Goal: Task Accomplishment & Management: Use online tool/utility

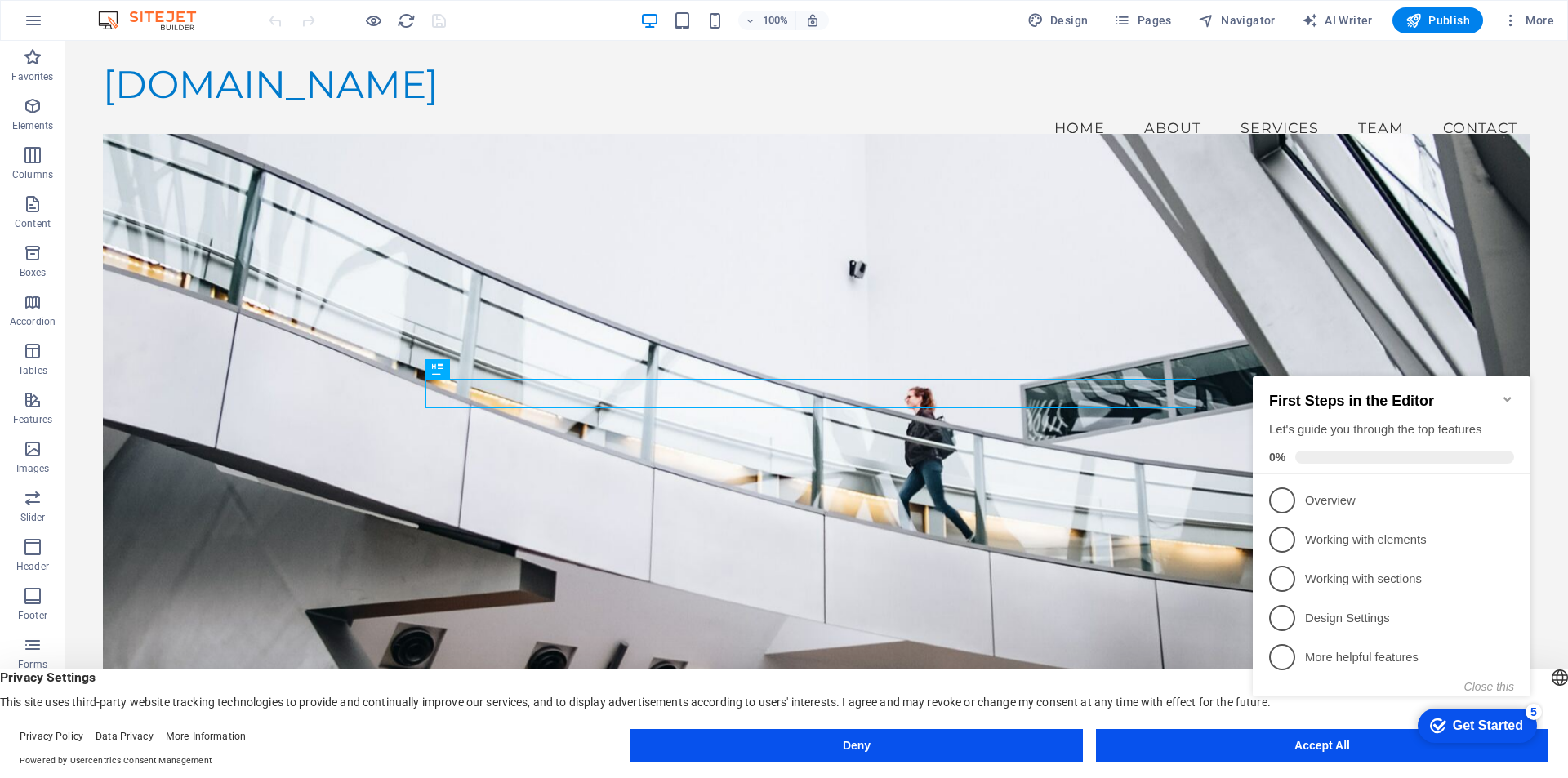
click at [1346, 749] on div "checkmark Get Started 5 First Steps in the Editor Let's guide you through the t…" at bounding box center [1394, 551] width 297 height 397
click at [1300, 540] on link "2 Working with elements - incomplete" at bounding box center [1391, 540] width 245 height 26
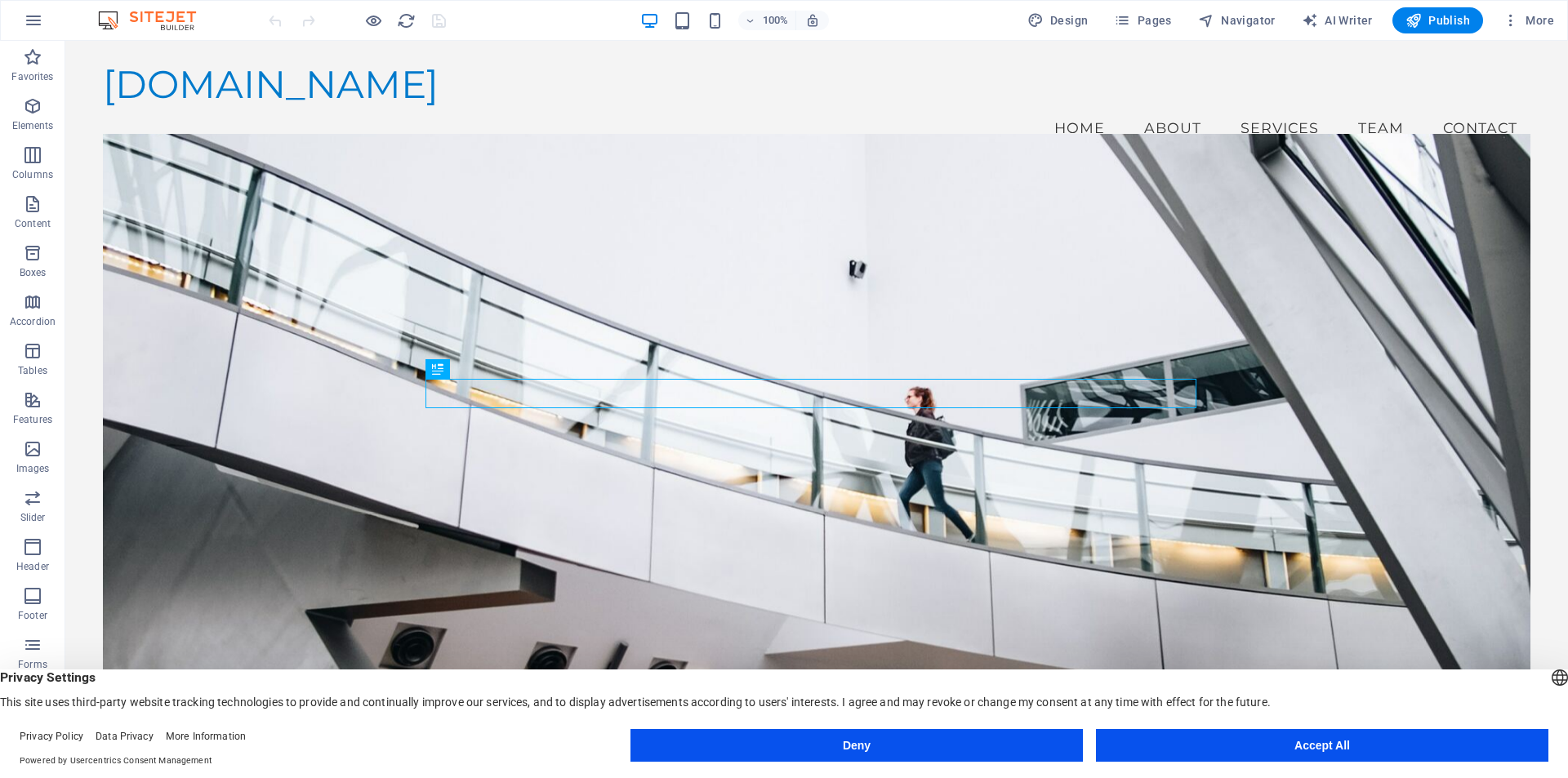
click at [0, 0] on button "Accept All" at bounding box center [0, 0] width 0 height 0
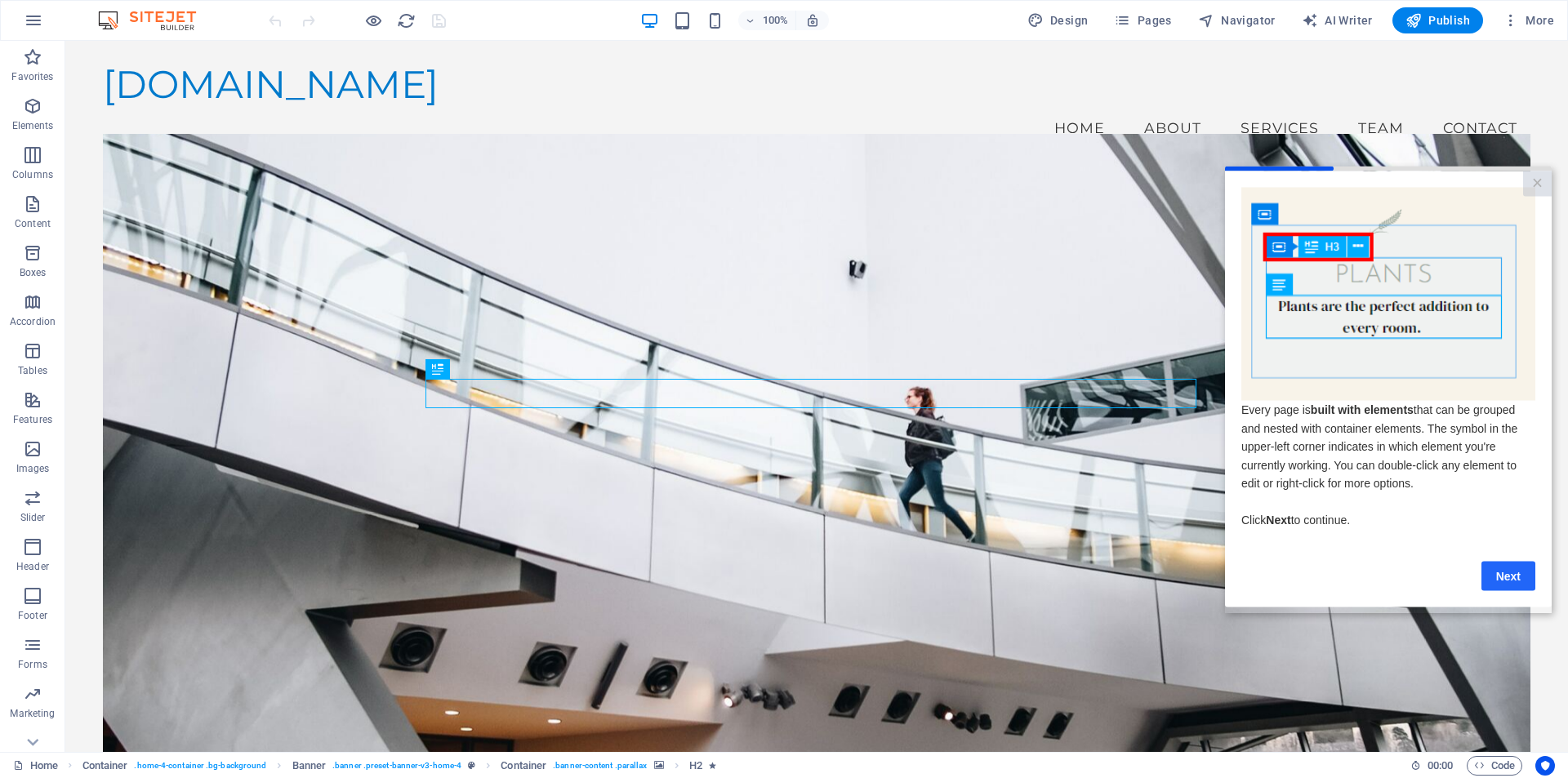
click at [1499, 582] on link "Next" at bounding box center [1507, 576] width 54 height 29
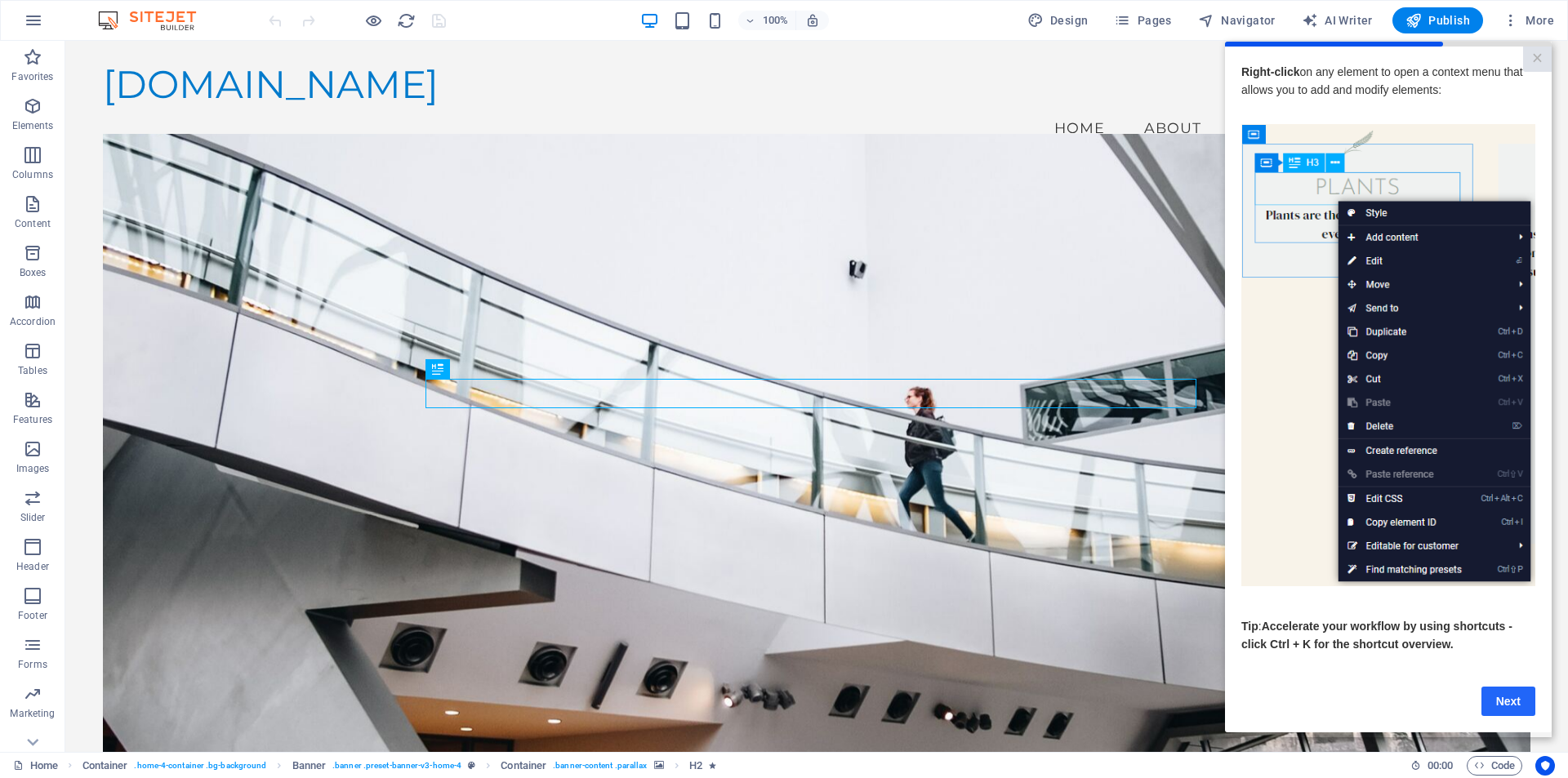
click at [1508, 696] on link "Next" at bounding box center [1507, 701] width 54 height 29
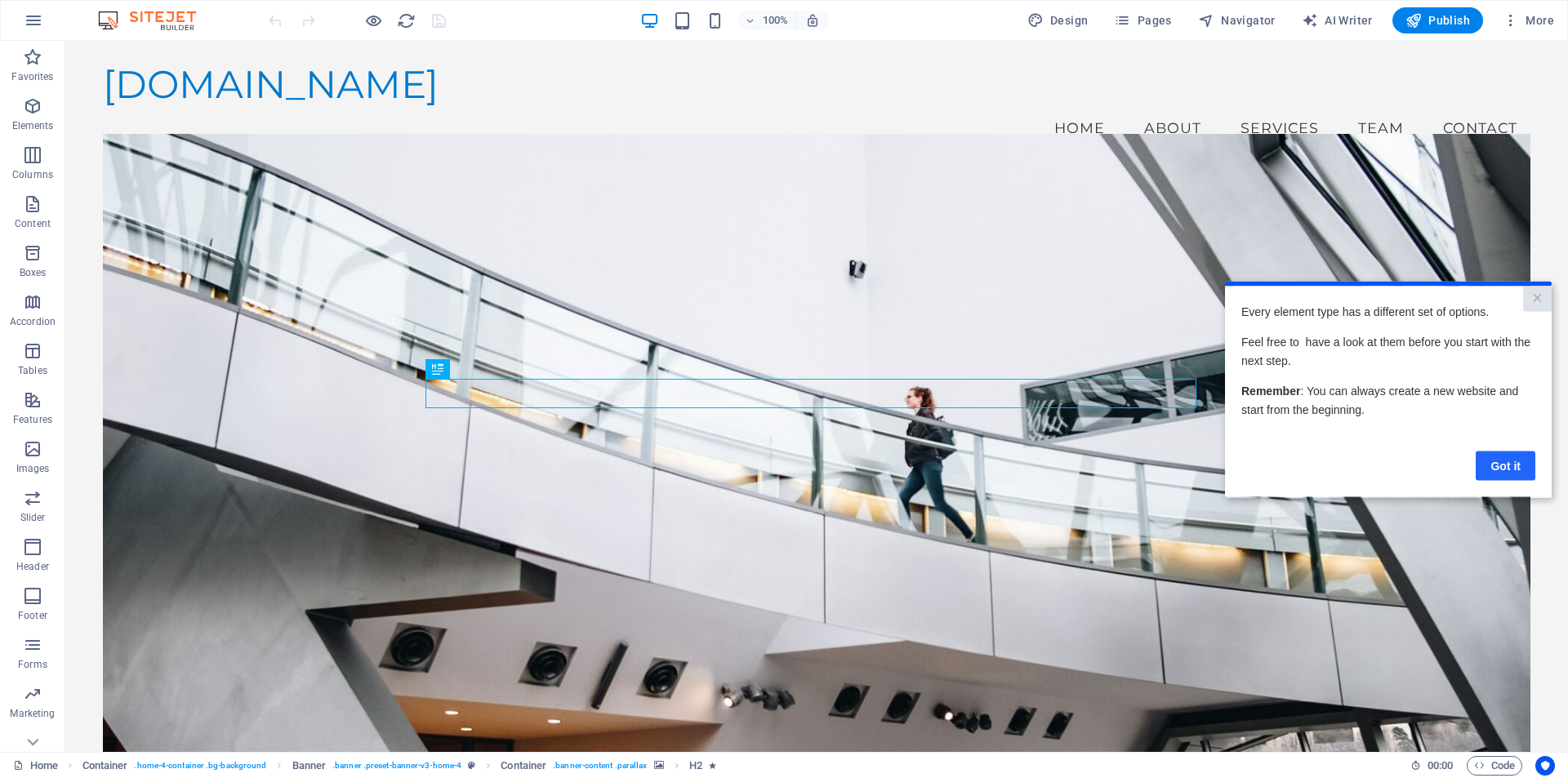
click at [1506, 461] on link "Got it" at bounding box center [1504, 465] width 60 height 29
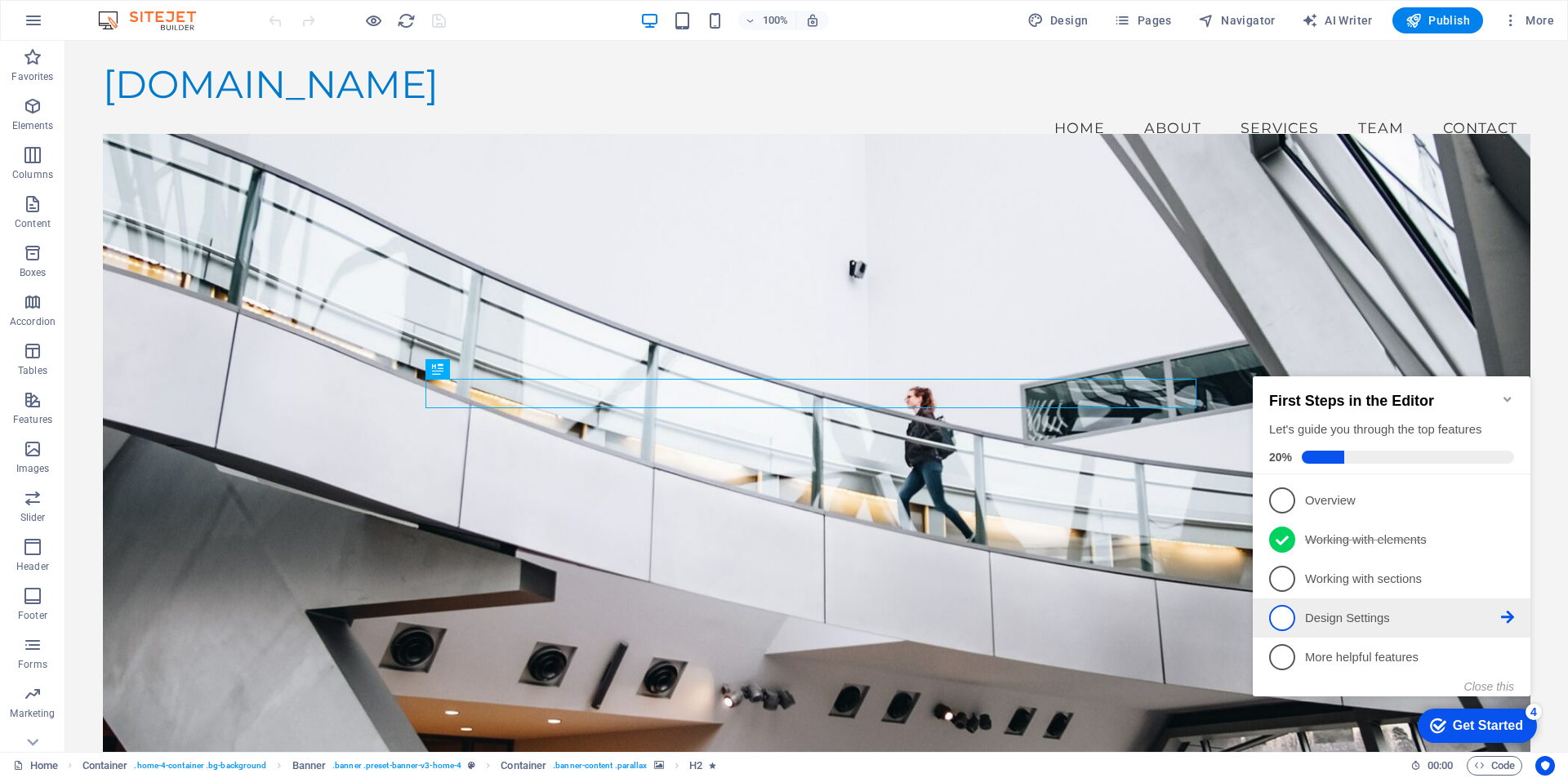
click at [1295, 608] on link "4 Design Settings - incomplete" at bounding box center [1391, 618] width 245 height 26
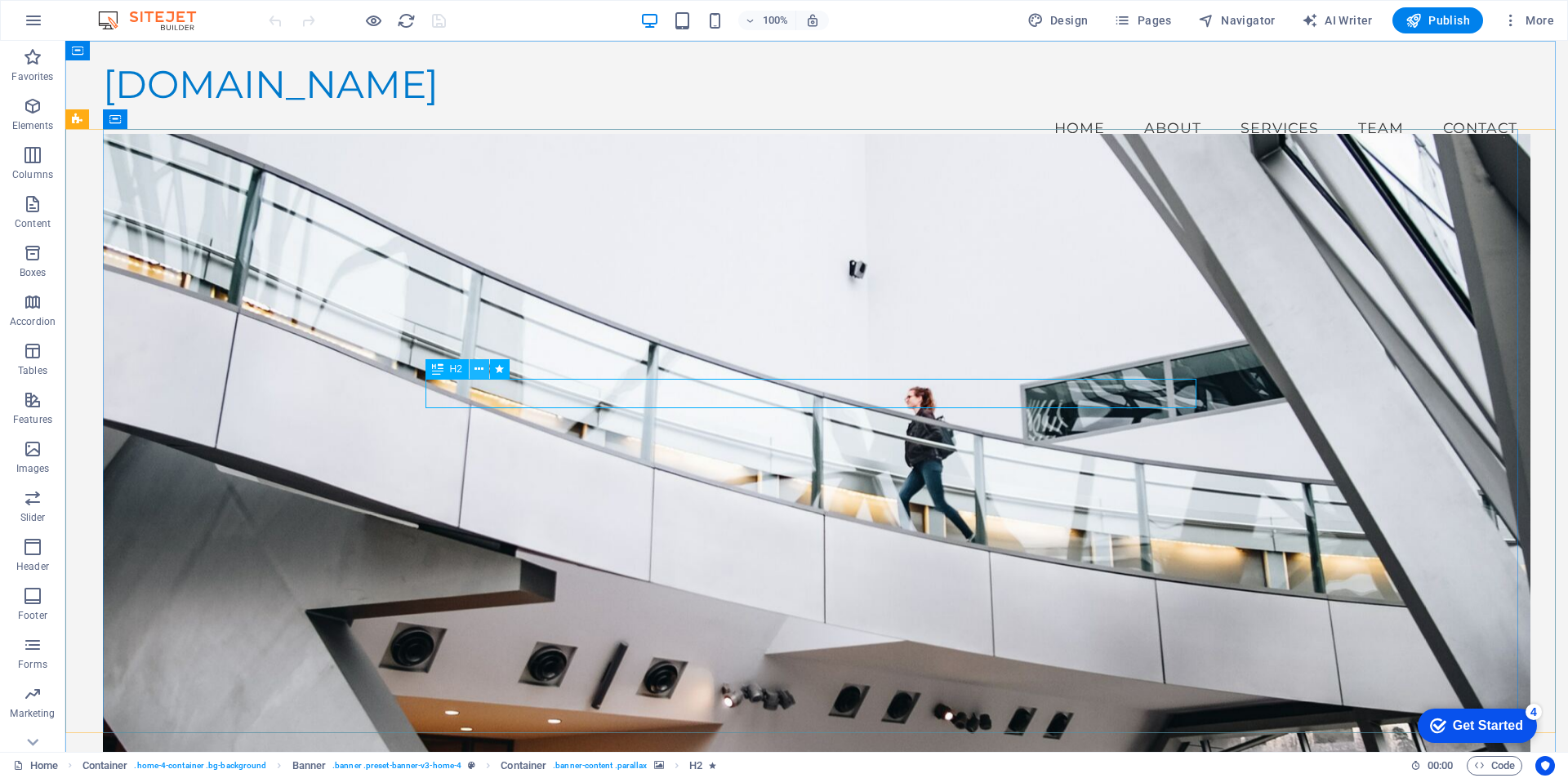
click at [478, 367] on icon at bounding box center [478, 369] width 9 height 18
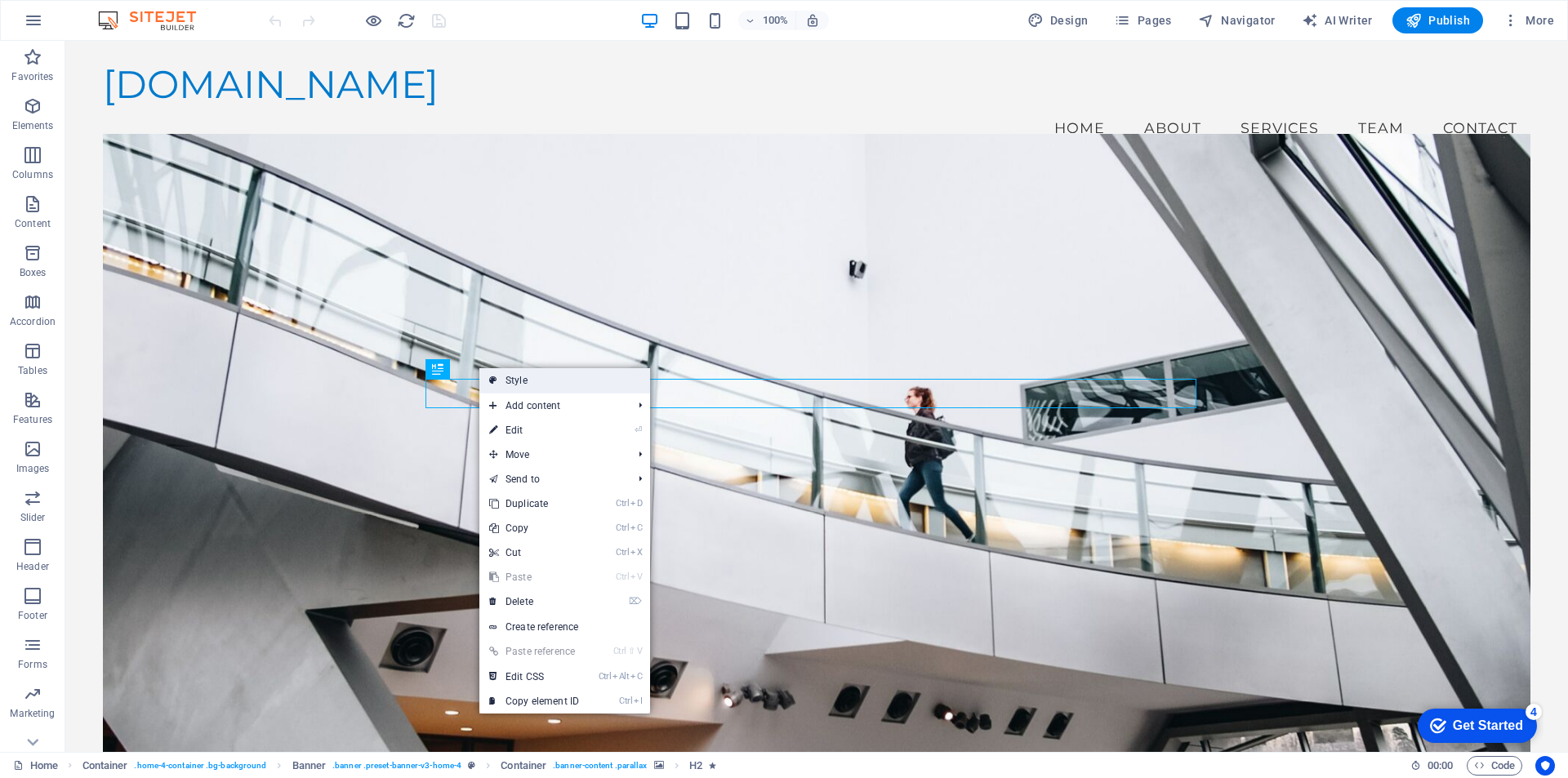
click at [510, 378] on link "Style" at bounding box center [564, 380] width 171 height 24
select select "preset-banner-v3-home-4"
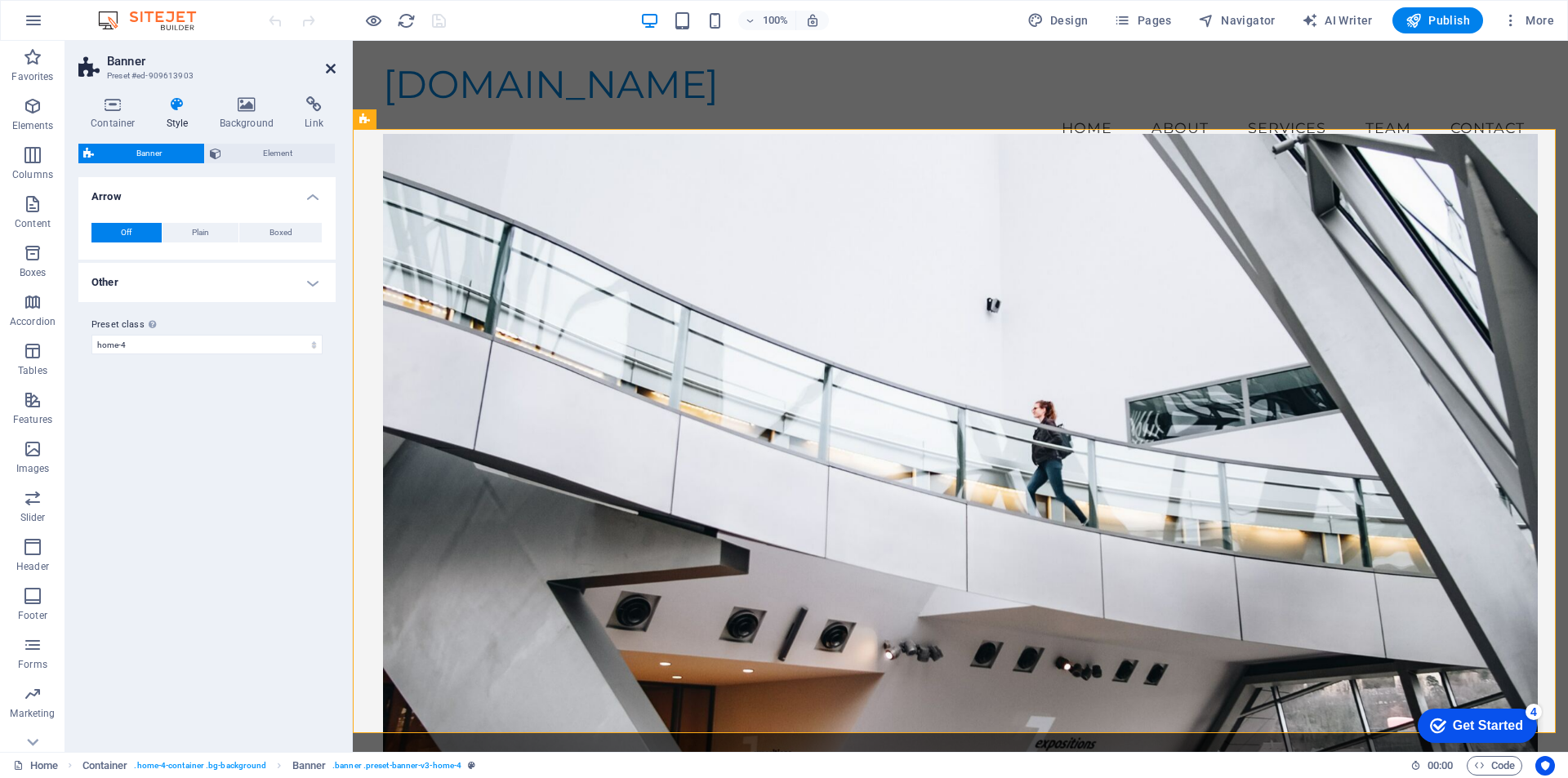
click at [330, 66] on icon at bounding box center [330, 67] width 10 height 13
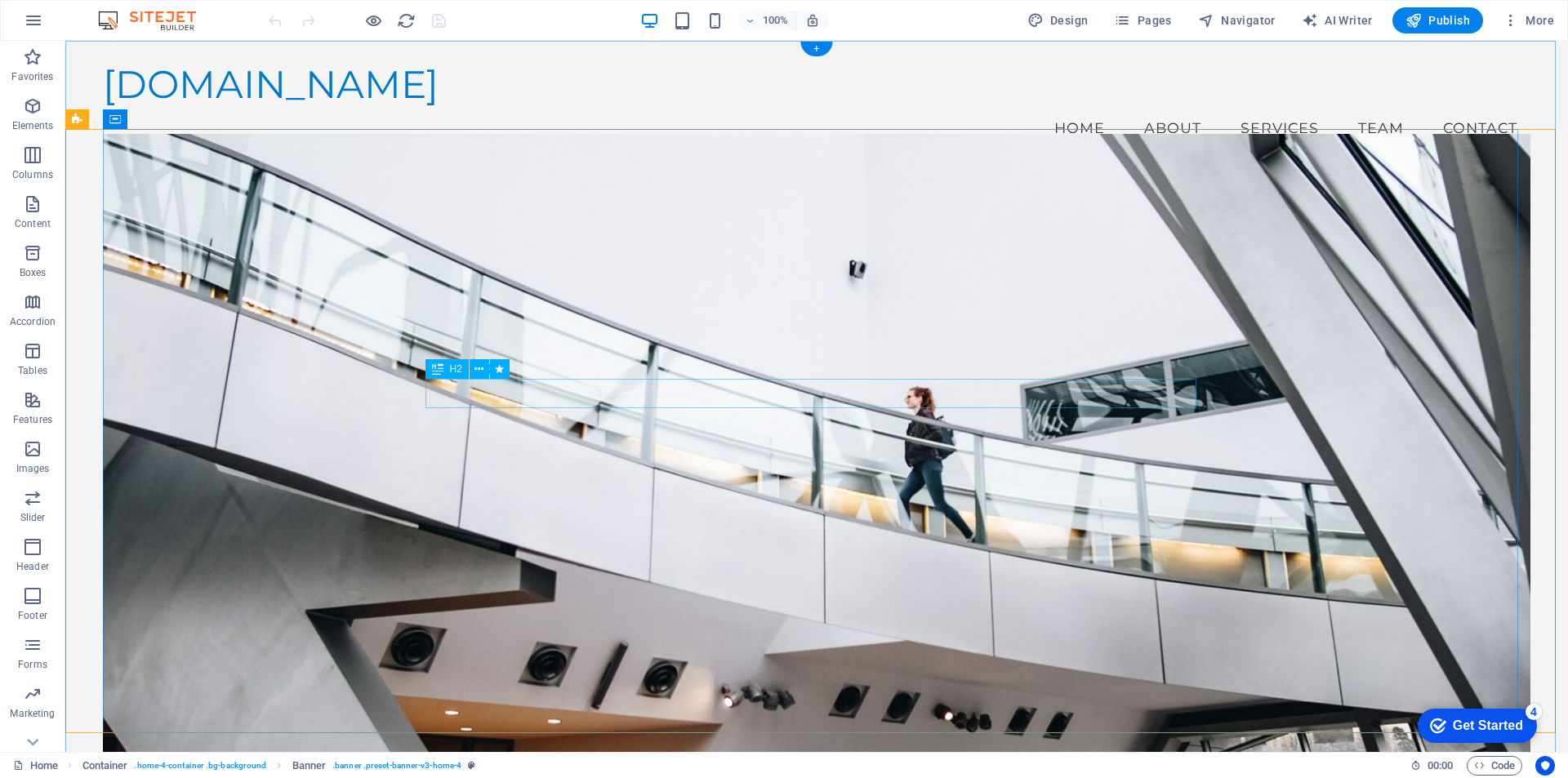
click at [457, 367] on span "H2" at bounding box center [456, 368] width 13 height 10
click at [568, 295] on figure at bounding box center [816, 457] width 1427 height 647
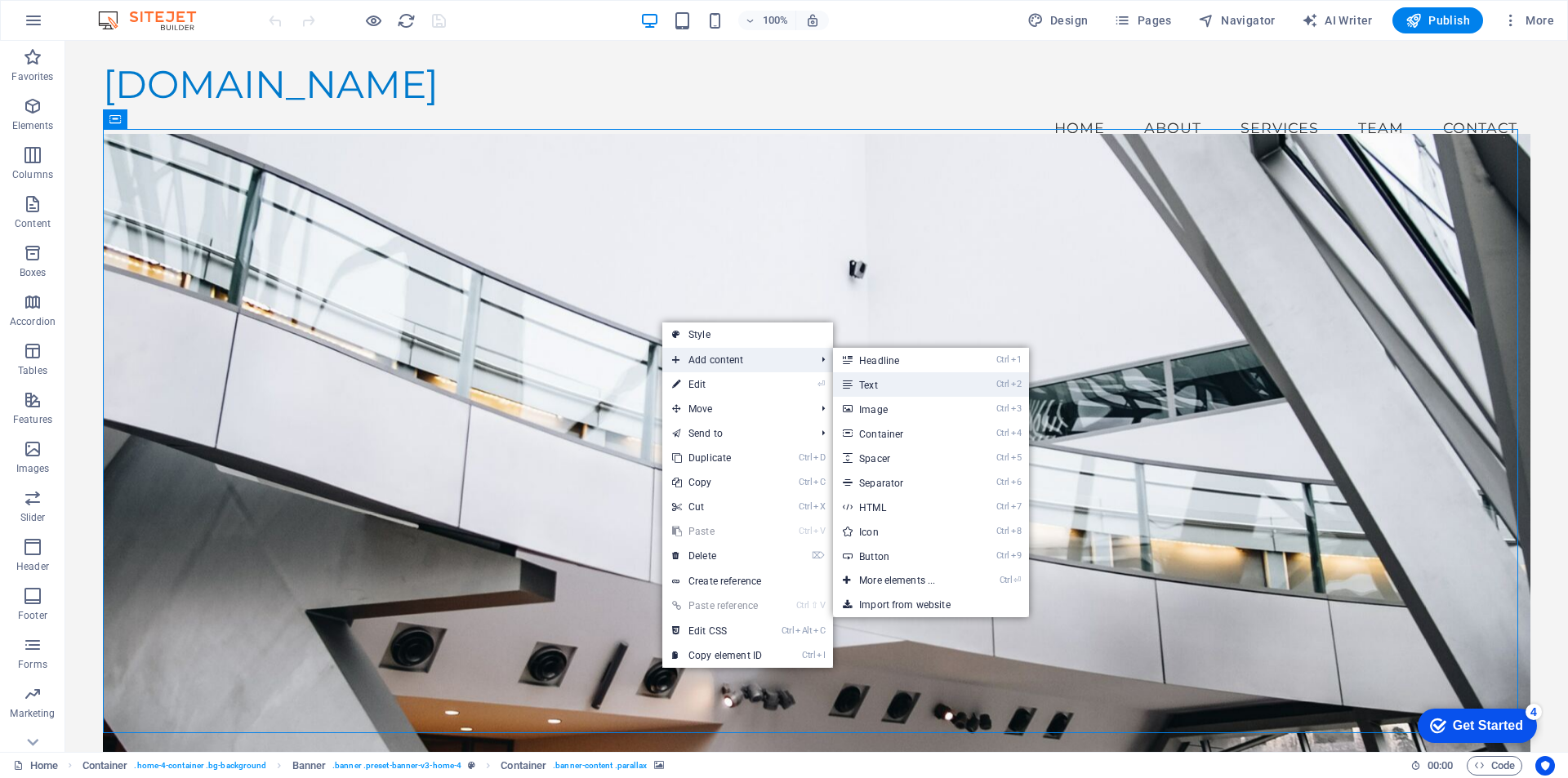
click at [870, 377] on link "Ctrl 2 Text" at bounding box center [900, 384] width 135 height 24
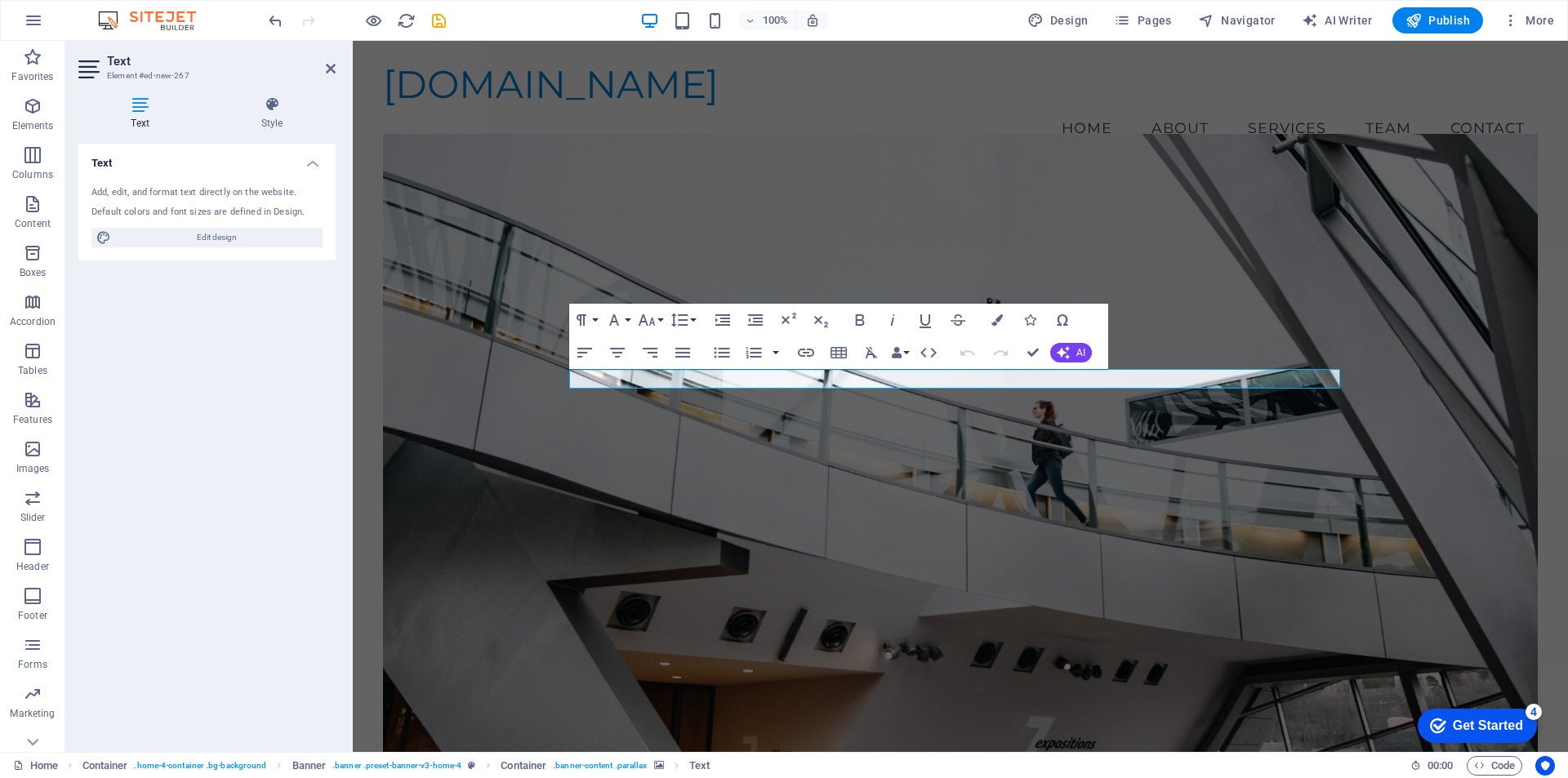
click at [79, 70] on icon at bounding box center [90, 69] width 24 height 26
click at [660, 321] on button "Font Size" at bounding box center [650, 320] width 31 height 32
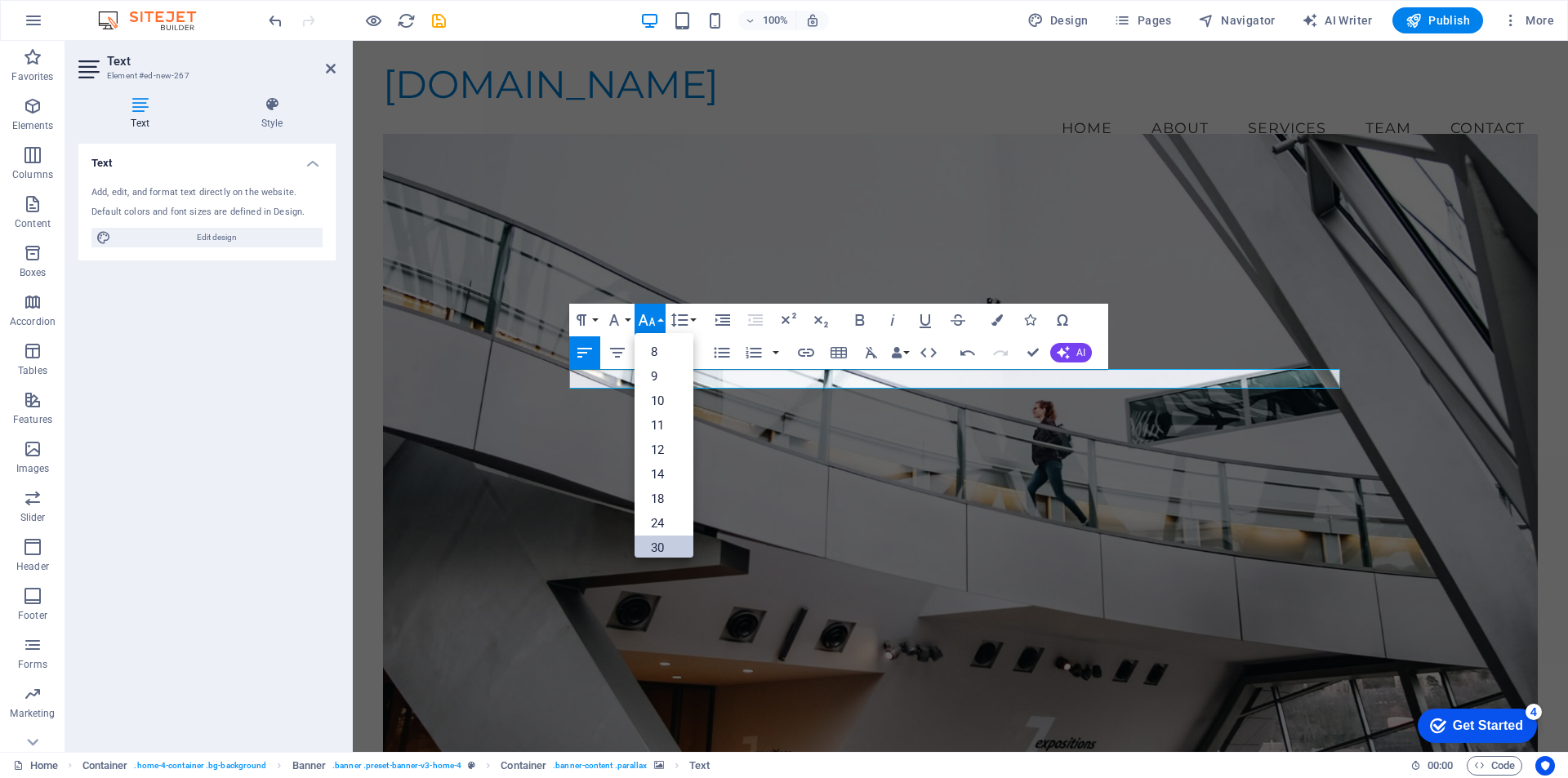
click at [664, 544] on link "30" at bounding box center [664, 547] width 59 height 24
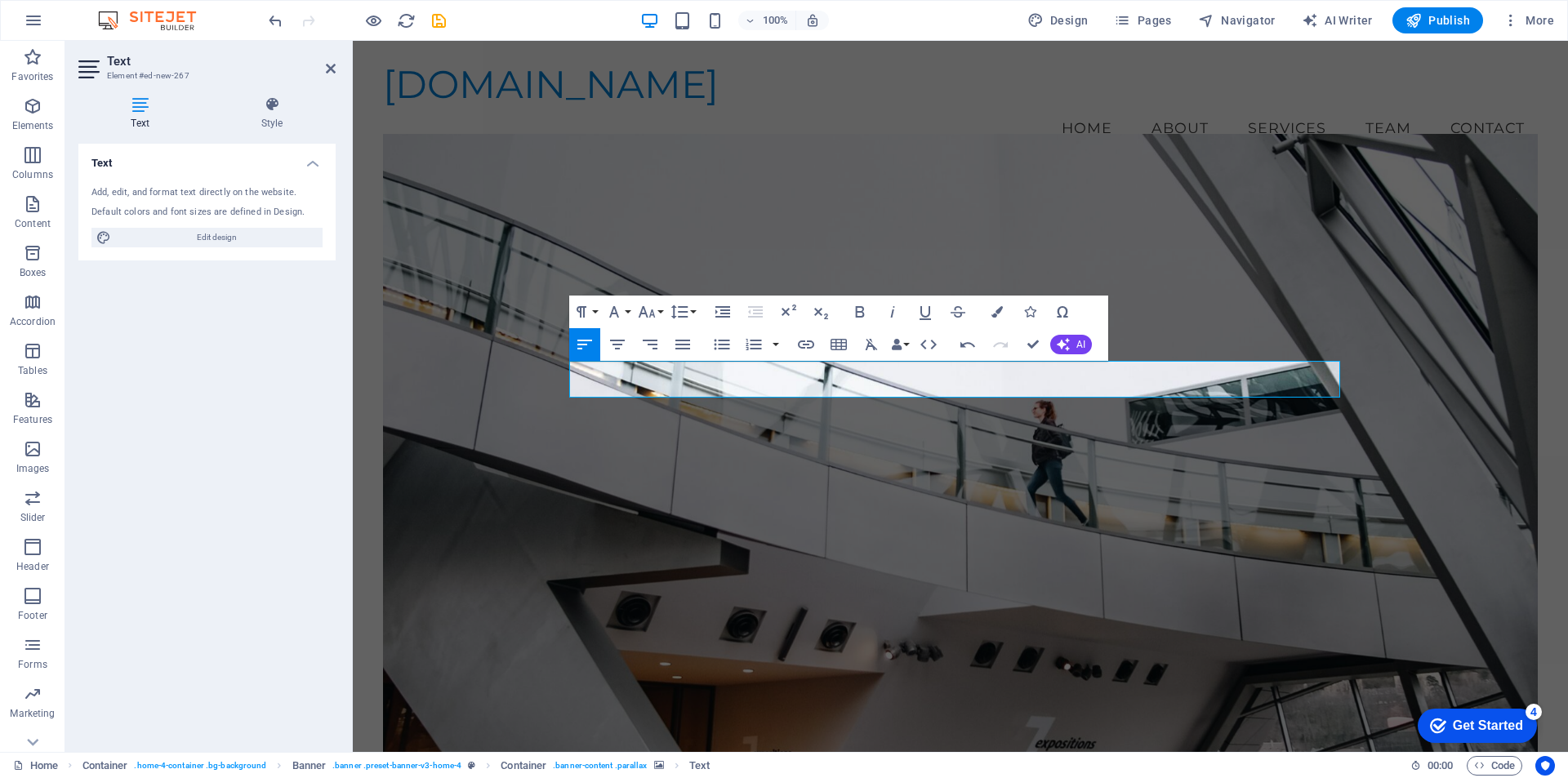
click at [1149, 300] on figure at bounding box center [960, 457] width 1154 height 647
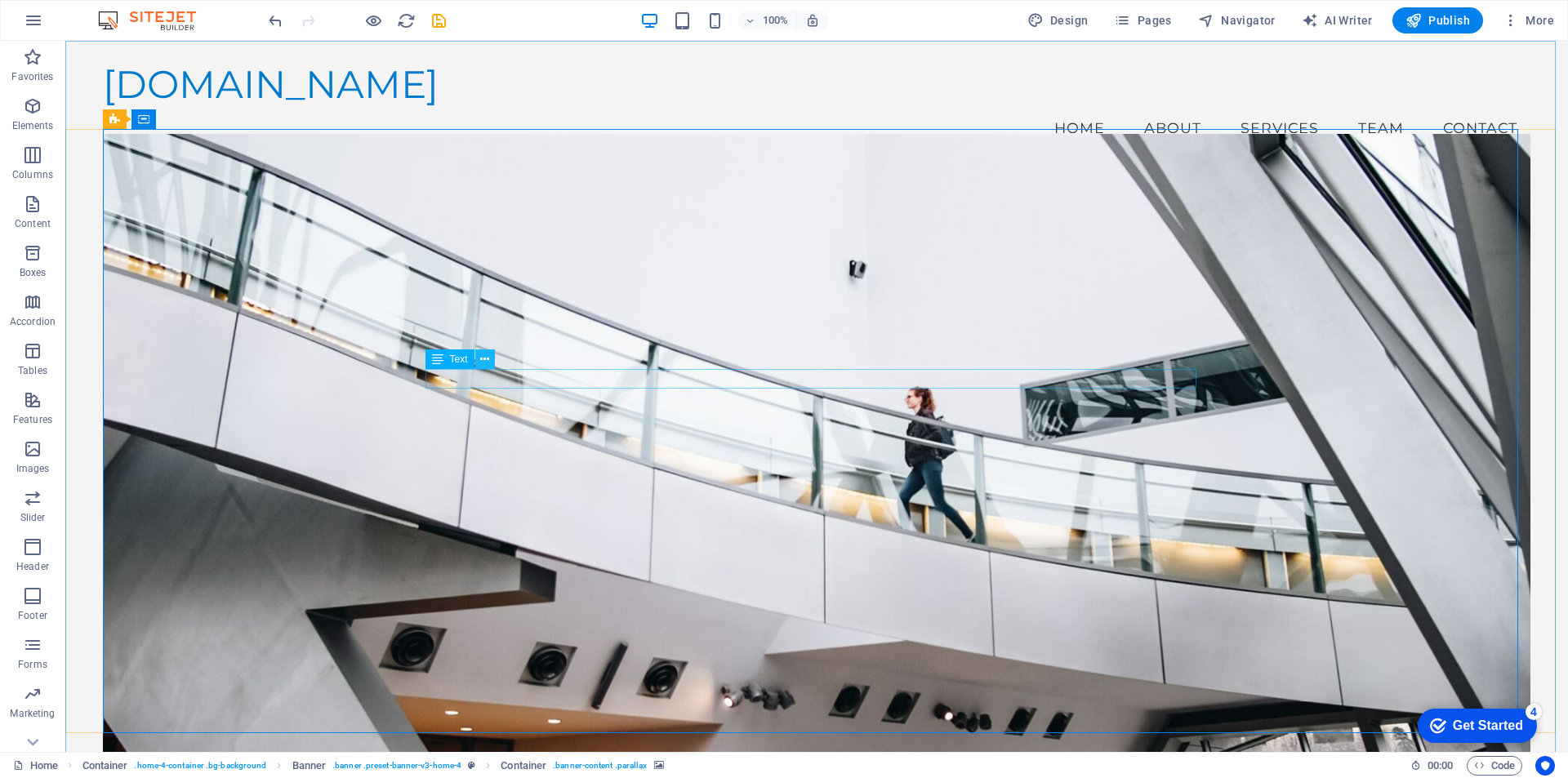
click at [482, 364] on icon at bounding box center [484, 360] width 9 height 18
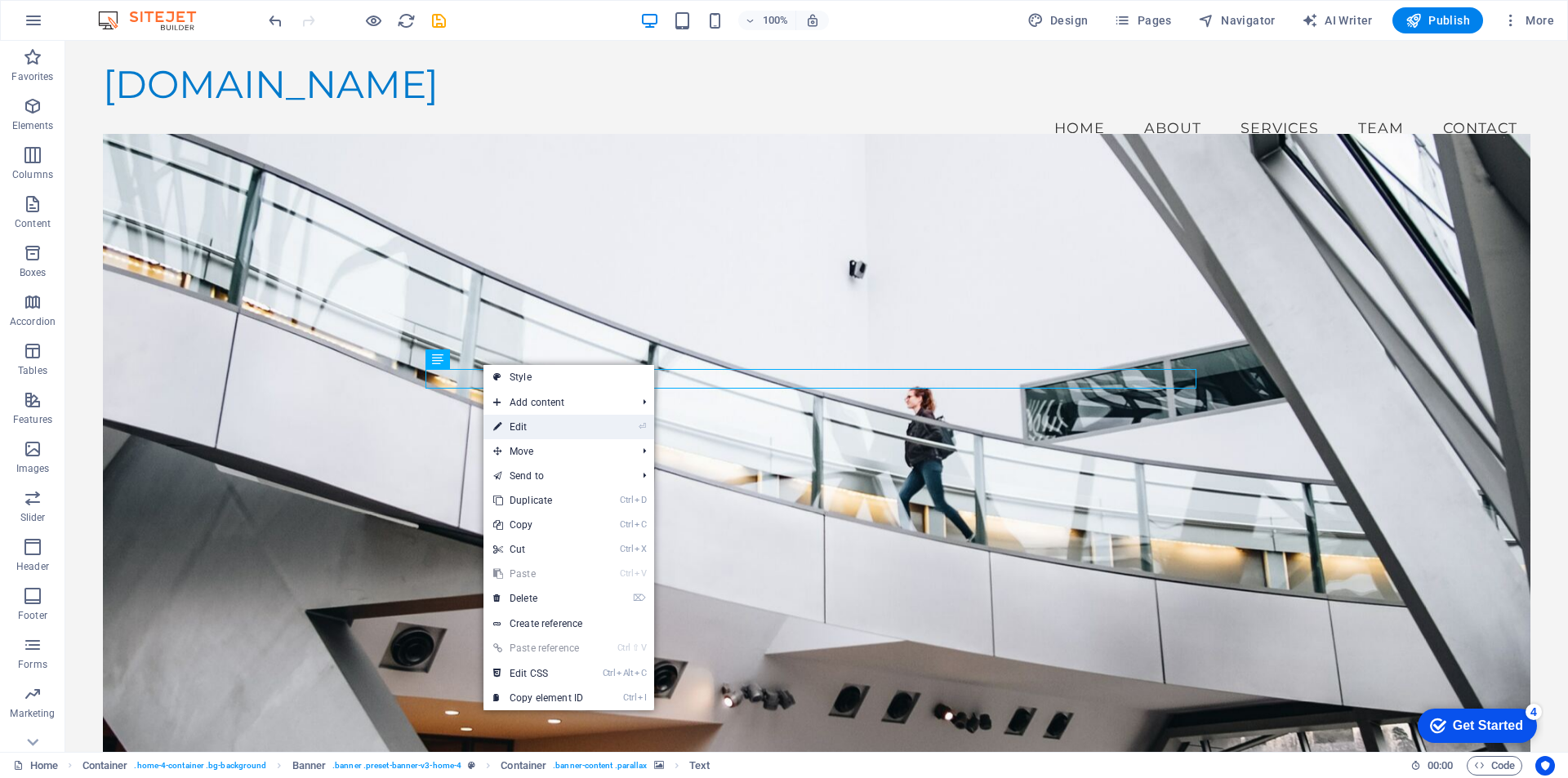
click at [522, 420] on link "⏎ Edit" at bounding box center [538, 426] width 109 height 24
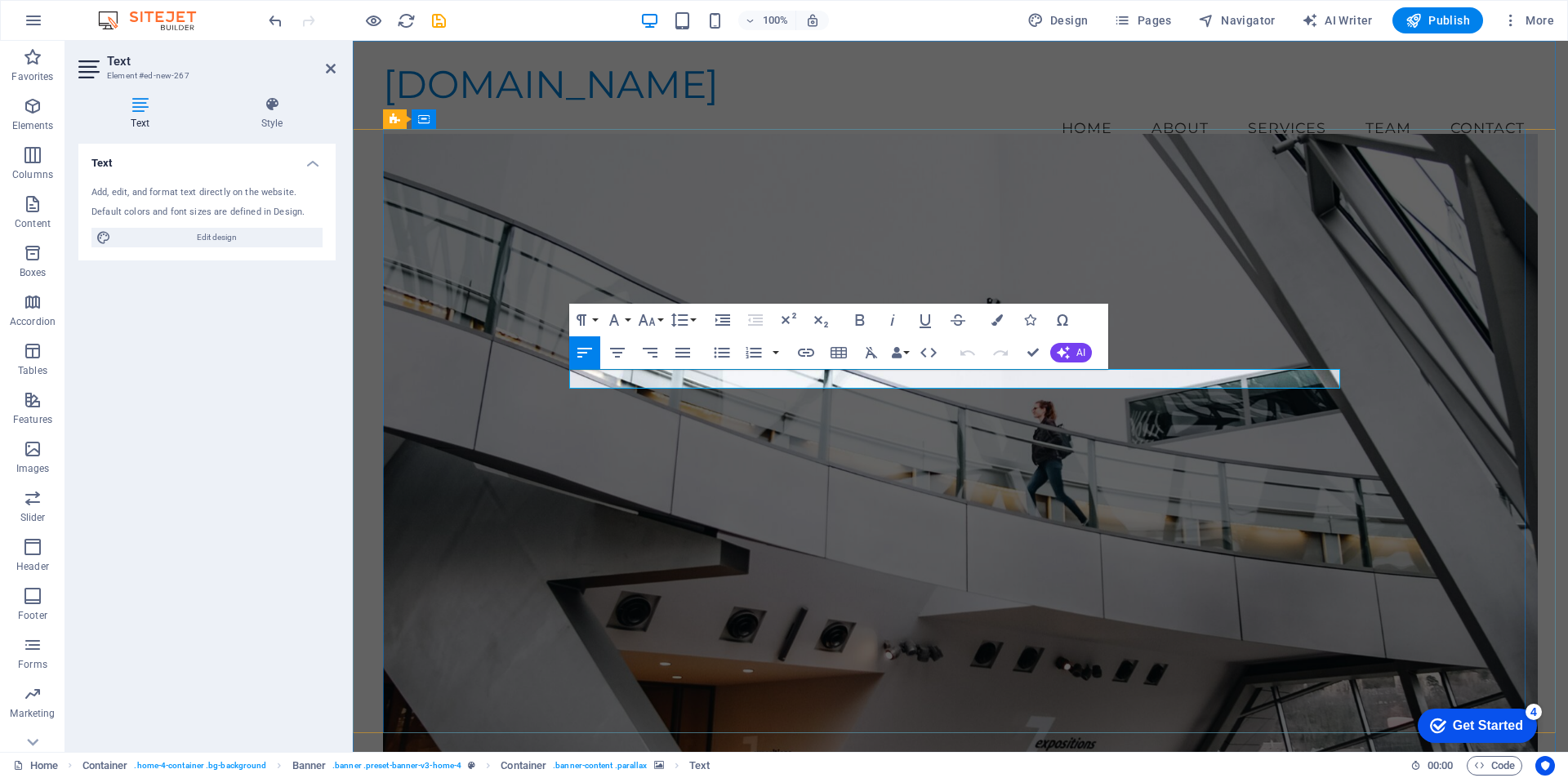
drag, startPoint x: 717, startPoint y: 378, endPoint x: 562, endPoint y: 387, distance: 155.3
click at [562, 387] on div "DEFENSOR SPORTING Welcome to [DOMAIN_NAME] Your Partner in Applied Engineering …" at bounding box center [960, 620] width 1154 height 901
click at [657, 315] on button "Font Size" at bounding box center [650, 320] width 31 height 32
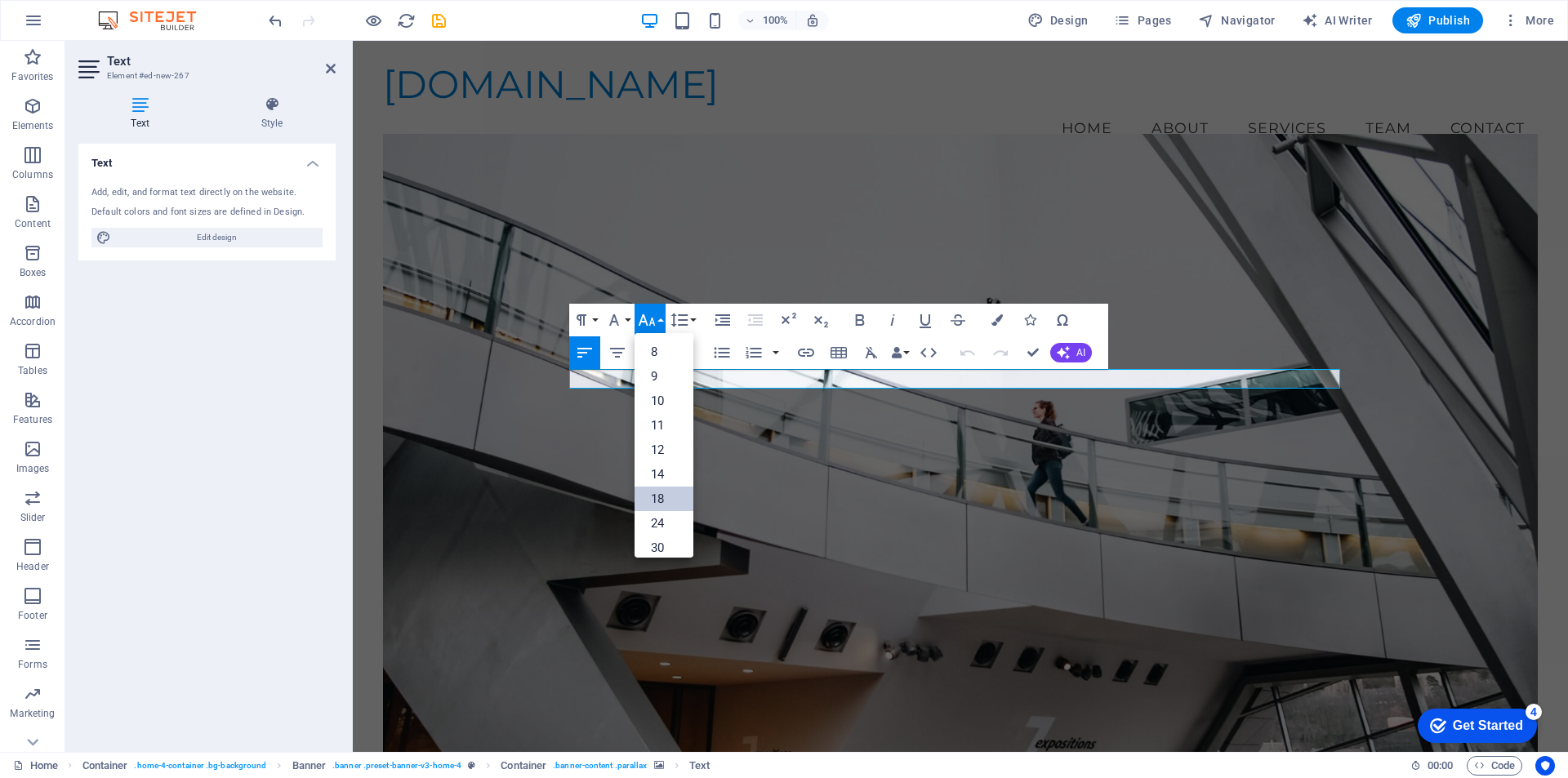
scroll to position [131, 0]
click at [661, 484] on link "60" at bounding box center [664, 490] width 59 height 24
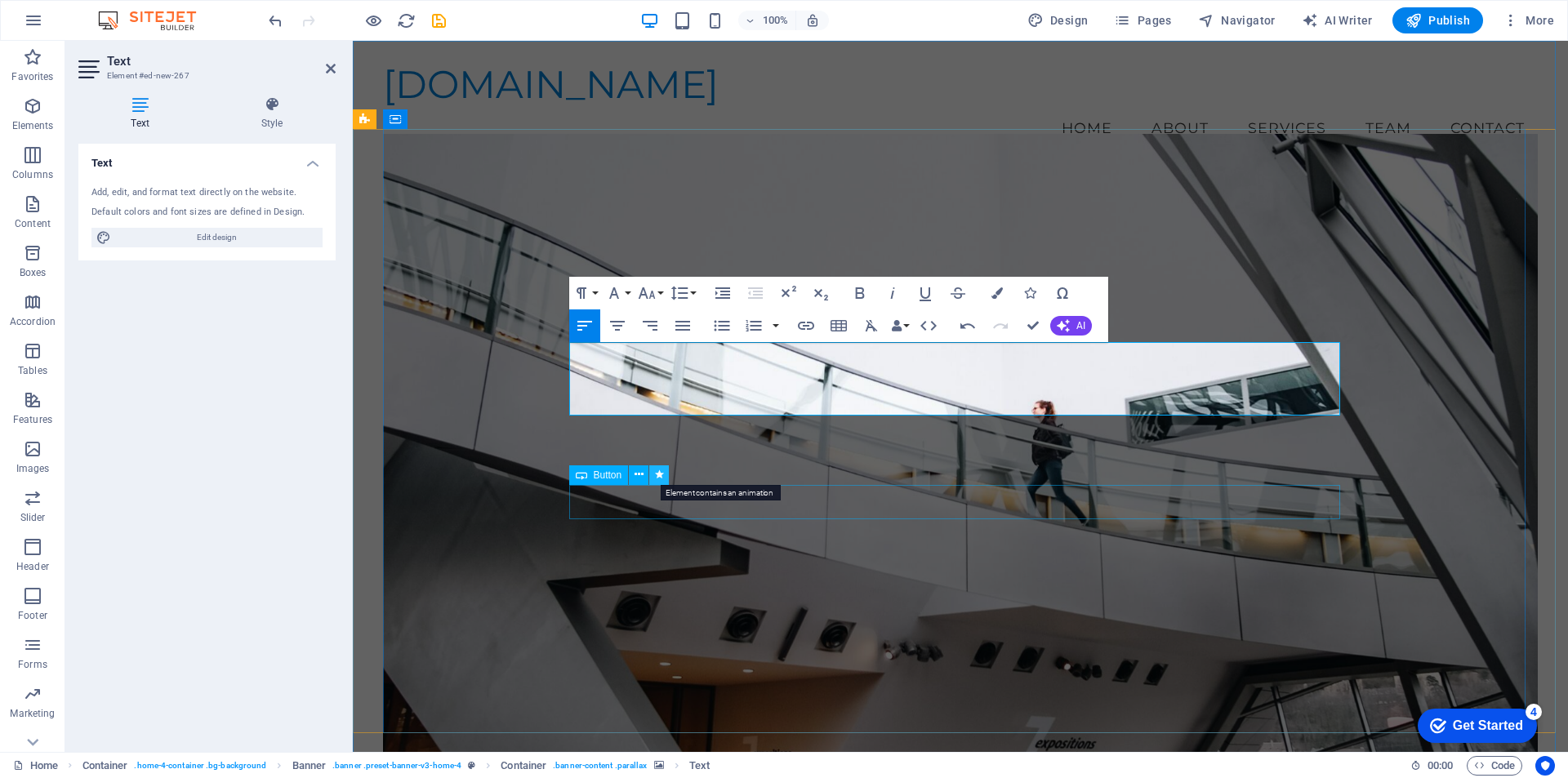
click at [660, 475] on icon at bounding box center [659, 475] width 9 height 18
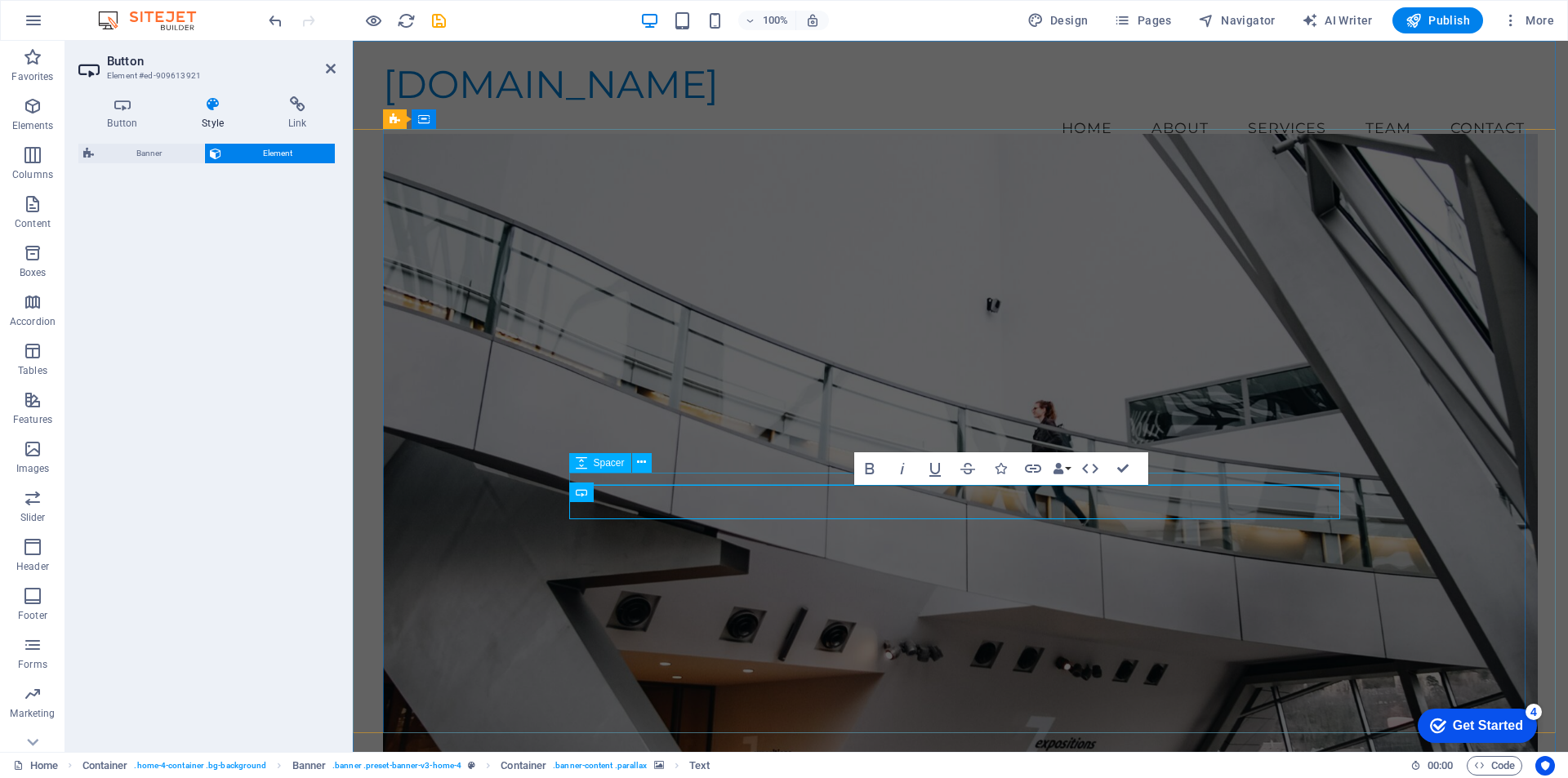
select select "fade"
select select "s"
select select "onload"
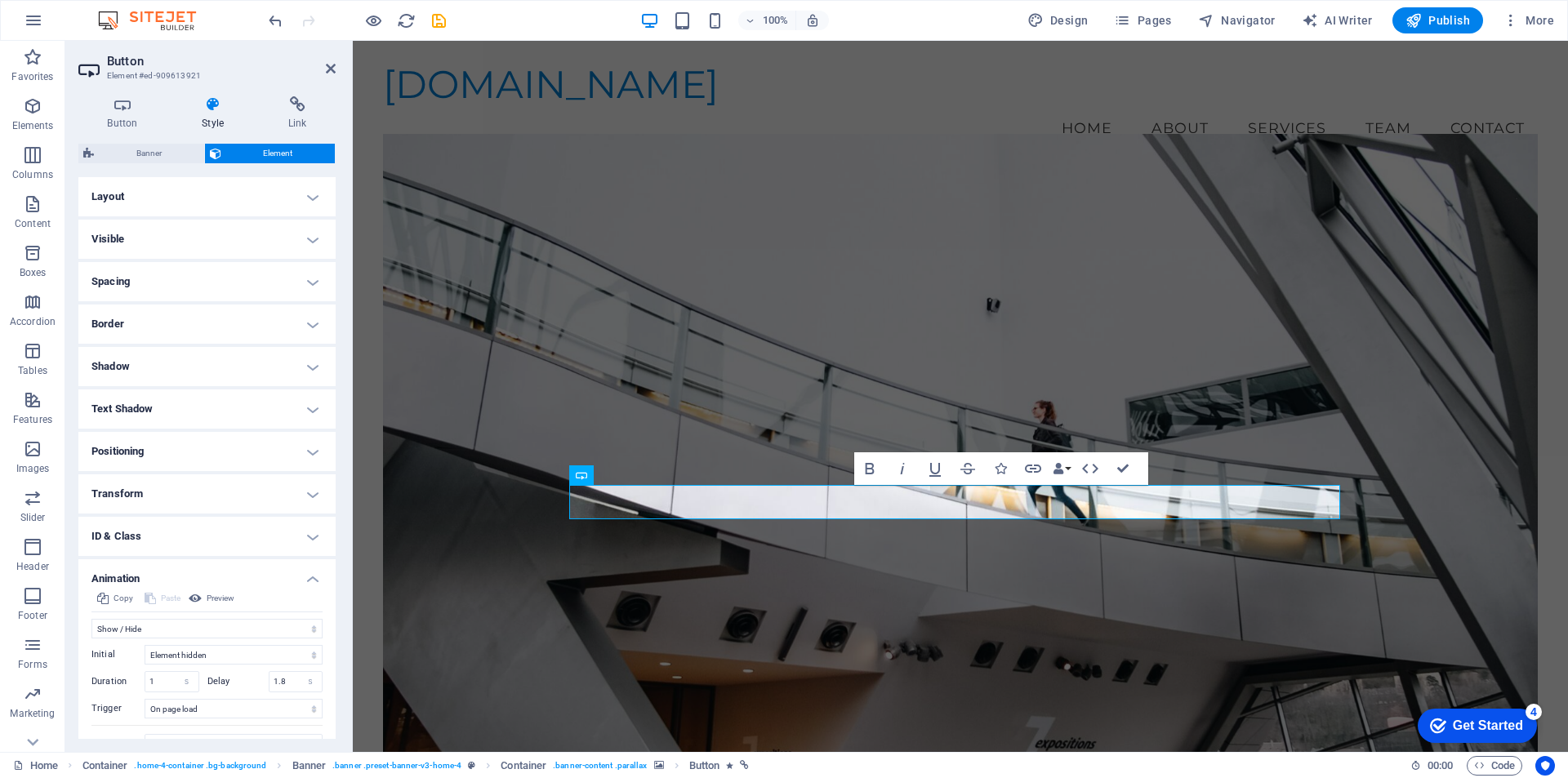
click at [145, 405] on h4 "Text Shadow" at bounding box center [206, 409] width 257 height 39
click at [284, 444] on span "Outside" at bounding box center [282, 442] width 27 height 20
type input "2"
type input "4"
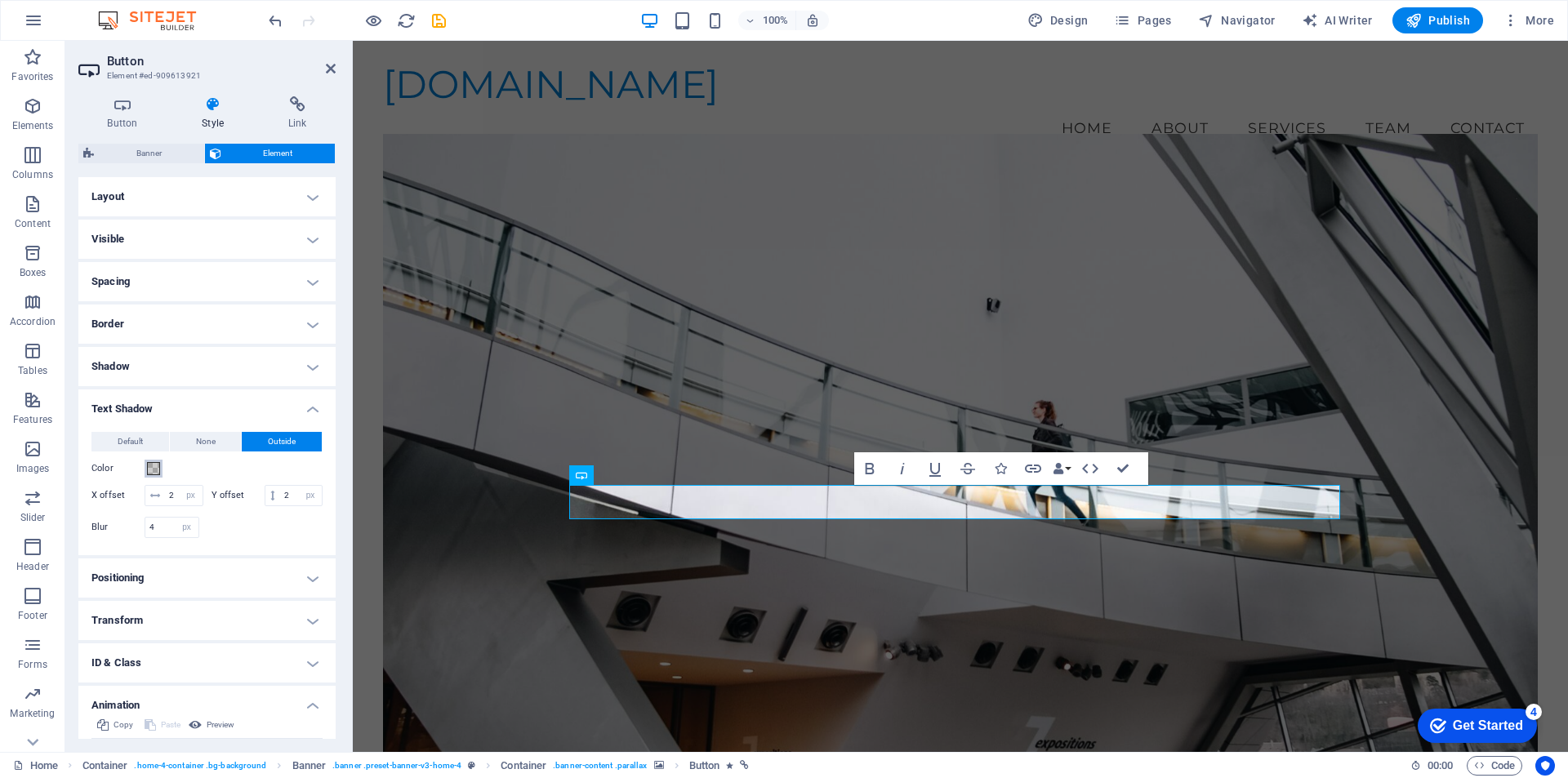
click at [157, 469] on span at bounding box center [152, 468] width 13 height 13
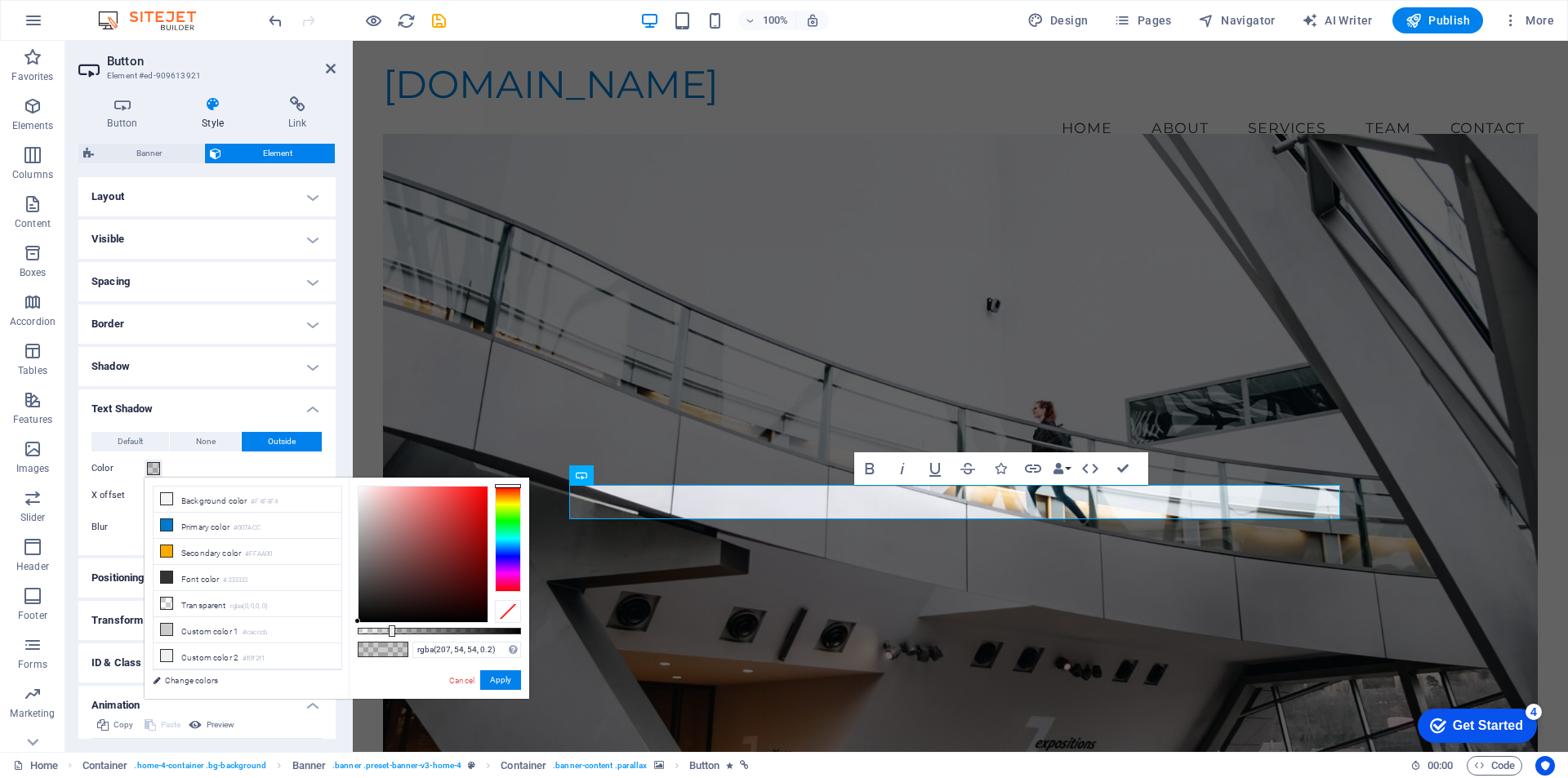
type input "rgba(205, 53, 53, 0.2)"
click at [454, 512] on div at bounding box center [423, 554] width 129 height 136
drag, startPoint x: 498, startPoint y: 681, endPoint x: 142, endPoint y: 640, distance: 358.4
click at [498, 681] on button "Apply" at bounding box center [501, 680] width 41 height 20
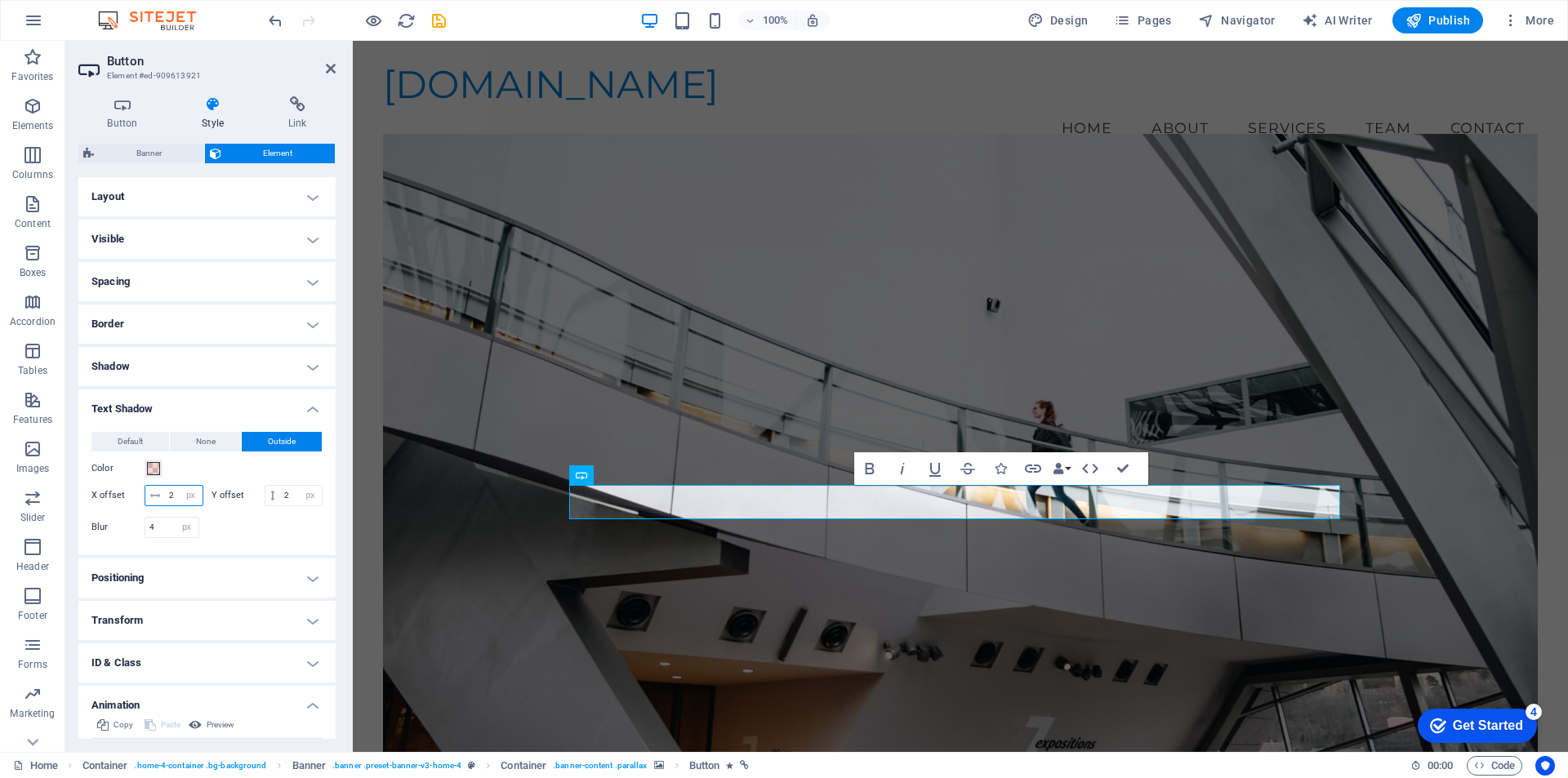
click at [202, 492] on input "2" at bounding box center [184, 496] width 37 height 20
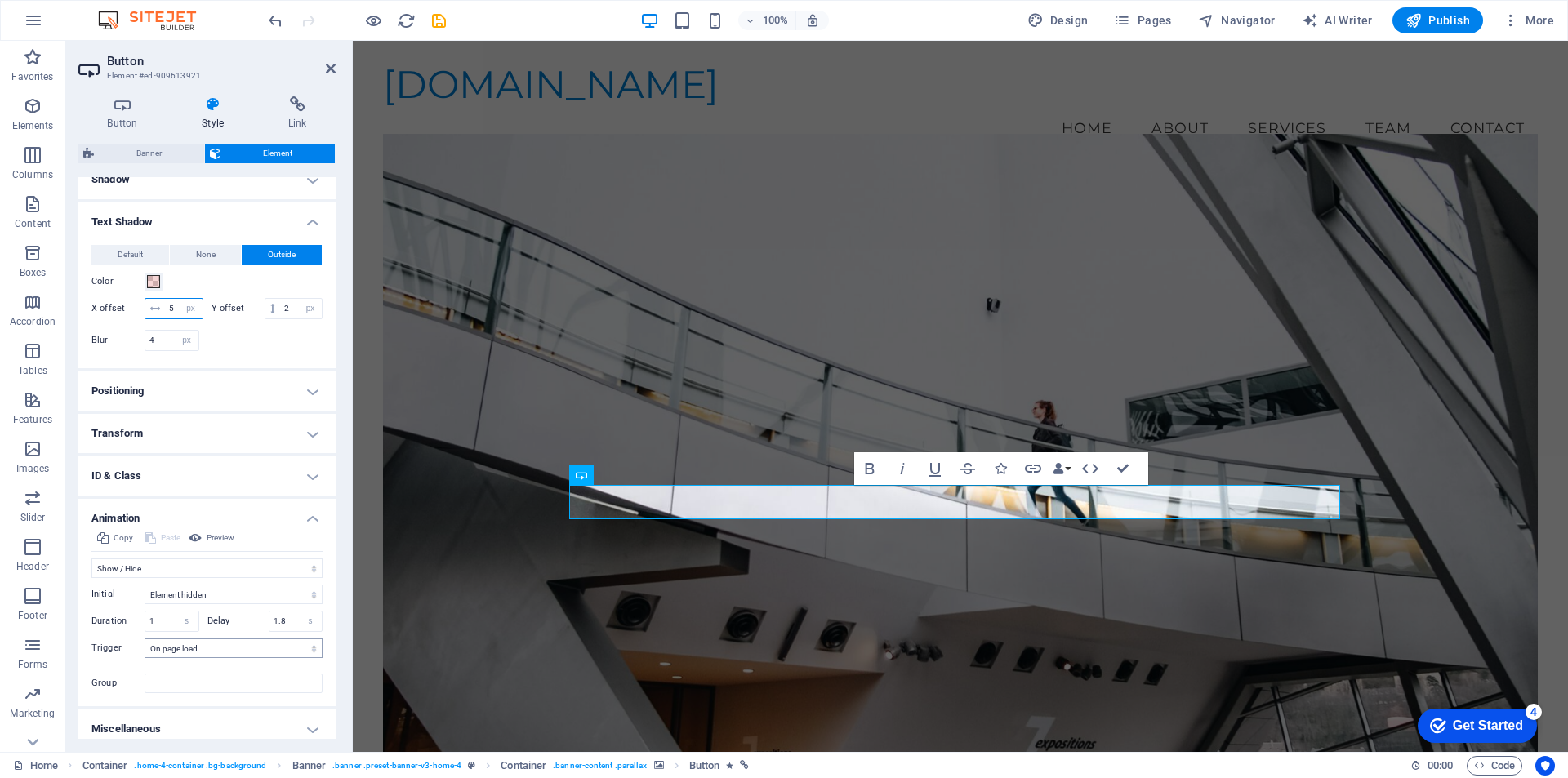
scroll to position [218, 0]
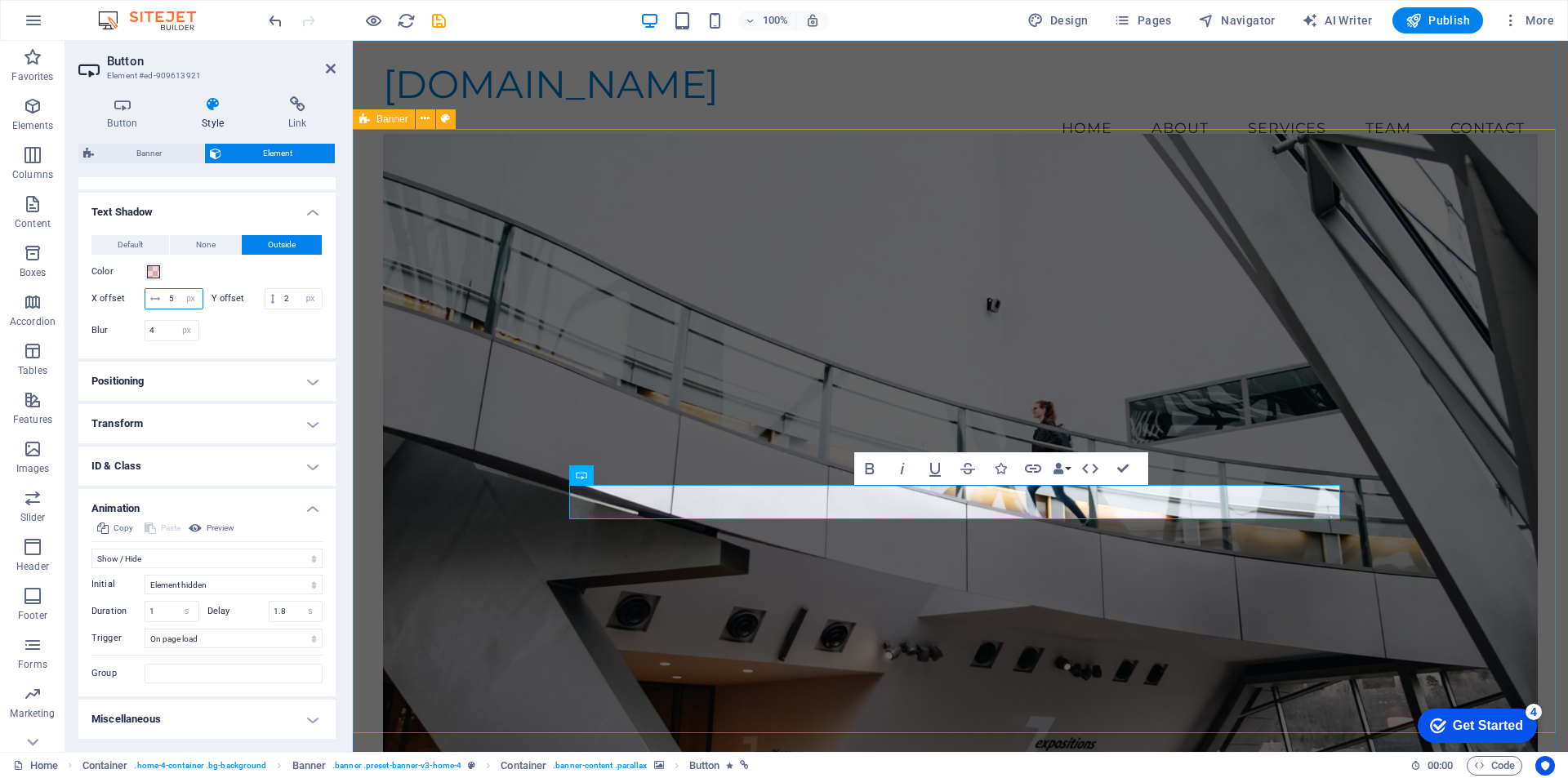
type input "5"
click at [445, 334] on figure at bounding box center [960, 457] width 1154 height 647
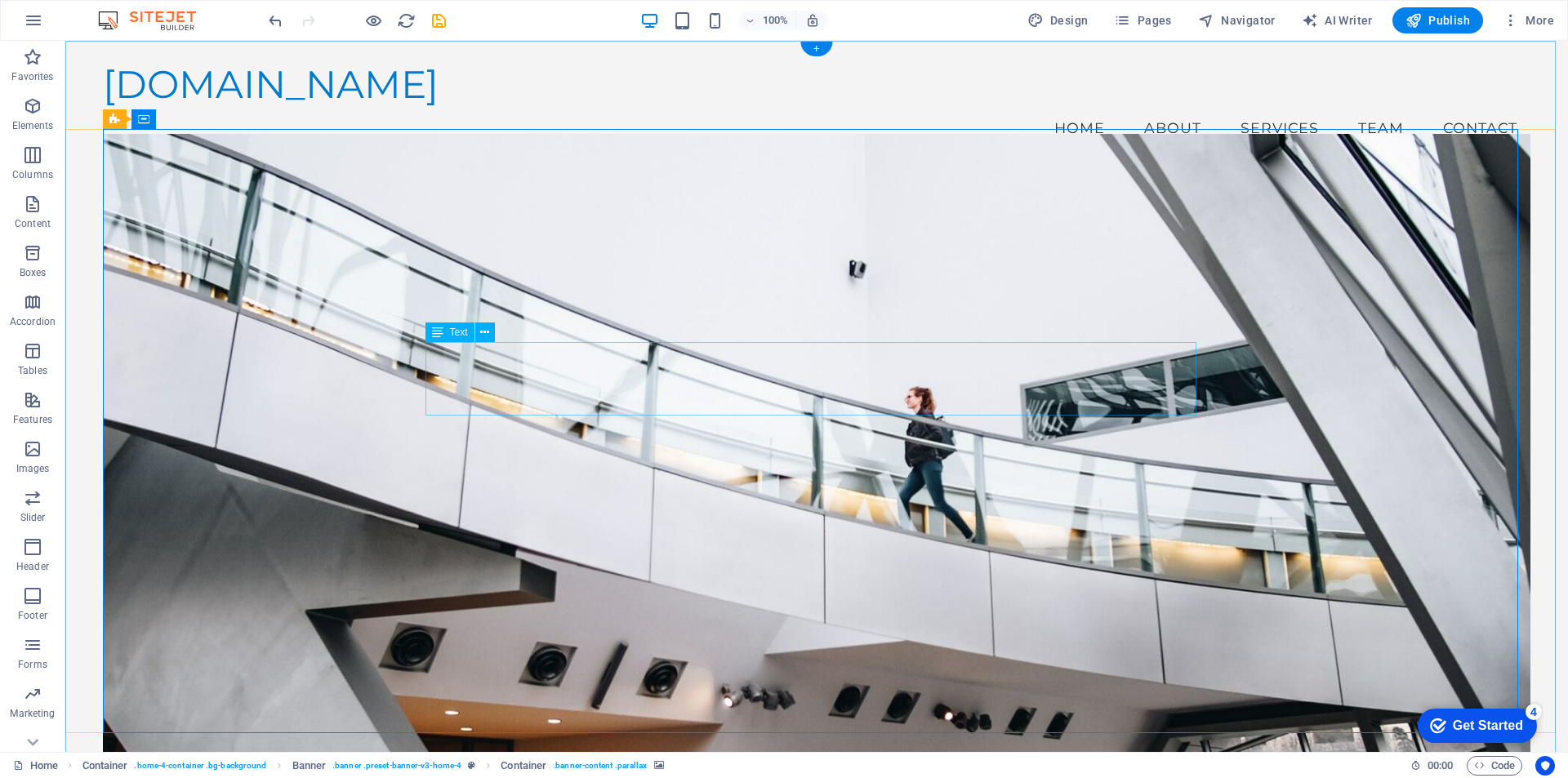
click at [488, 331] on icon at bounding box center [484, 333] width 9 height 18
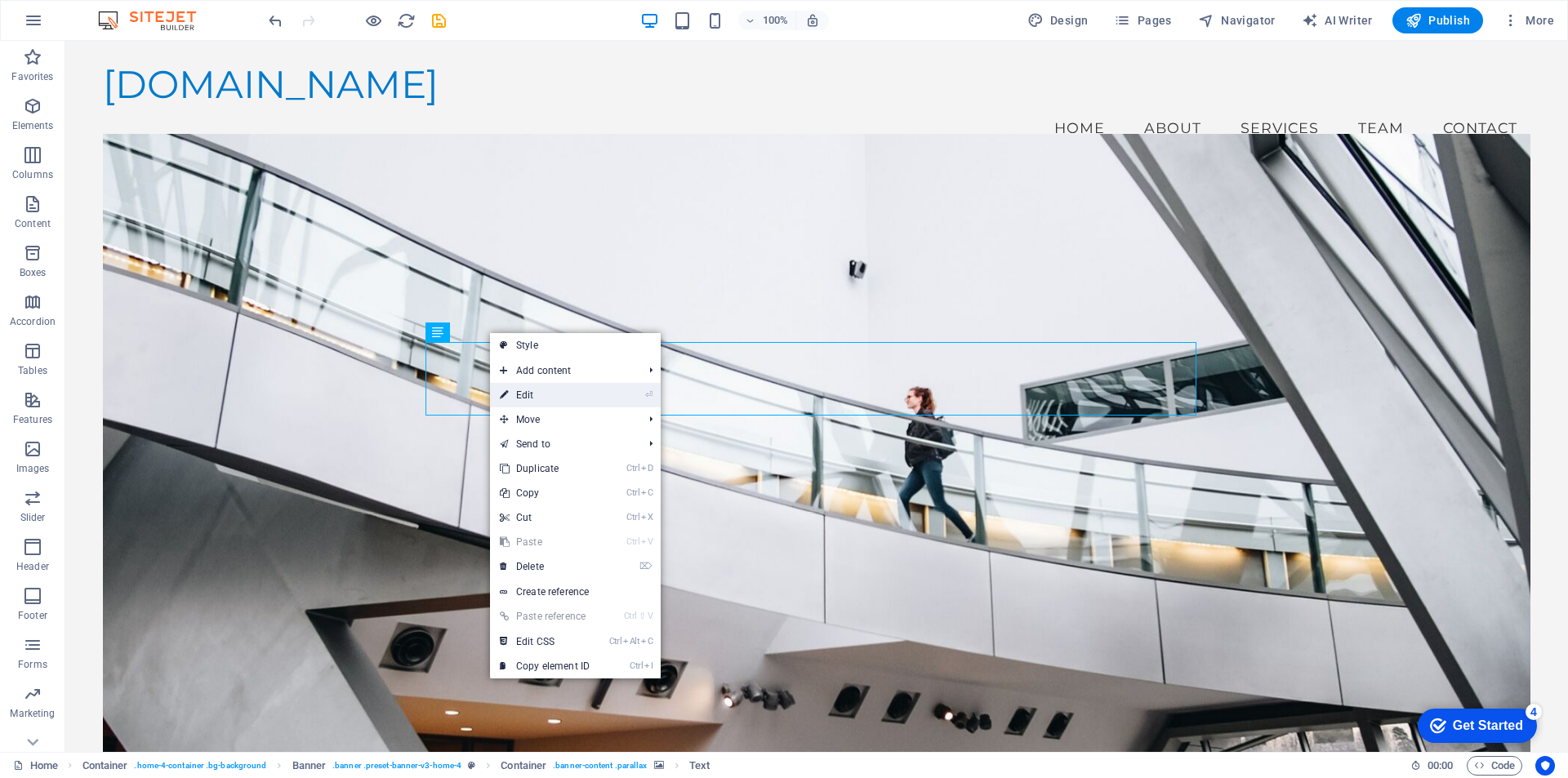
click at [532, 394] on link "⏎ Edit" at bounding box center [544, 395] width 109 height 24
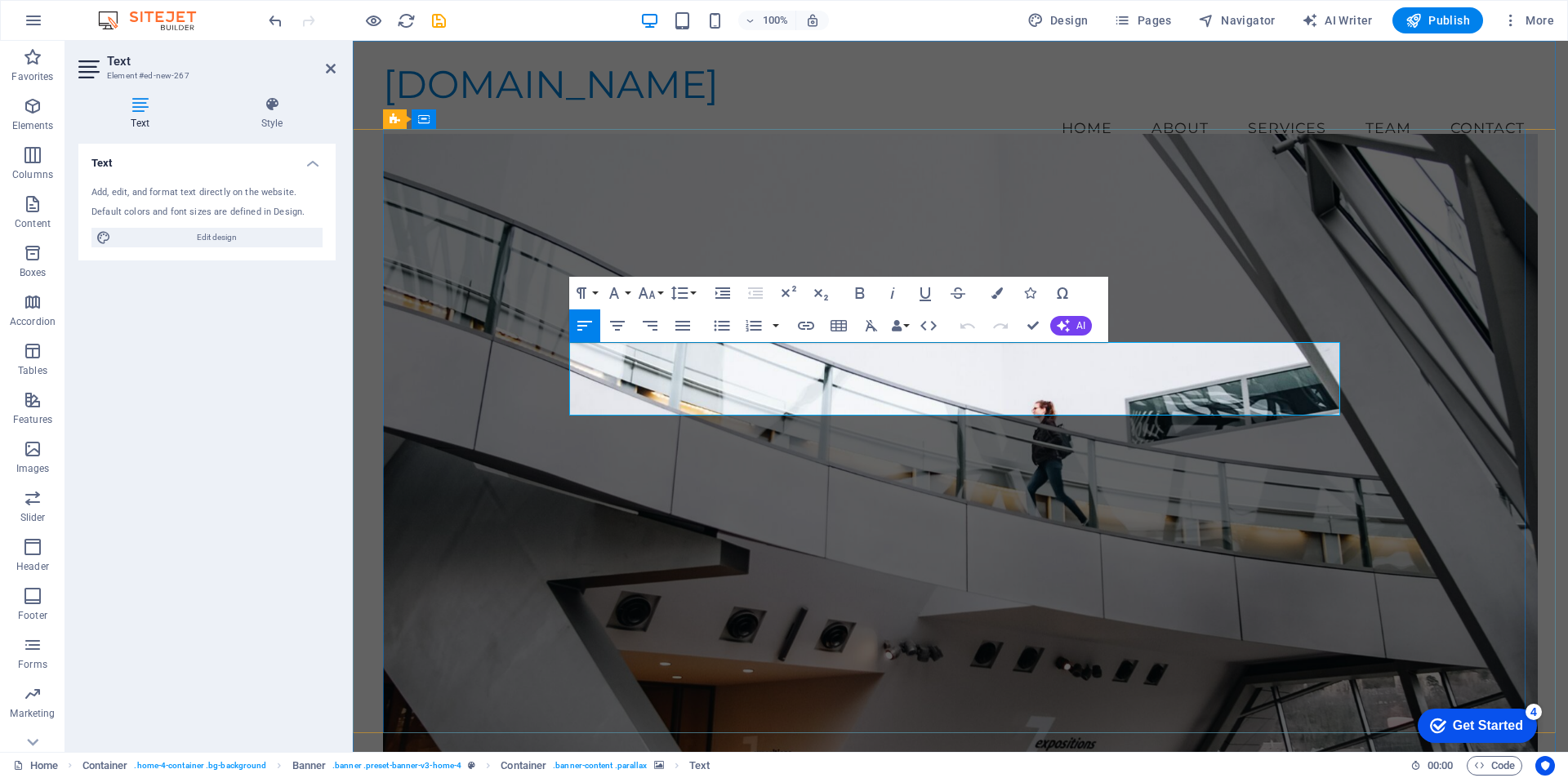
drag, startPoint x: 1068, startPoint y: 370, endPoint x: 571, endPoint y: 389, distance: 497.4
click at [659, 290] on button "Font Size" at bounding box center [650, 292] width 31 height 32
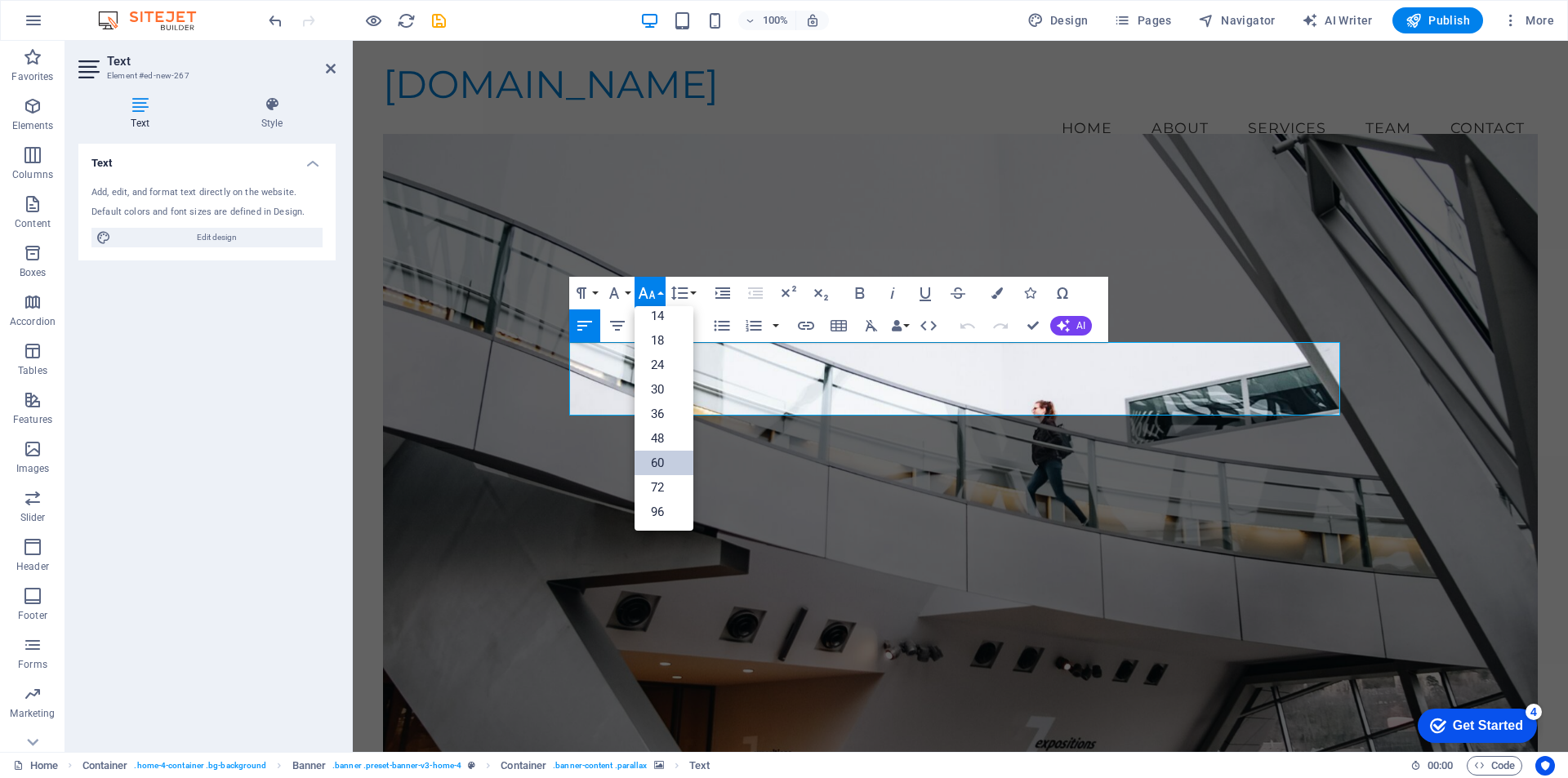
scroll to position [131, 0]
click at [656, 410] on link "36" at bounding box center [664, 413] width 59 height 24
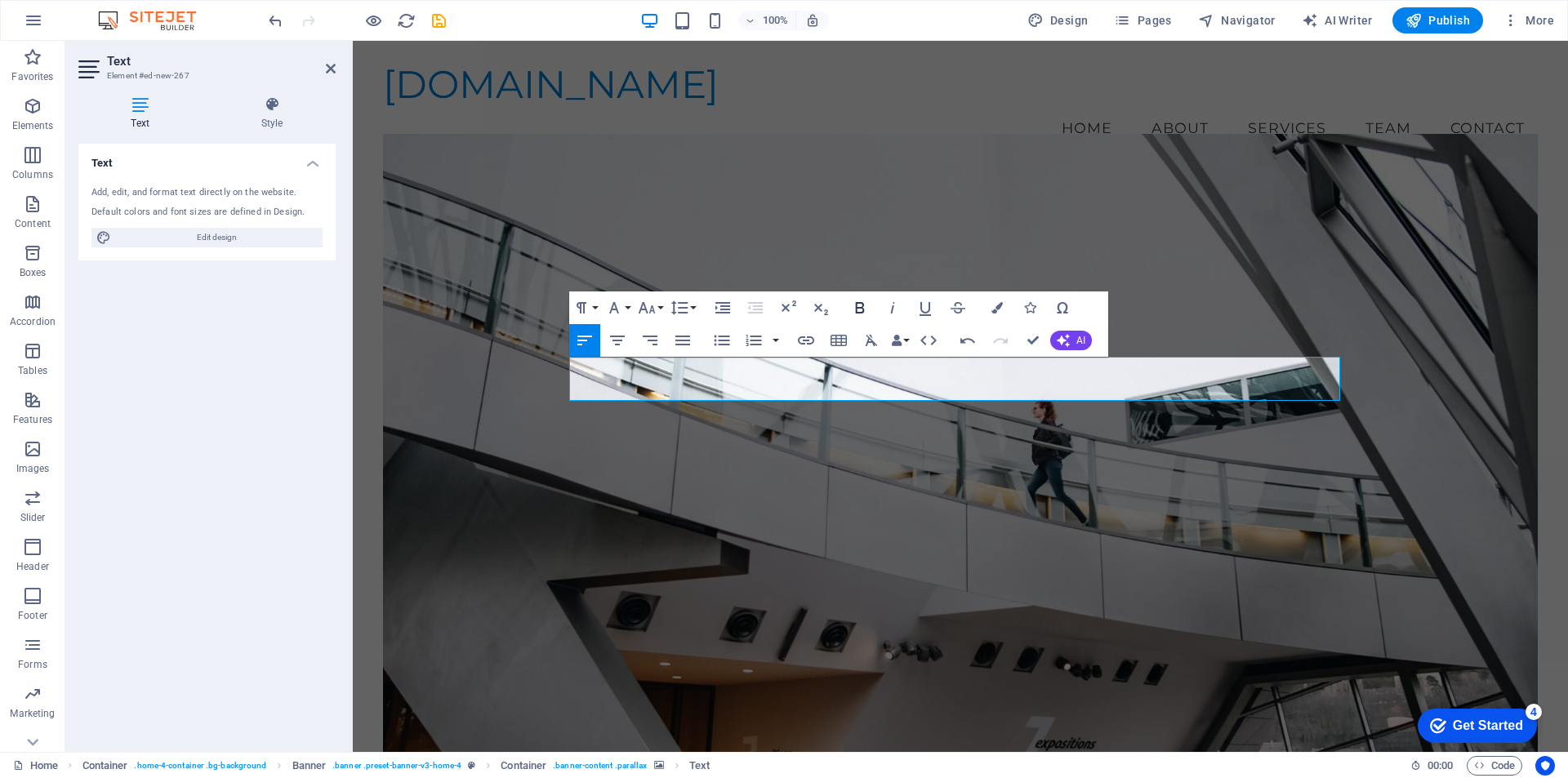
click at [856, 302] on icon "button" at bounding box center [859, 308] width 20 height 20
click at [1223, 263] on figure at bounding box center [960, 457] width 1154 height 647
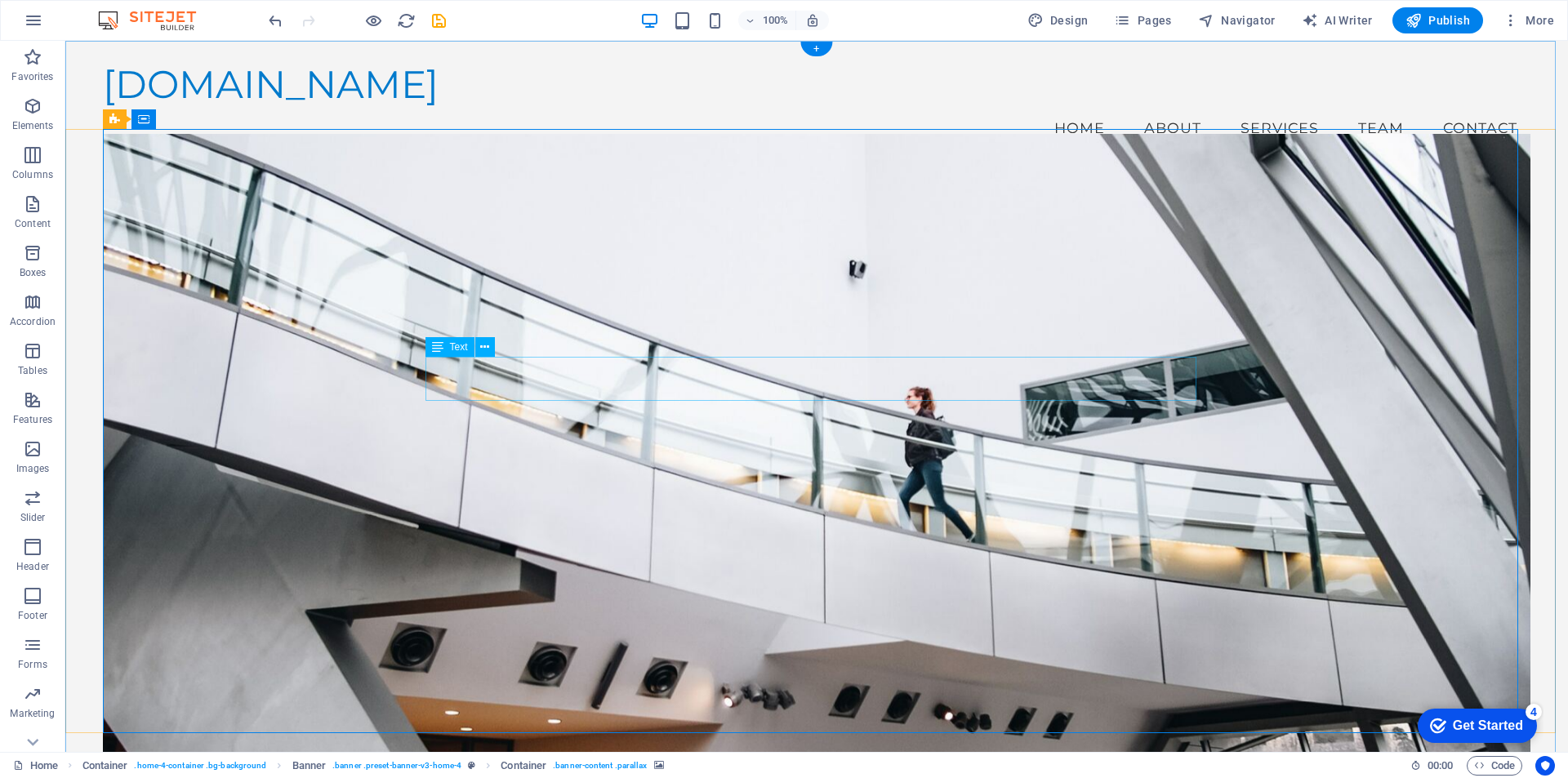
click at [484, 346] on icon at bounding box center [484, 348] width 9 height 18
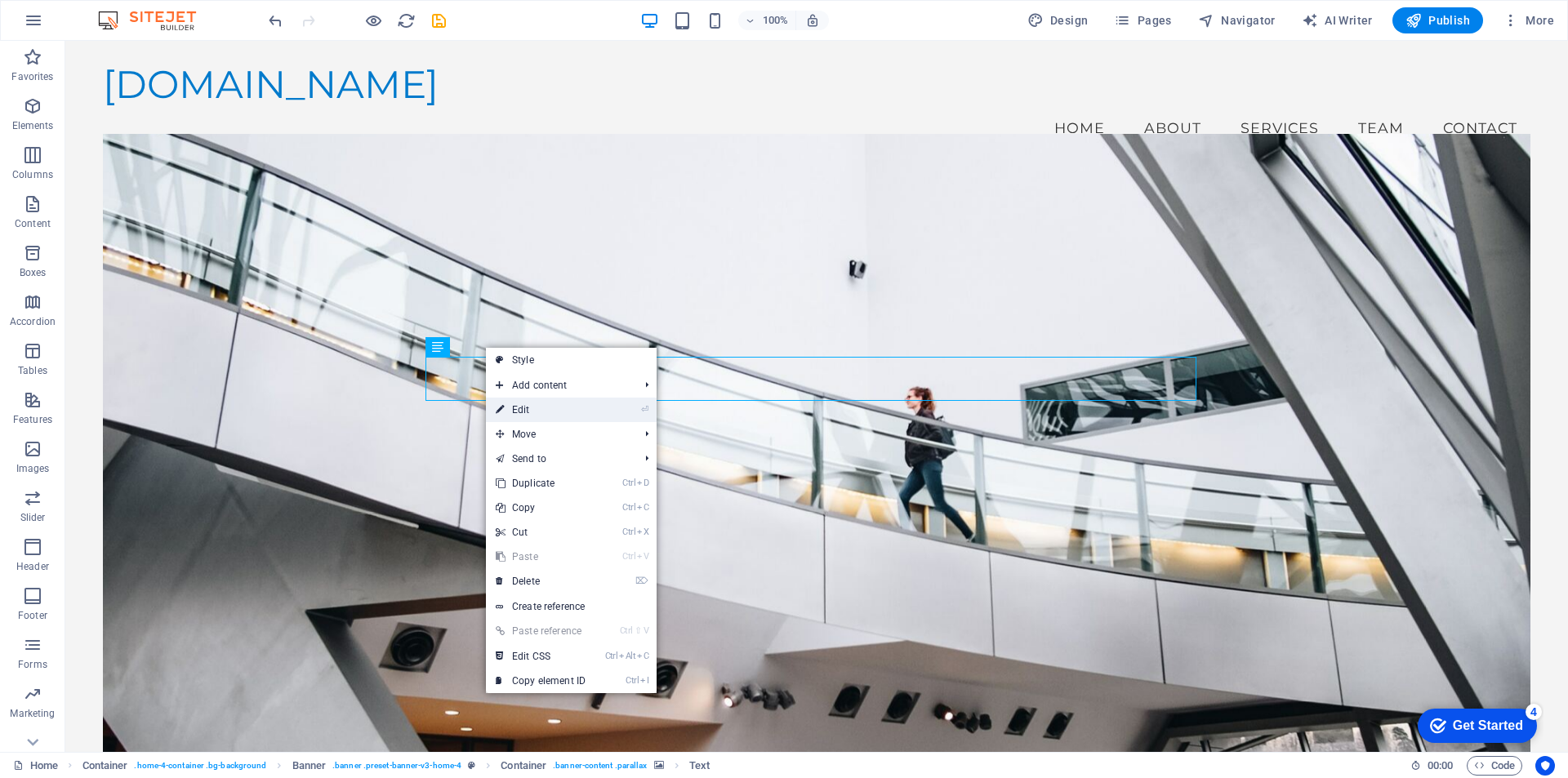
click at [520, 409] on link "⏎ Edit" at bounding box center [541, 410] width 109 height 24
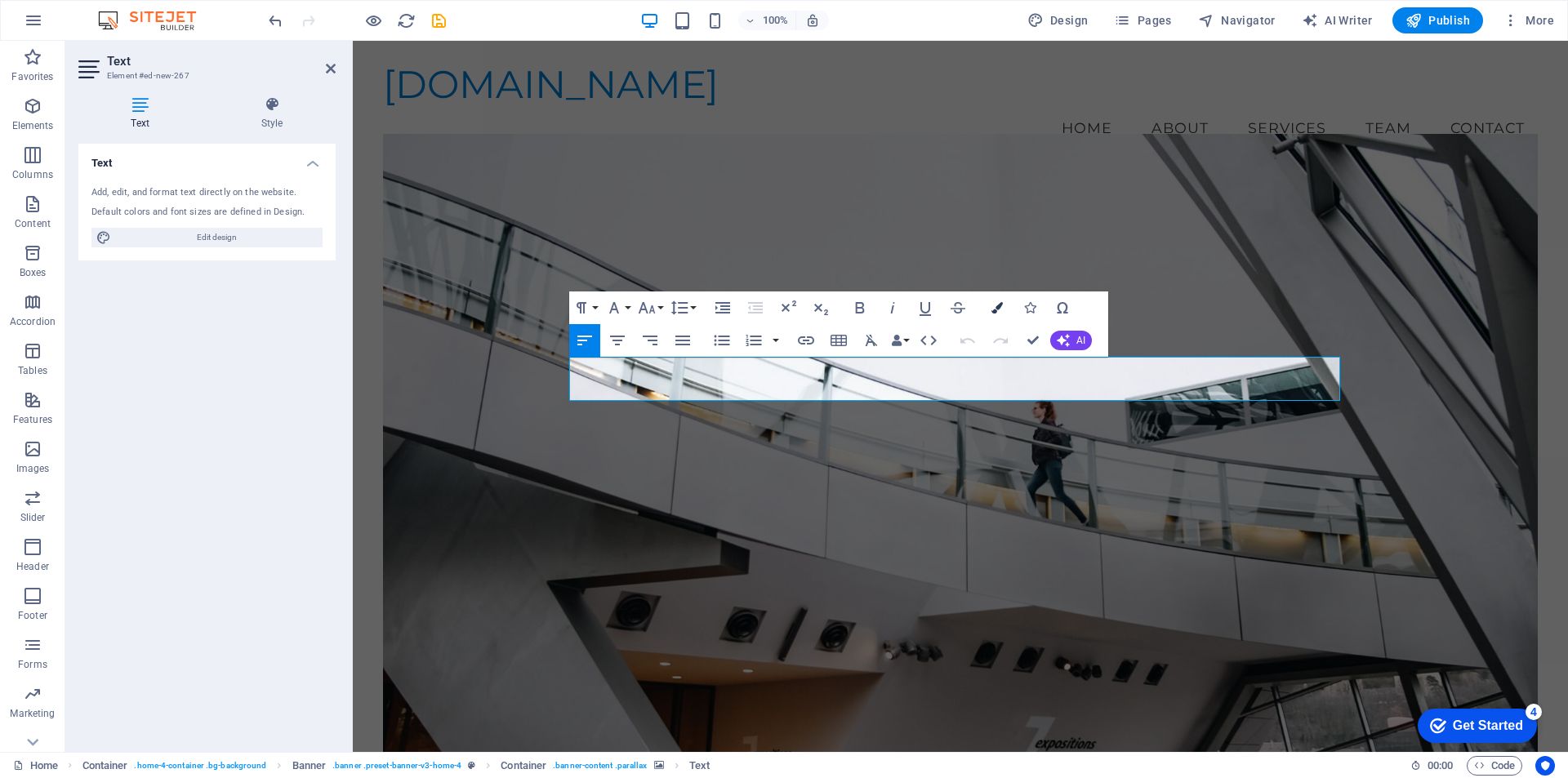
click at [999, 305] on icon "button" at bounding box center [997, 308] width 12 height 12
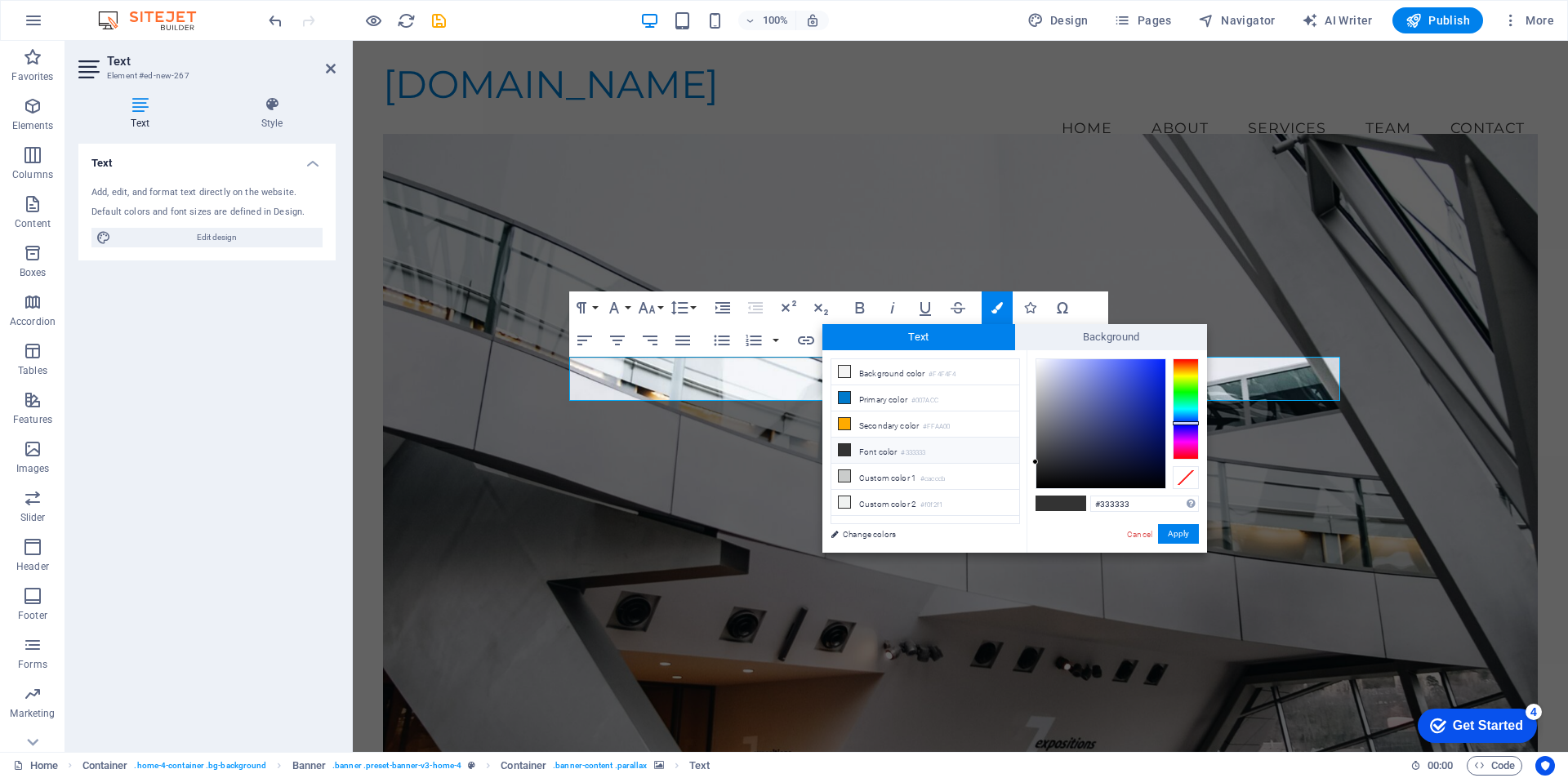
click at [1189, 423] on div at bounding box center [1185, 410] width 26 height 102
click at [1186, 529] on button "Apply" at bounding box center [1178, 534] width 41 height 20
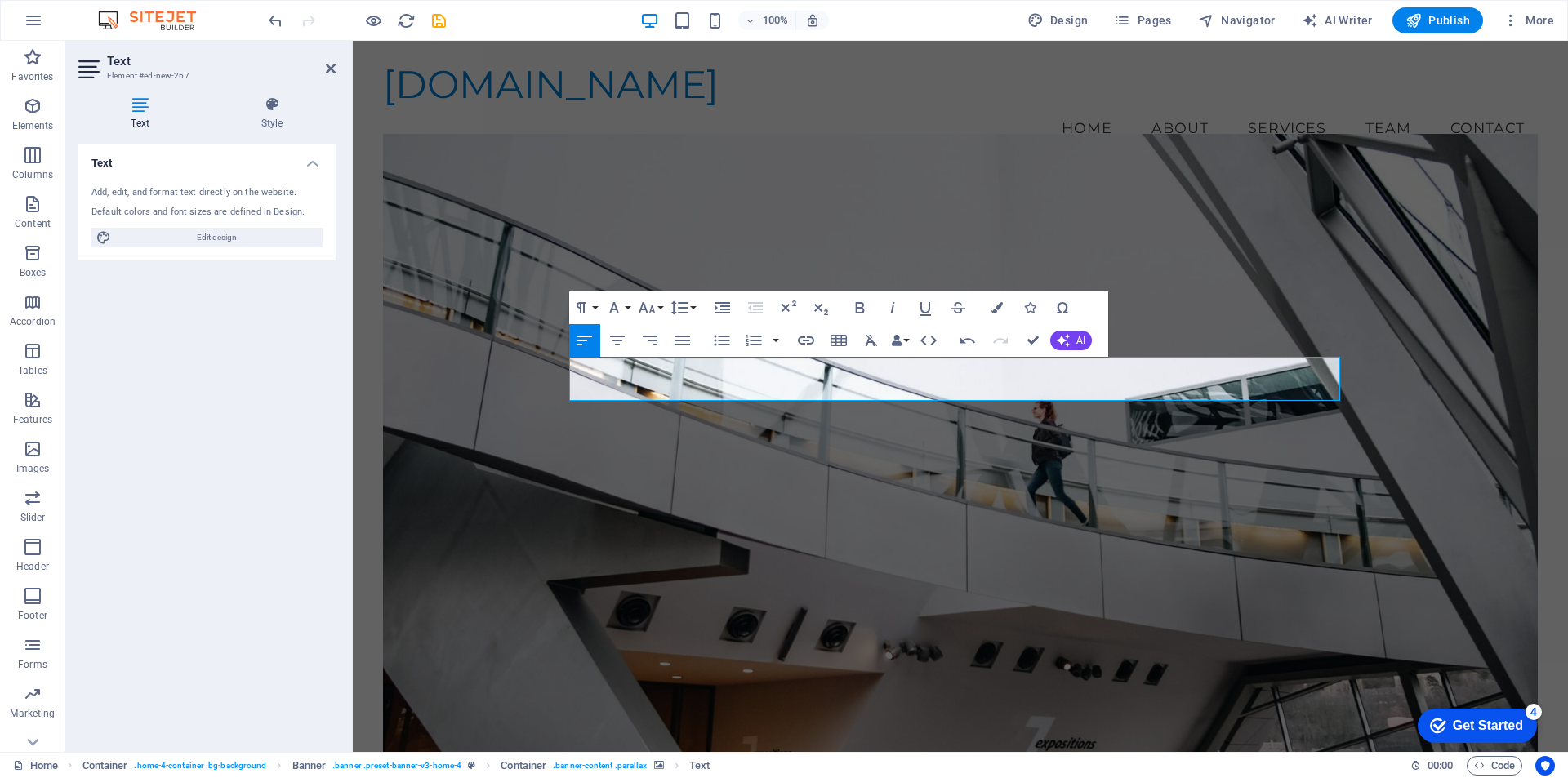
click at [1208, 278] on figure at bounding box center [960, 457] width 1154 height 647
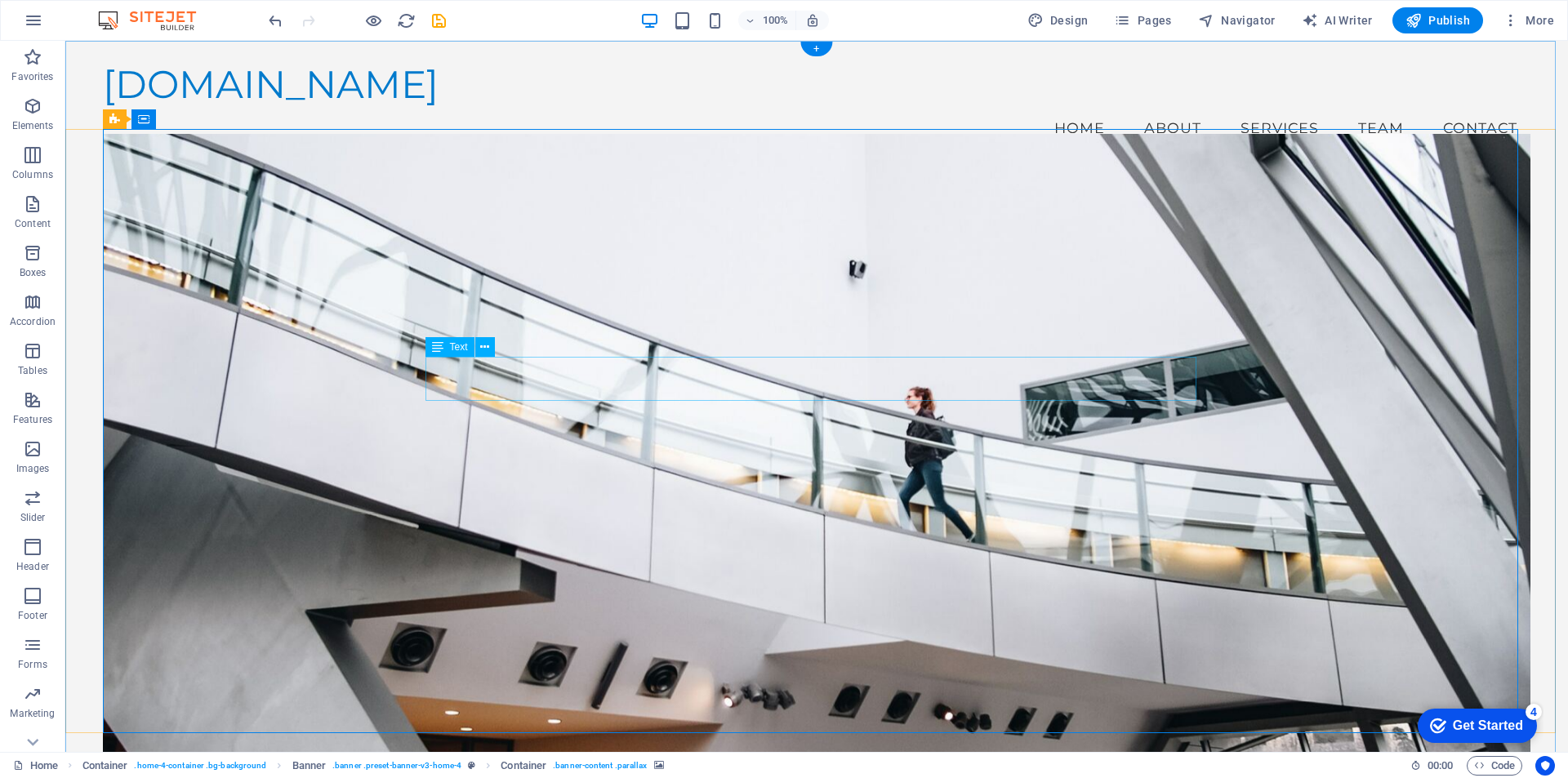
click at [651, 356] on figure at bounding box center [816, 457] width 1427 height 647
click at [486, 344] on icon at bounding box center [484, 348] width 9 height 18
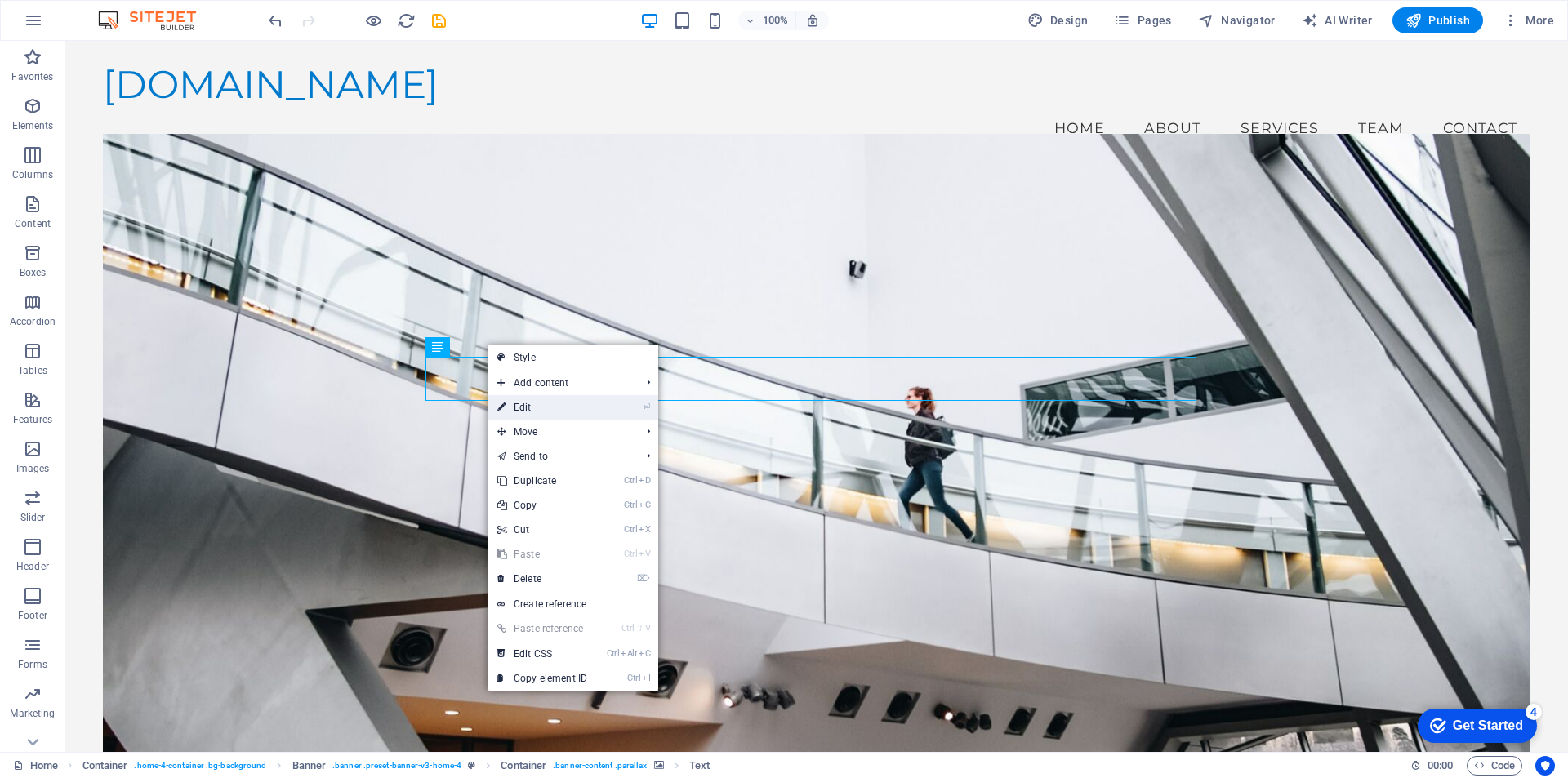
click at [527, 402] on link "⏎ Edit" at bounding box center [543, 407] width 109 height 24
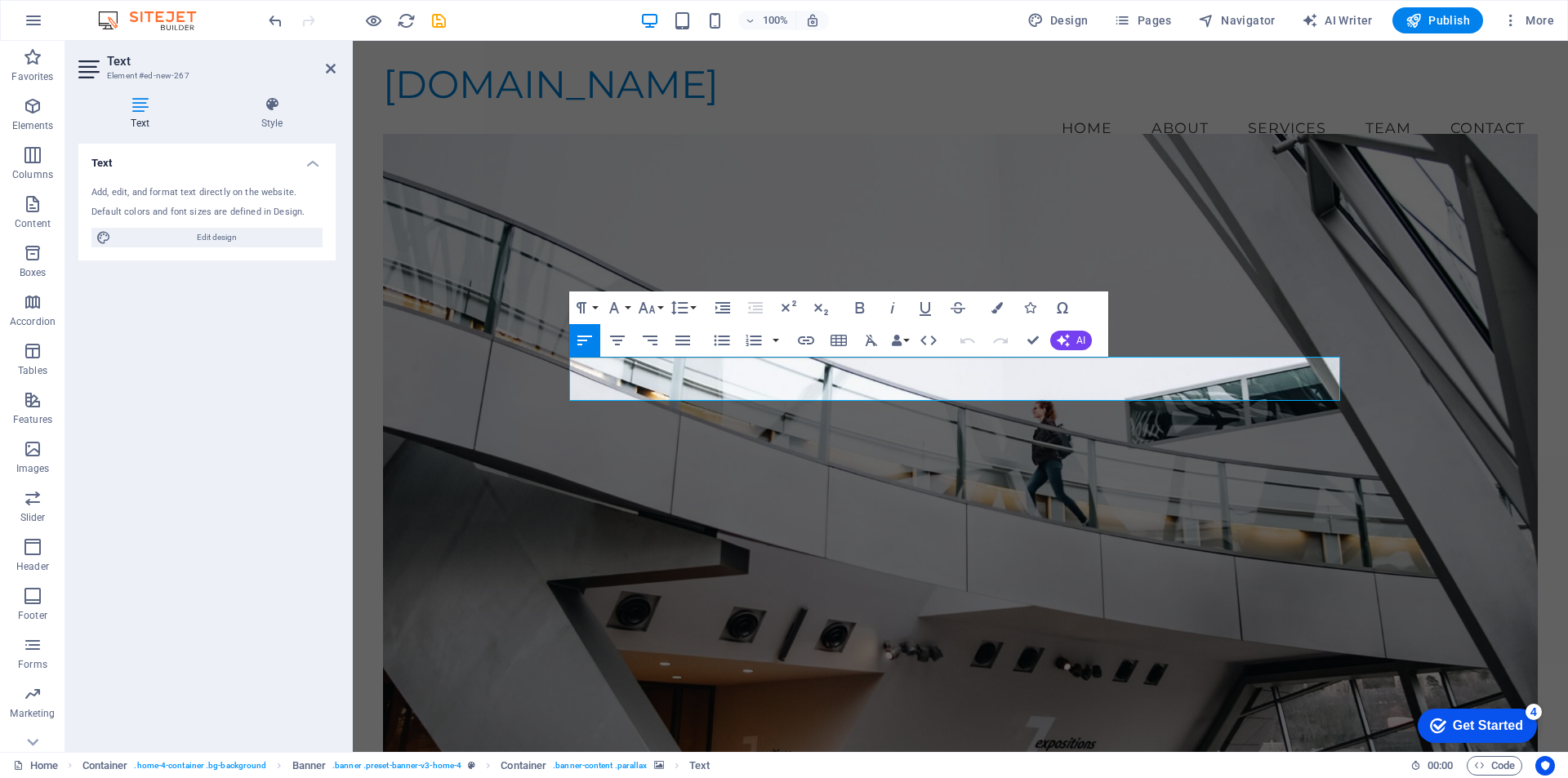
drag, startPoint x: 866, startPoint y: 373, endPoint x: 552, endPoint y: 374, distance: 314.0
click at [552, 374] on div "DEFENSOR SPORTING Welcome to [DOMAIN_NAME] Your Partner in Applied Engineering …" at bounding box center [960, 631] width 1154 height 926
drag, startPoint x: 310, startPoint y: 329, endPoint x: 858, endPoint y: 306, distance: 548.5
click at [858, 306] on icon "button" at bounding box center [859, 308] width 20 height 20
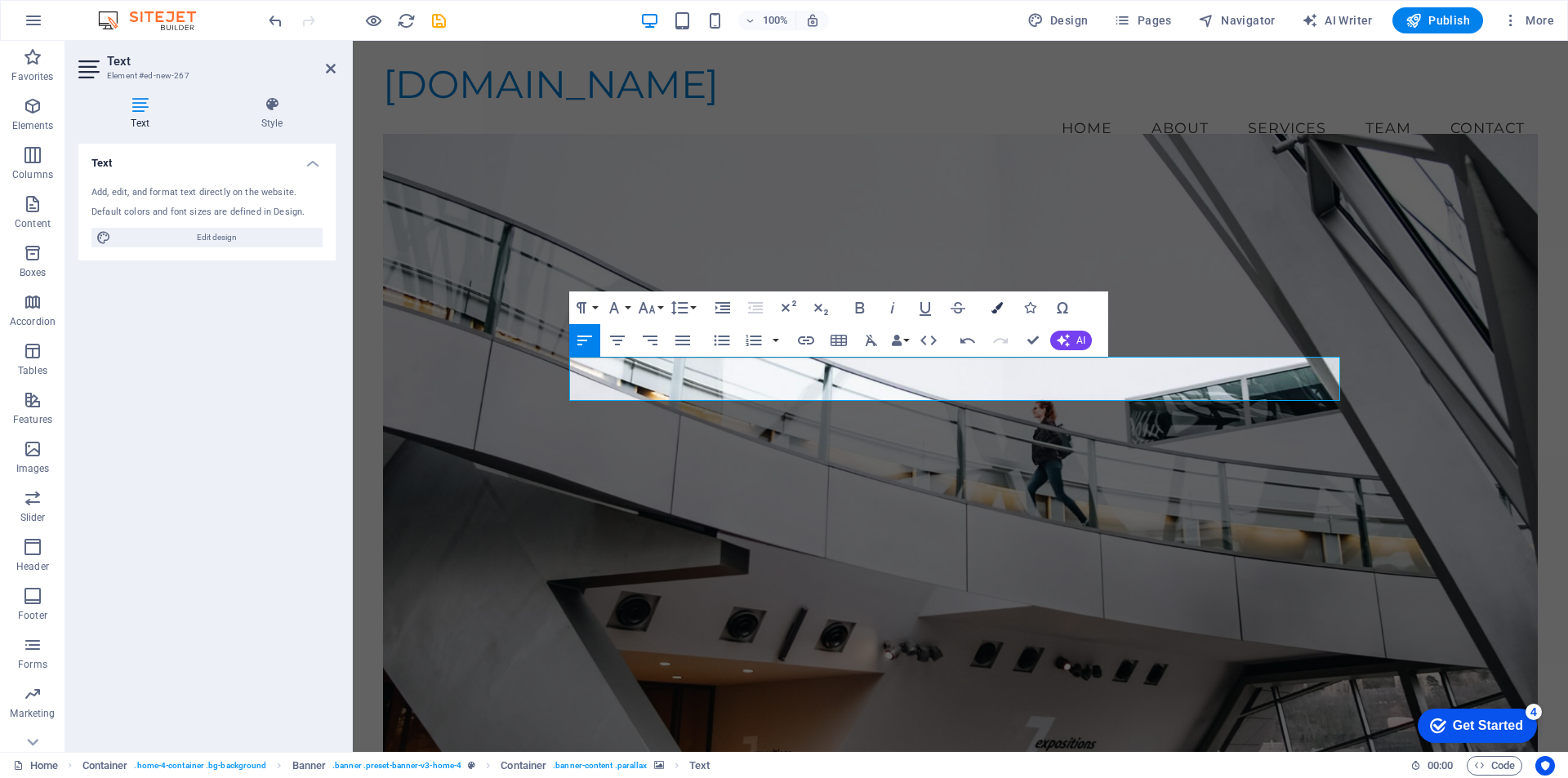
click at [988, 311] on button "Colors" at bounding box center [997, 307] width 31 height 32
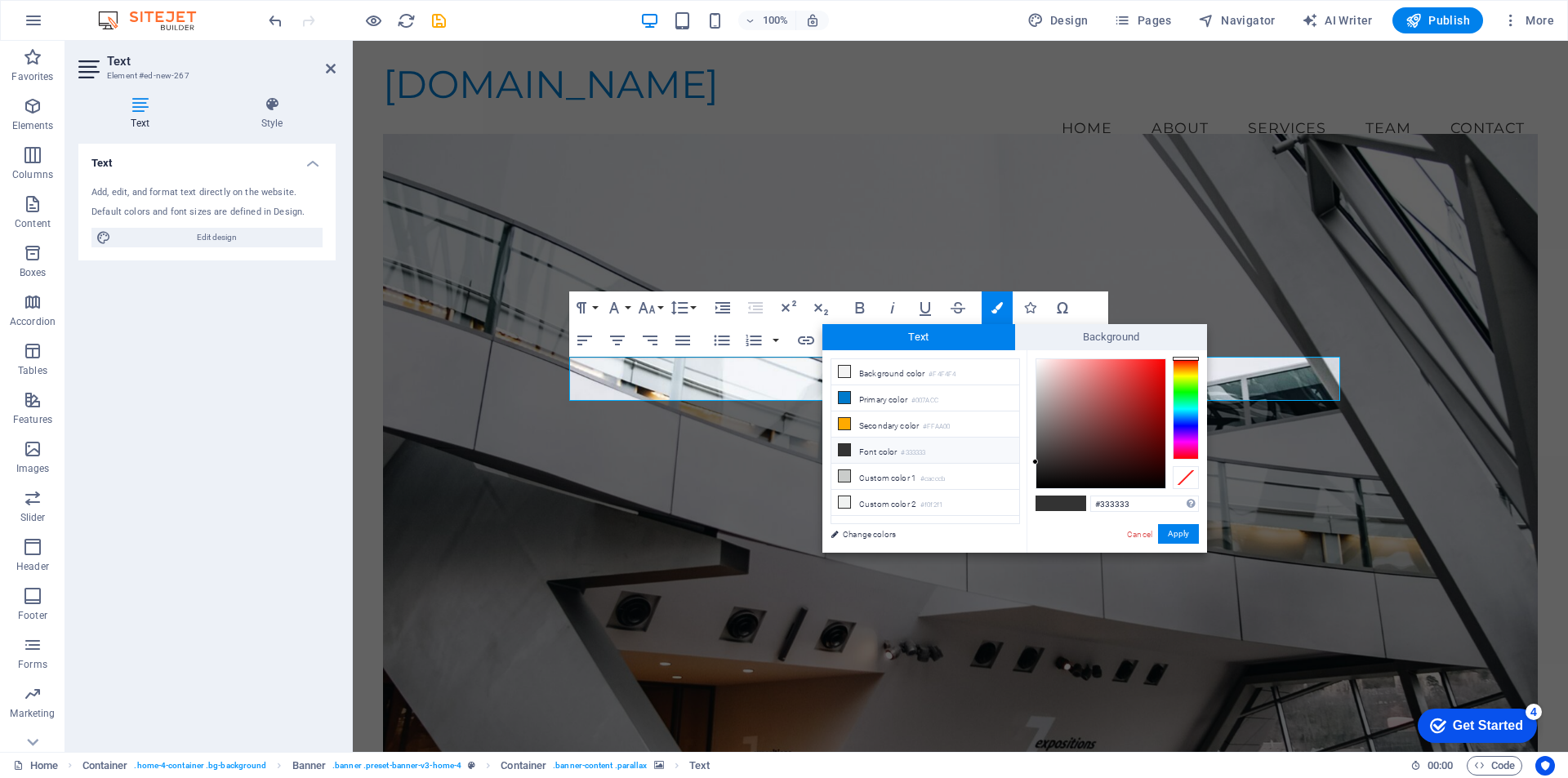
click at [1188, 416] on div at bounding box center [1185, 410] width 26 height 102
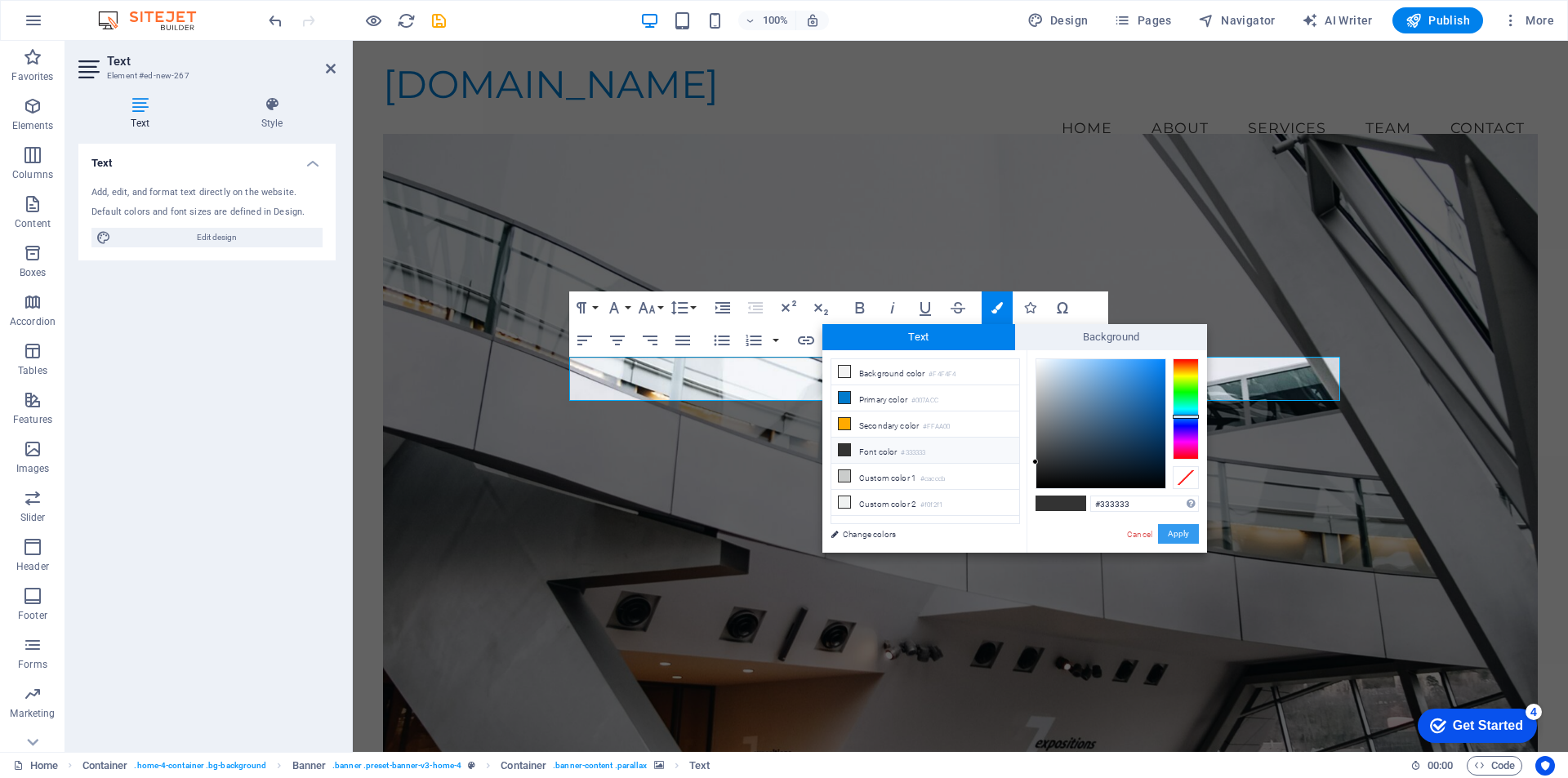
click at [1191, 532] on button "Apply" at bounding box center [1178, 534] width 41 height 20
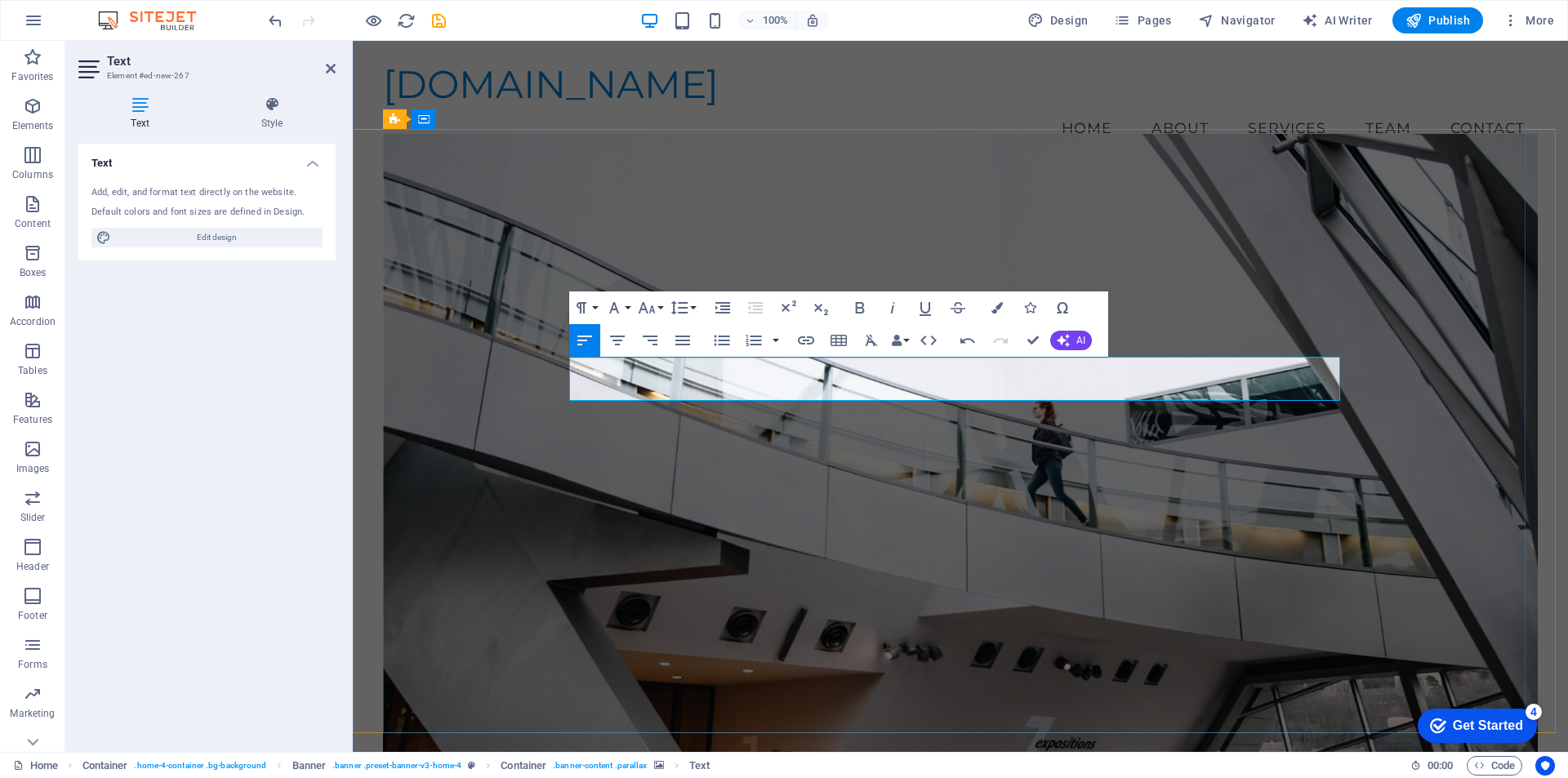
click at [1100, 252] on figure at bounding box center [960, 457] width 1154 height 647
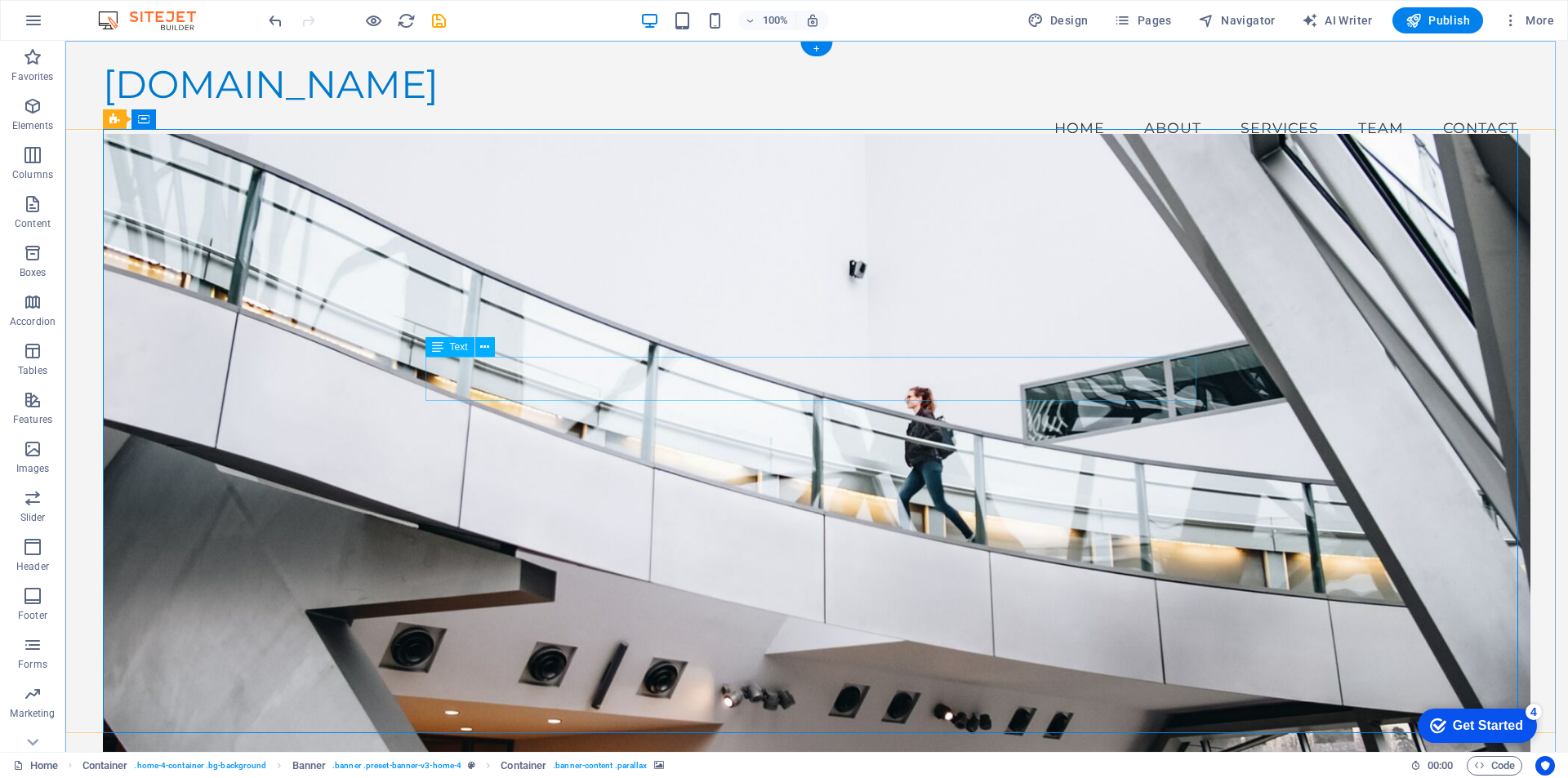
drag, startPoint x: 744, startPoint y: 380, endPoint x: 686, endPoint y: 384, distance: 58.1
click at [483, 349] on icon at bounding box center [484, 348] width 9 height 18
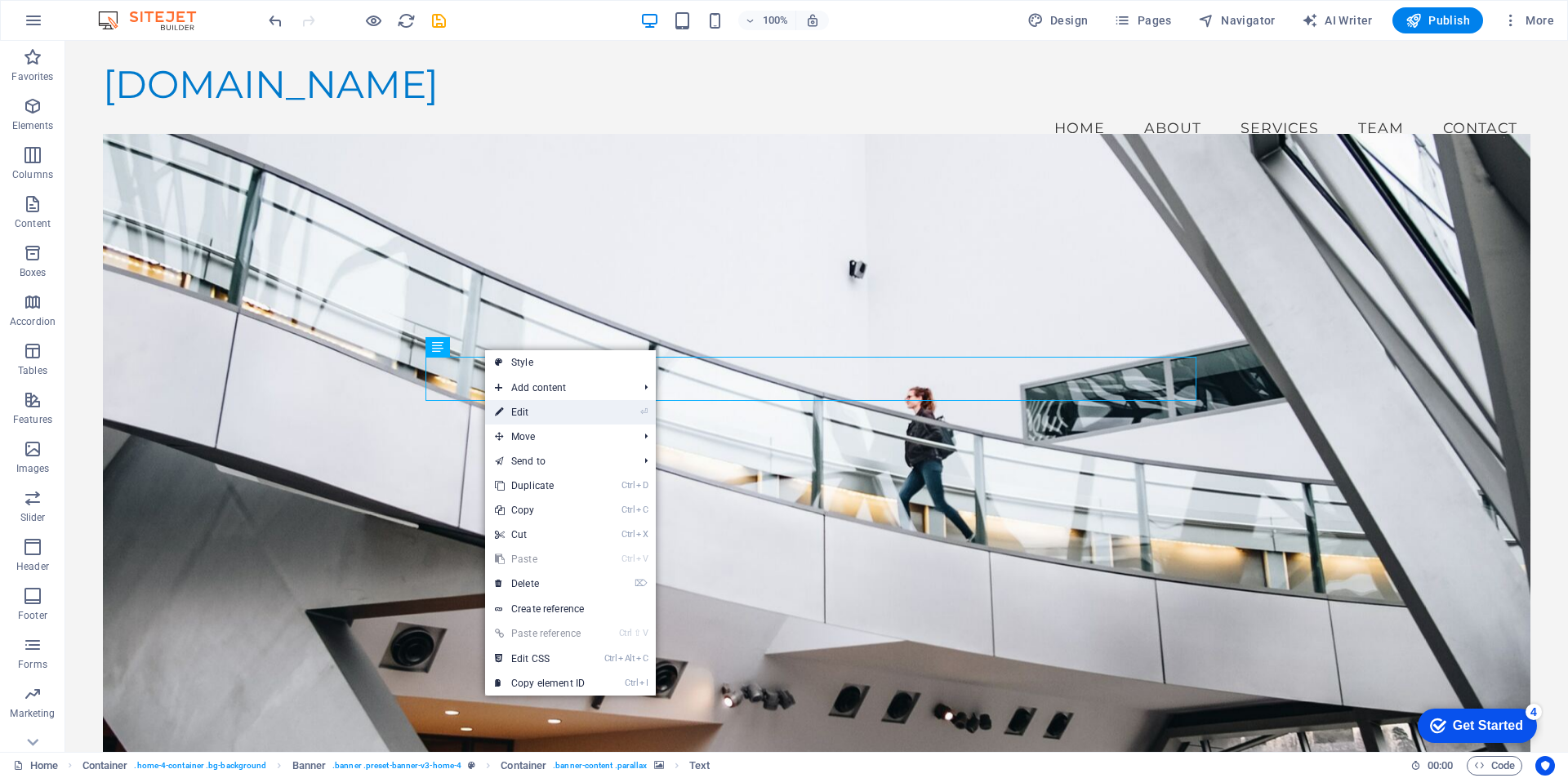
drag, startPoint x: 530, startPoint y: 414, endPoint x: 176, endPoint y: 372, distance: 356.5
click at [530, 414] on link "⏎ Edit" at bounding box center [540, 411] width 109 height 24
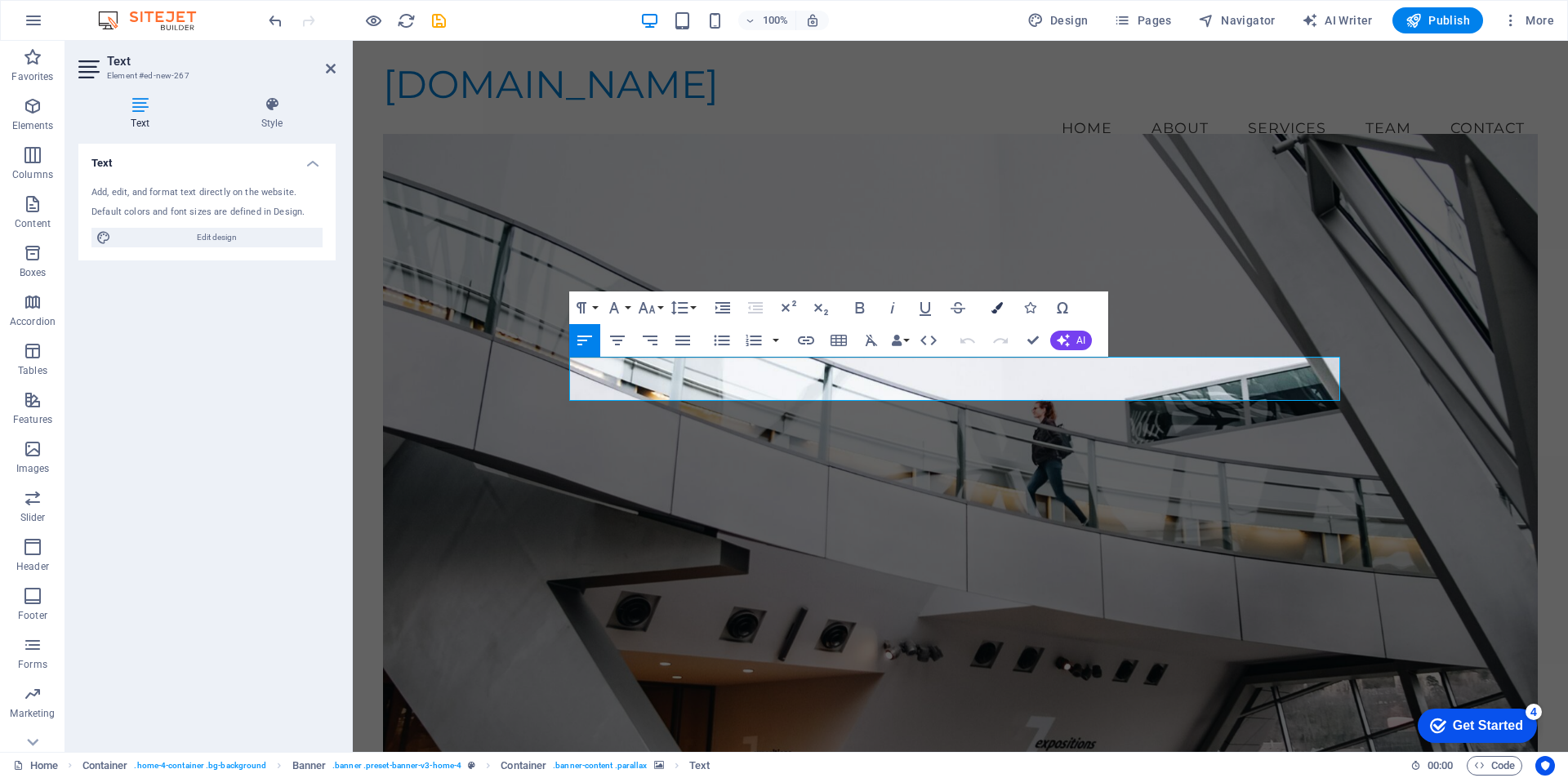
click at [998, 308] on icon "button" at bounding box center [997, 308] width 12 height 12
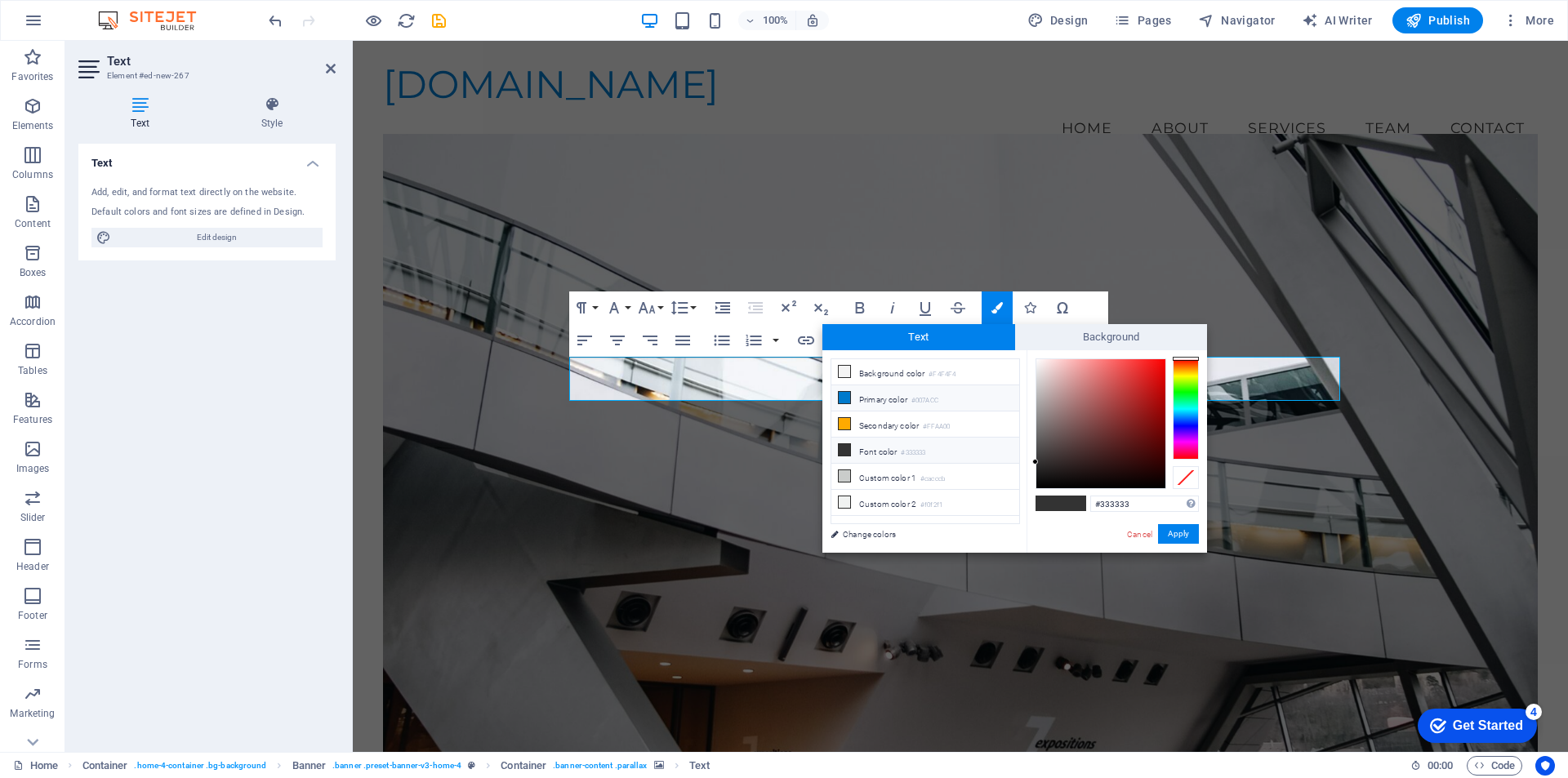
click at [849, 394] on icon at bounding box center [845, 398] width 12 height 12
type input "#007acc"
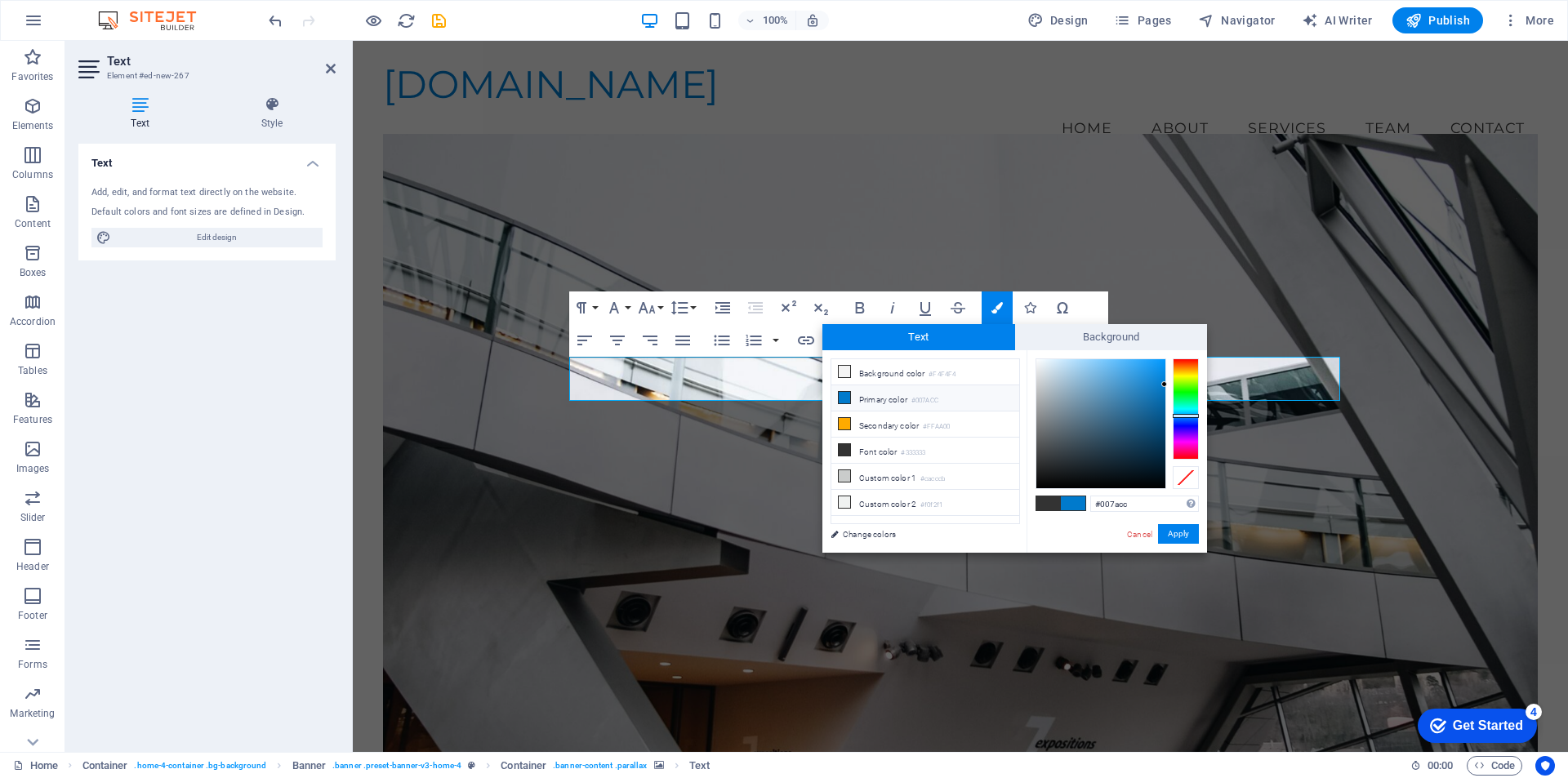
click at [863, 399] on li "Primary color #007ACC" at bounding box center [925, 398] width 188 height 26
click at [870, 535] on link "Change colors" at bounding box center [917, 534] width 190 height 21
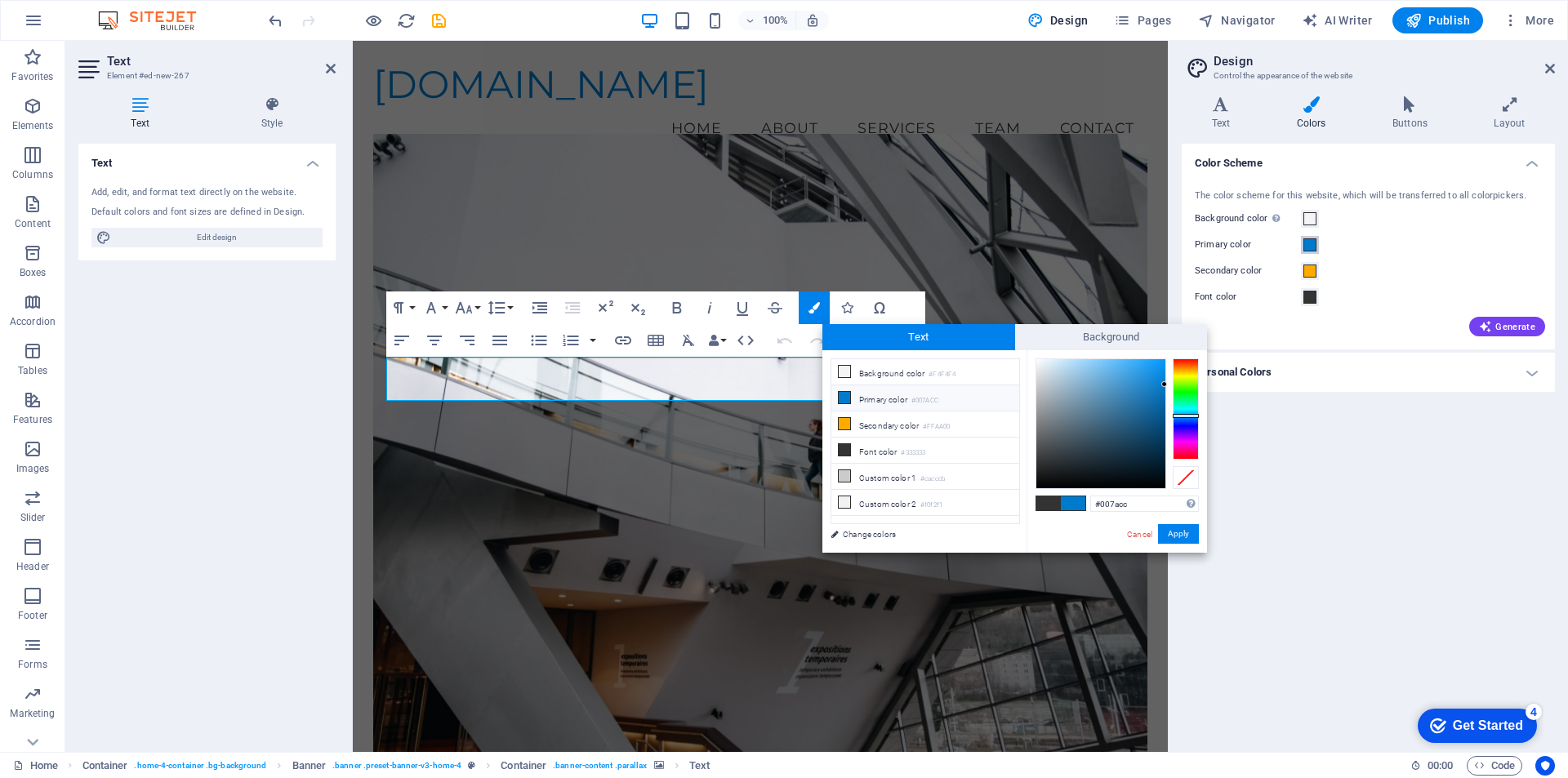
click at [1311, 244] on span at bounding box center [1309, 244] width 13 height 13
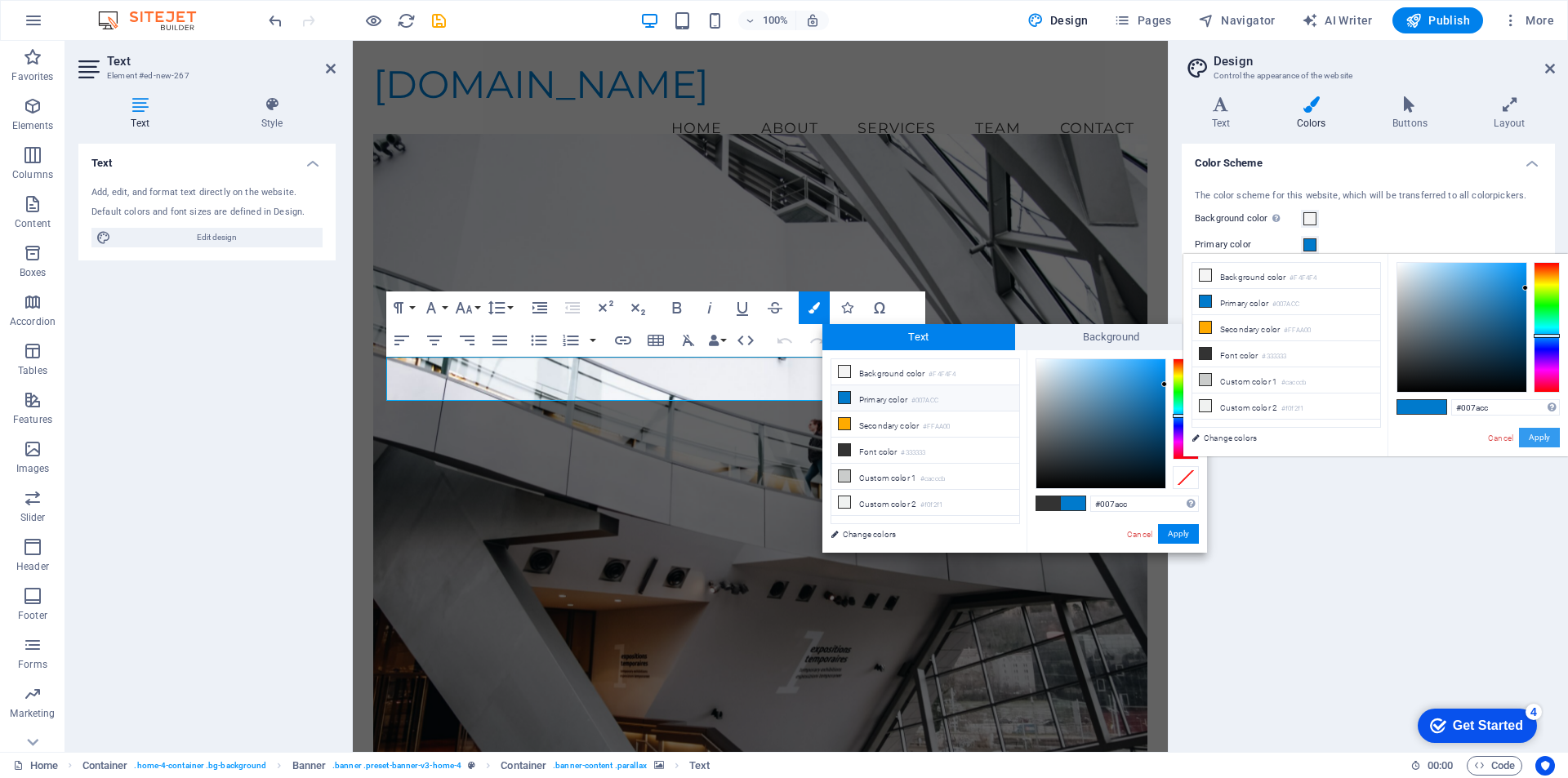
click at [1542, 431] on button "Apply" at bounding box center [1539, 438] width 41 height 20
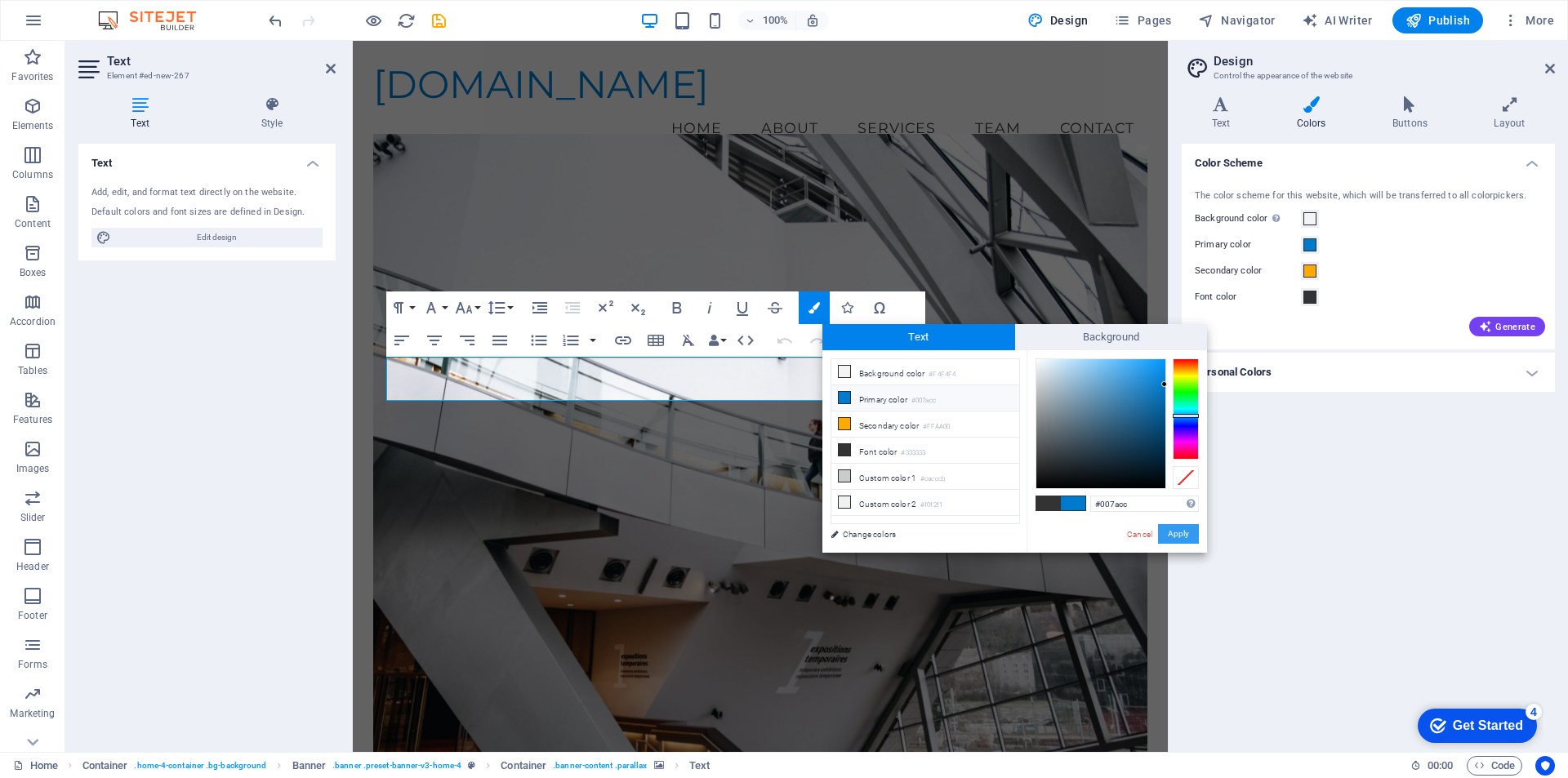
click at [1191, 532] on button "Apply" at bounding box center [1178, 534] width 41 height 20
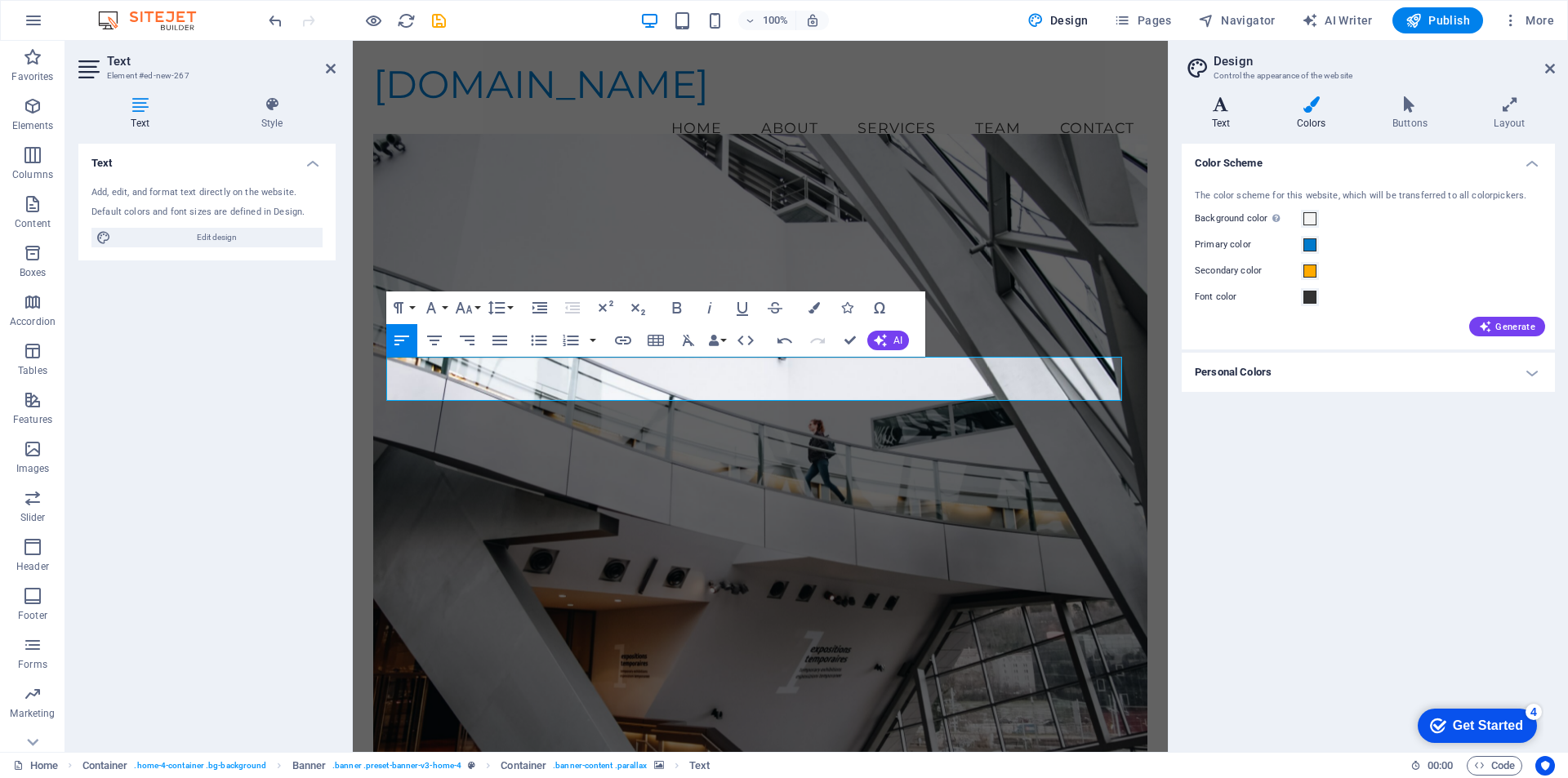
click at [1226, 107] on icon at bounding box center [1220, 105] width 78 height 17
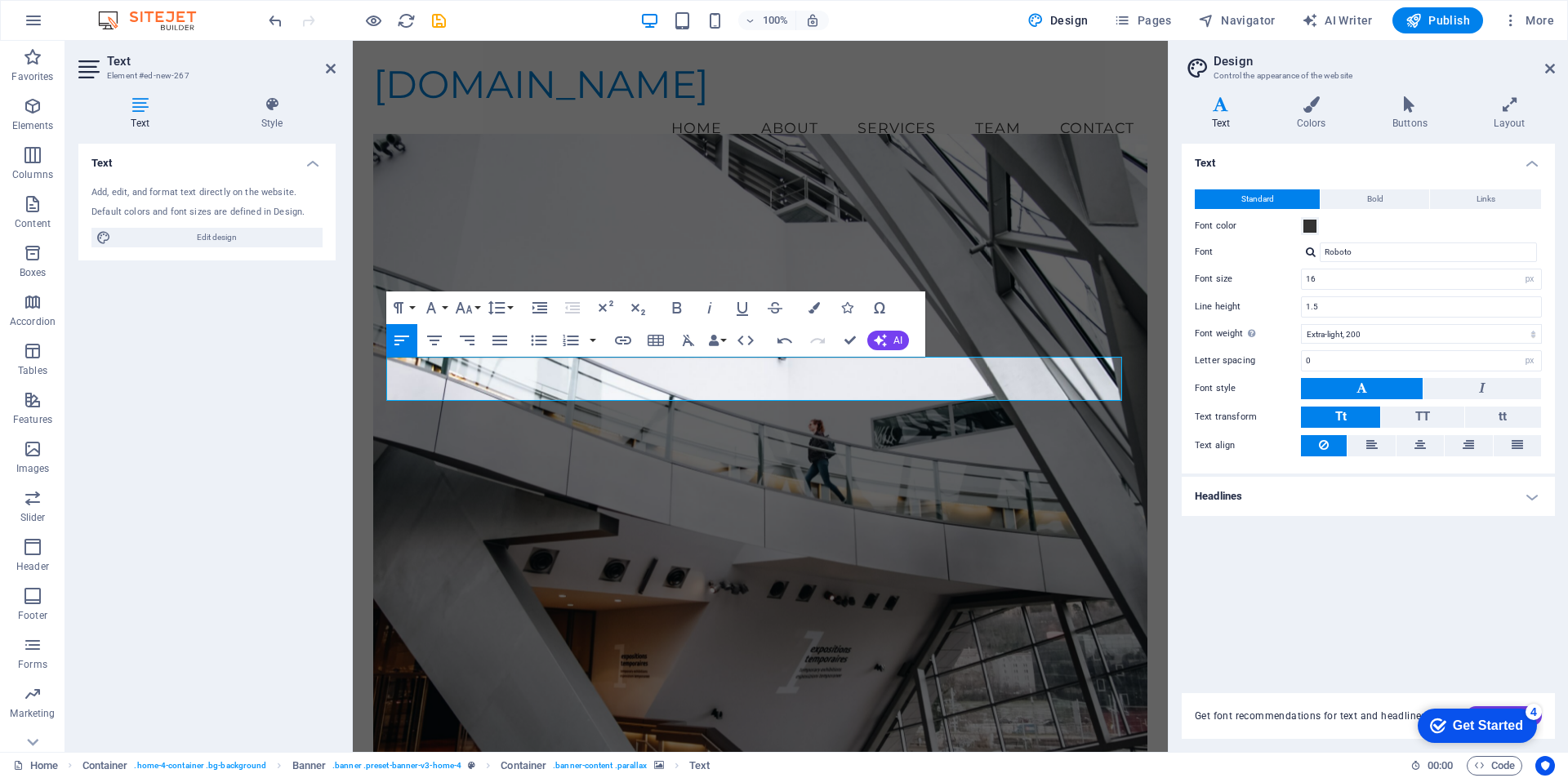
click at [1353, 228] on div "Font color" at bounding box center [1368, 226] width 347 height 20
click at [1315, 224] on span at bounding box center [1309, 226] width 13 height 13
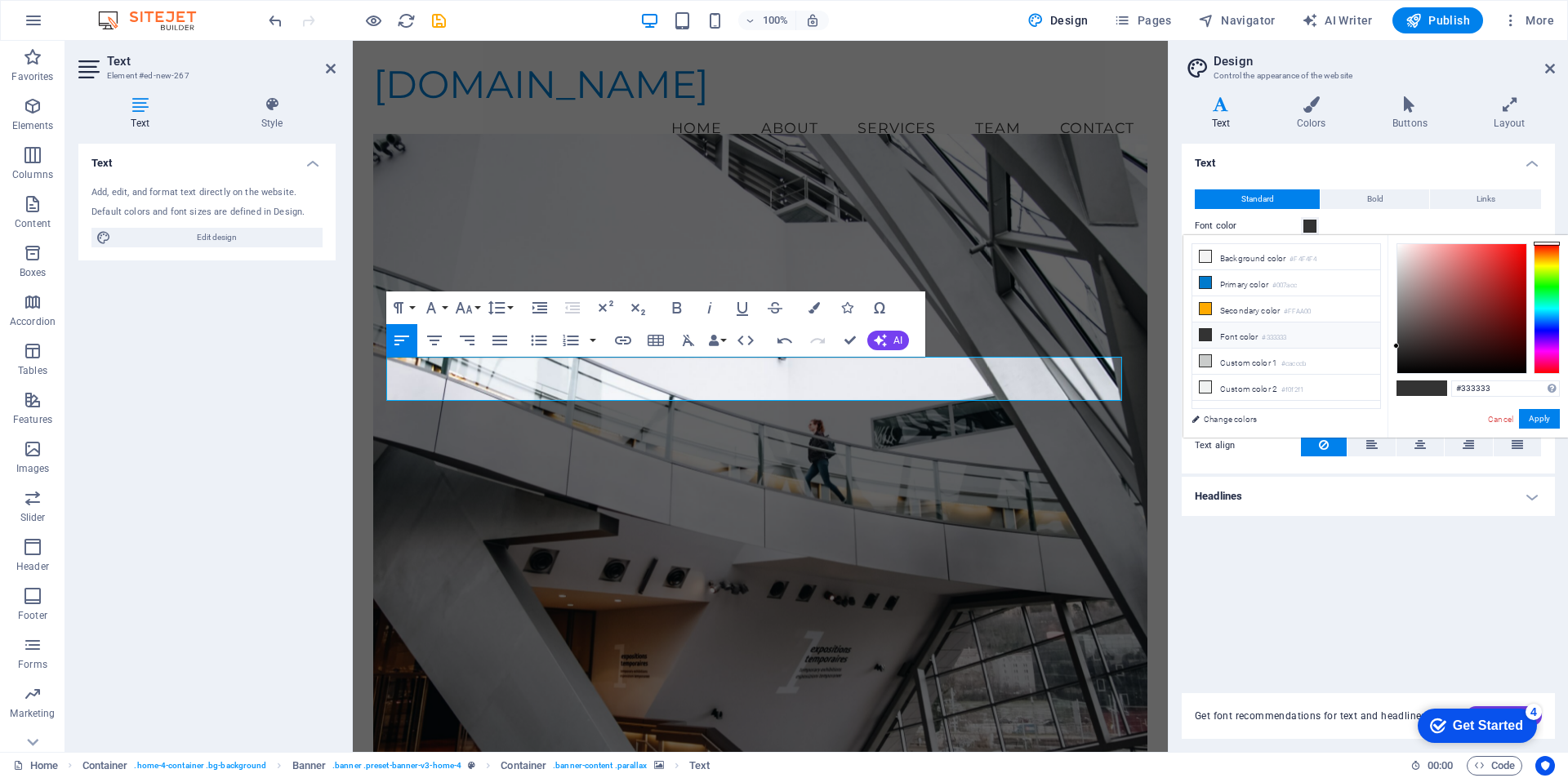
click at [1547, 329] on div at bounding box center [1546, 309] width 26 height 131
click at [1261, 198] on span "Standard" at bounding box center [1256, 199] width 32 height 20
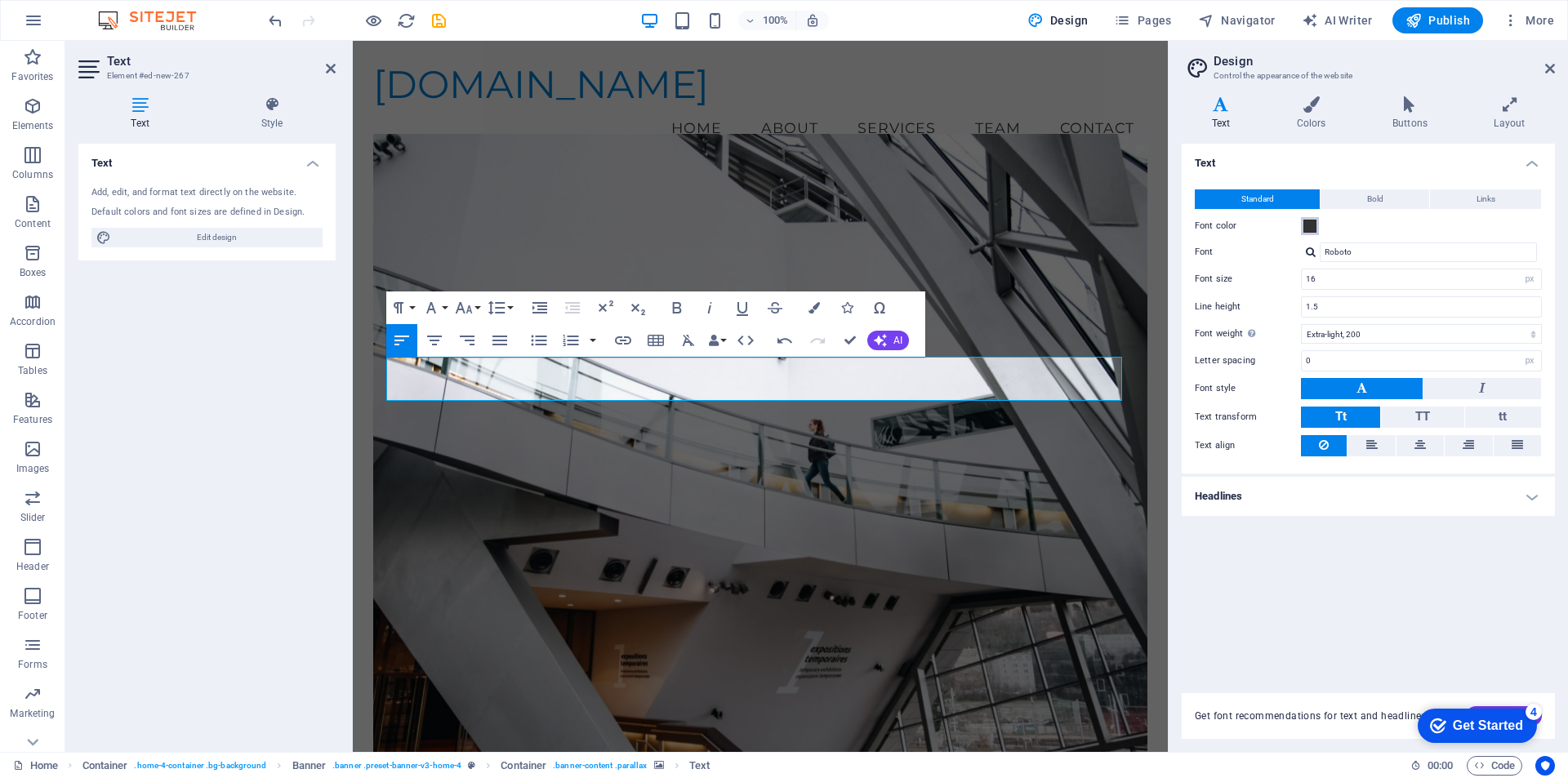
click at [1311, 224] on span at bounding box center [1309, 226] width 13 height 13
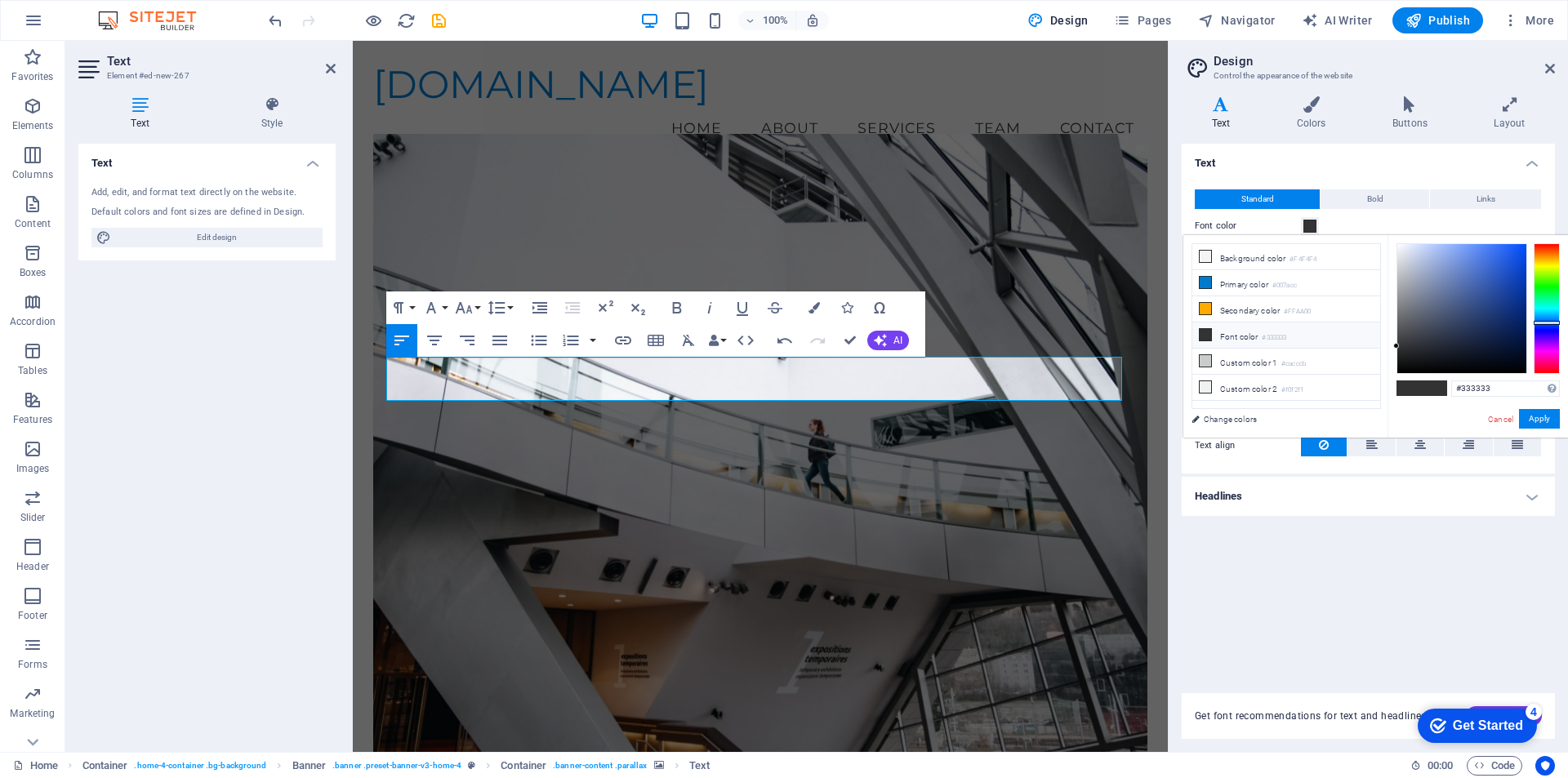
click at [1550, 323] on div at bounding box center [1546, 309] width 26 height 131
click at [1548, 323] on div at bounding box center [1546, 323] width 26 height 4
click at [1271, 281] on li "Primary color #007acc" at bounding box center [1285, 282] width 188 height 26
type input "#007acc"
click at [1552, 418] on button "Apply" at bounding box center [1539, 418] width 41 height 20
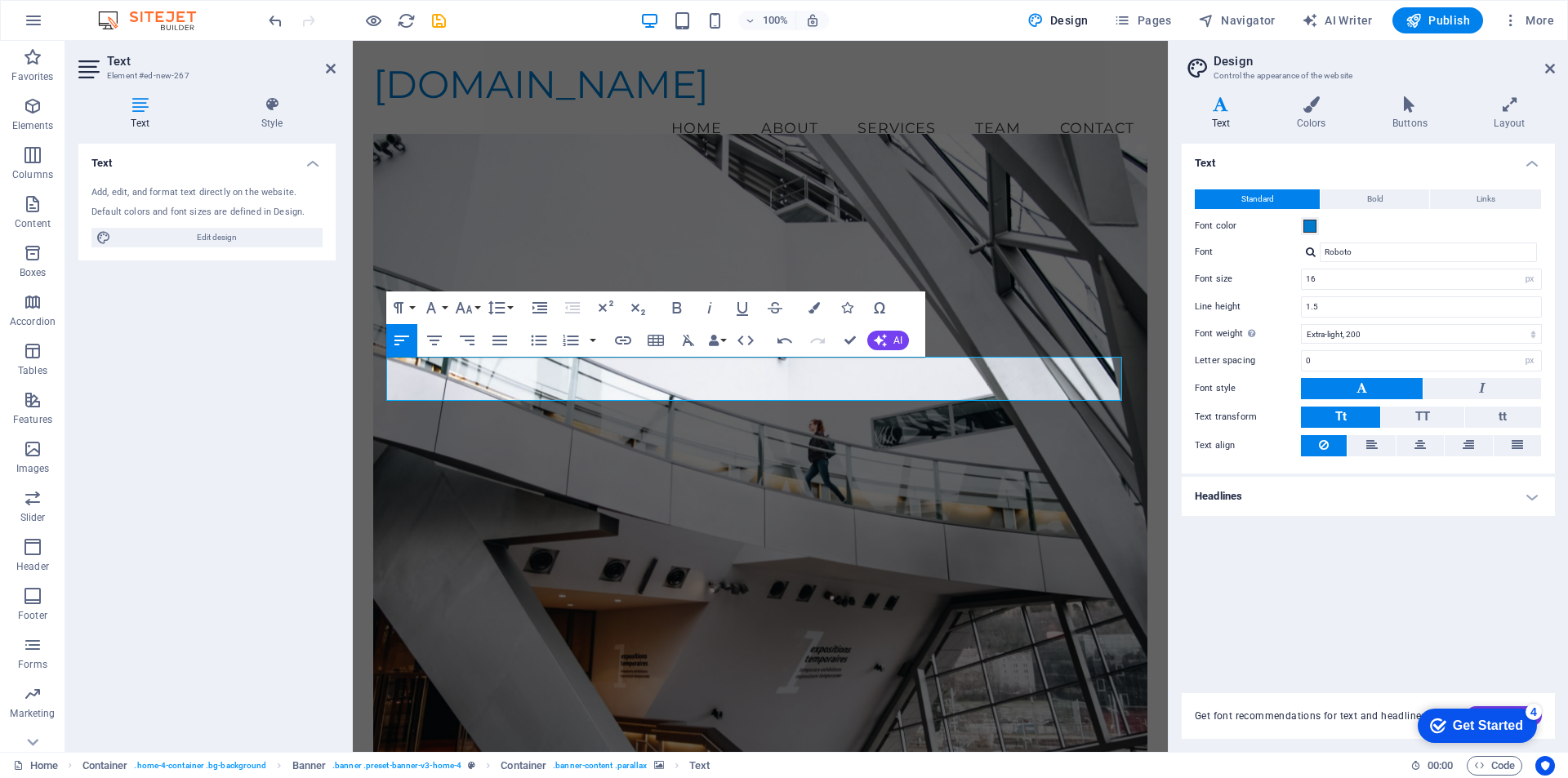
click at [1554, 68] on aside "Design Control the appearance of the website Variants Text Colors Buttons Layou…" at bounding box center [1367, 396] width 400 height 711
click at [1546, 65] on icon at bounding box center [1549, 67] width 10 height 13
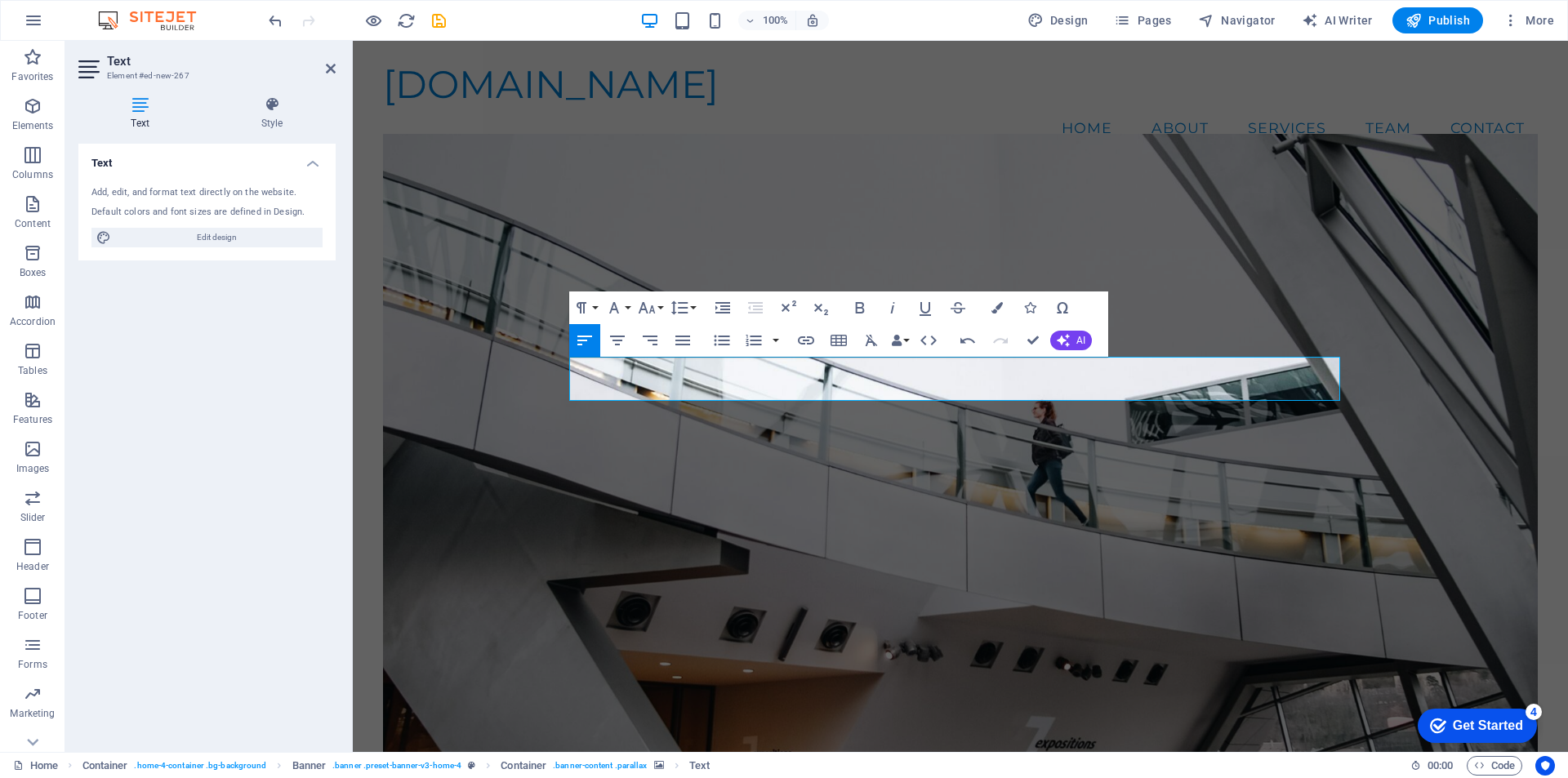
click at [1192, 250] on figure at bounding box center [960, 457] width 1154 height 647
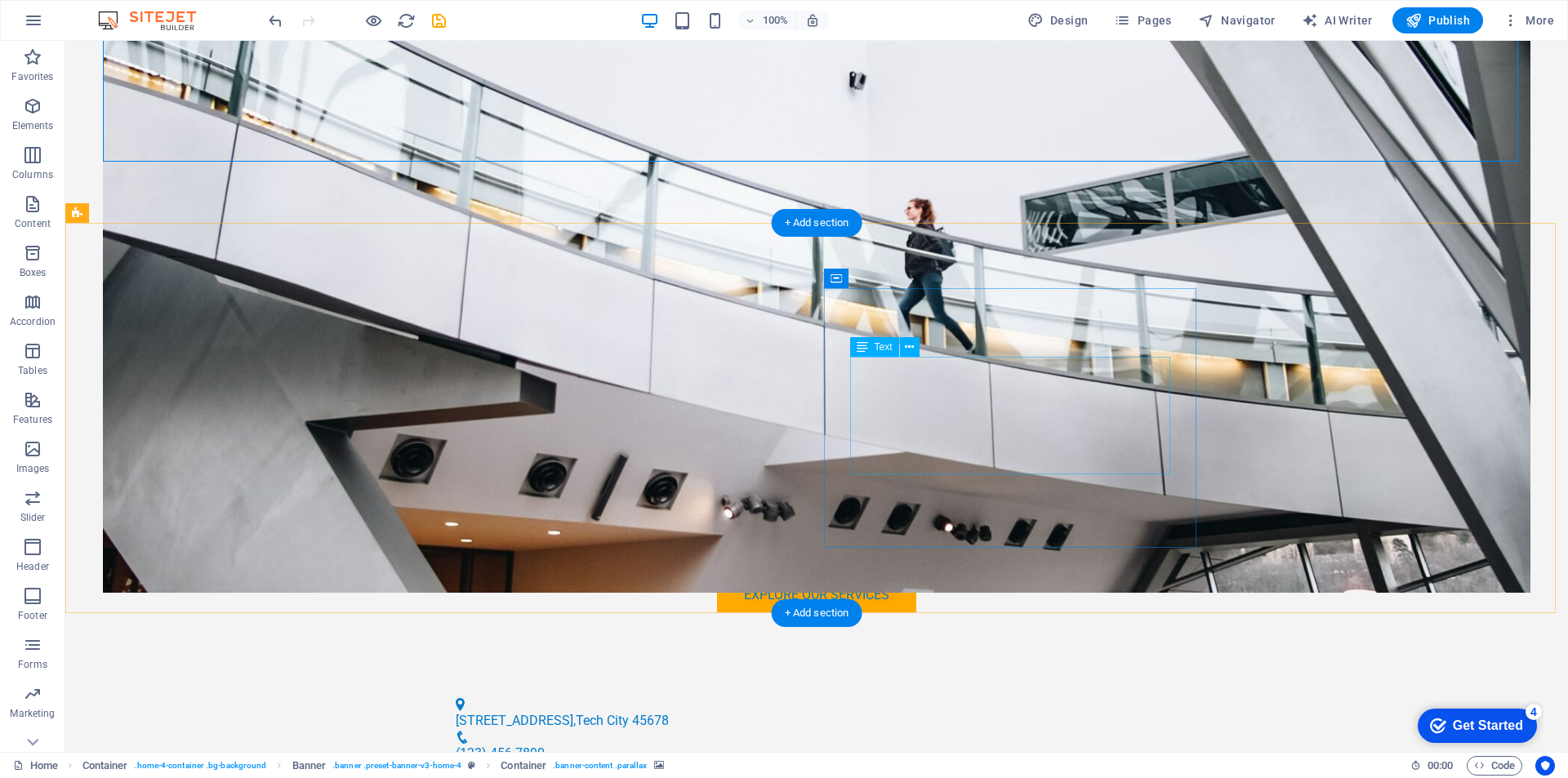
scroll to position [572, 0]
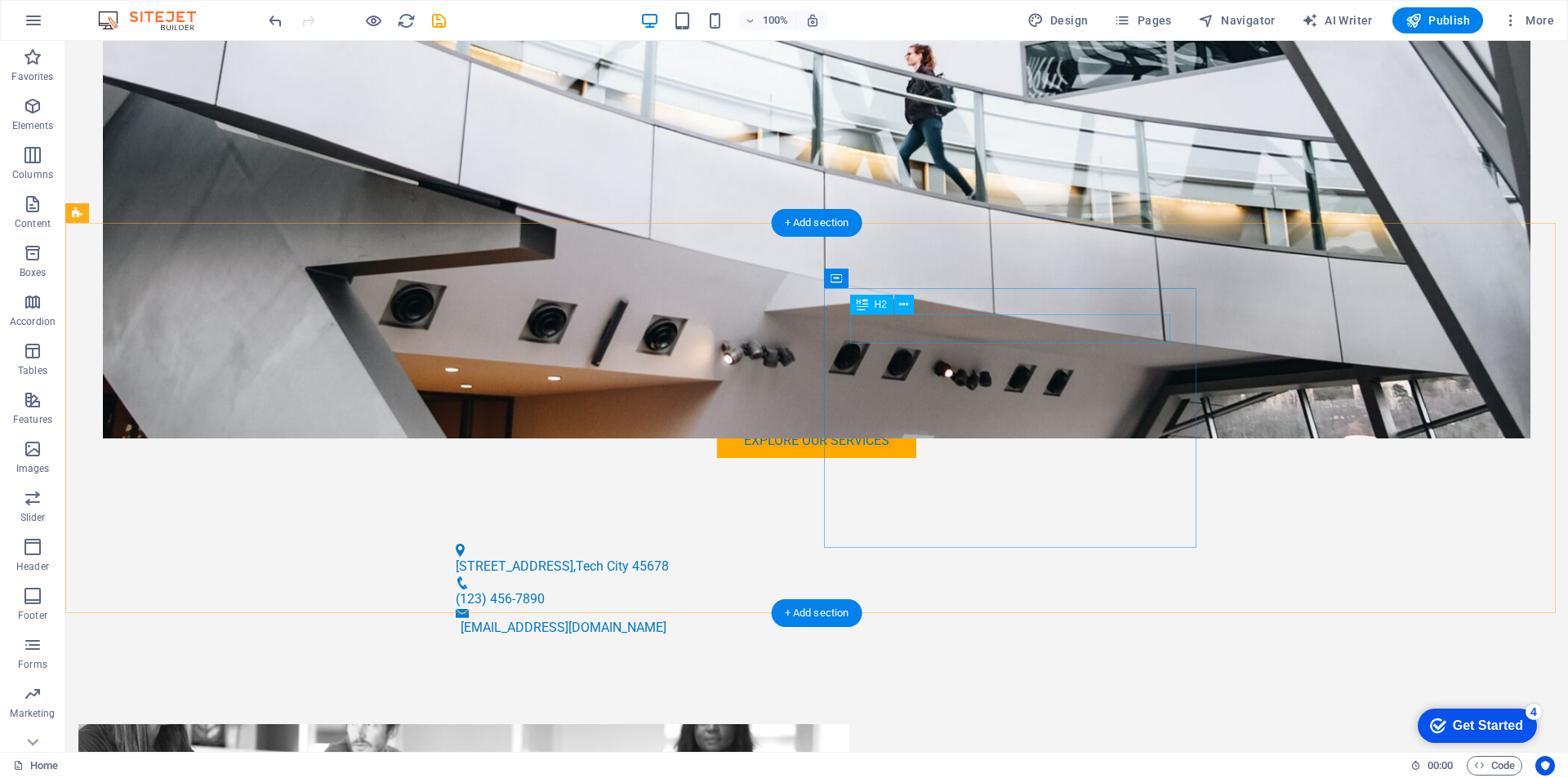
click at [856, 306] on icon at bounding box center [862, 304] width 12 height 20
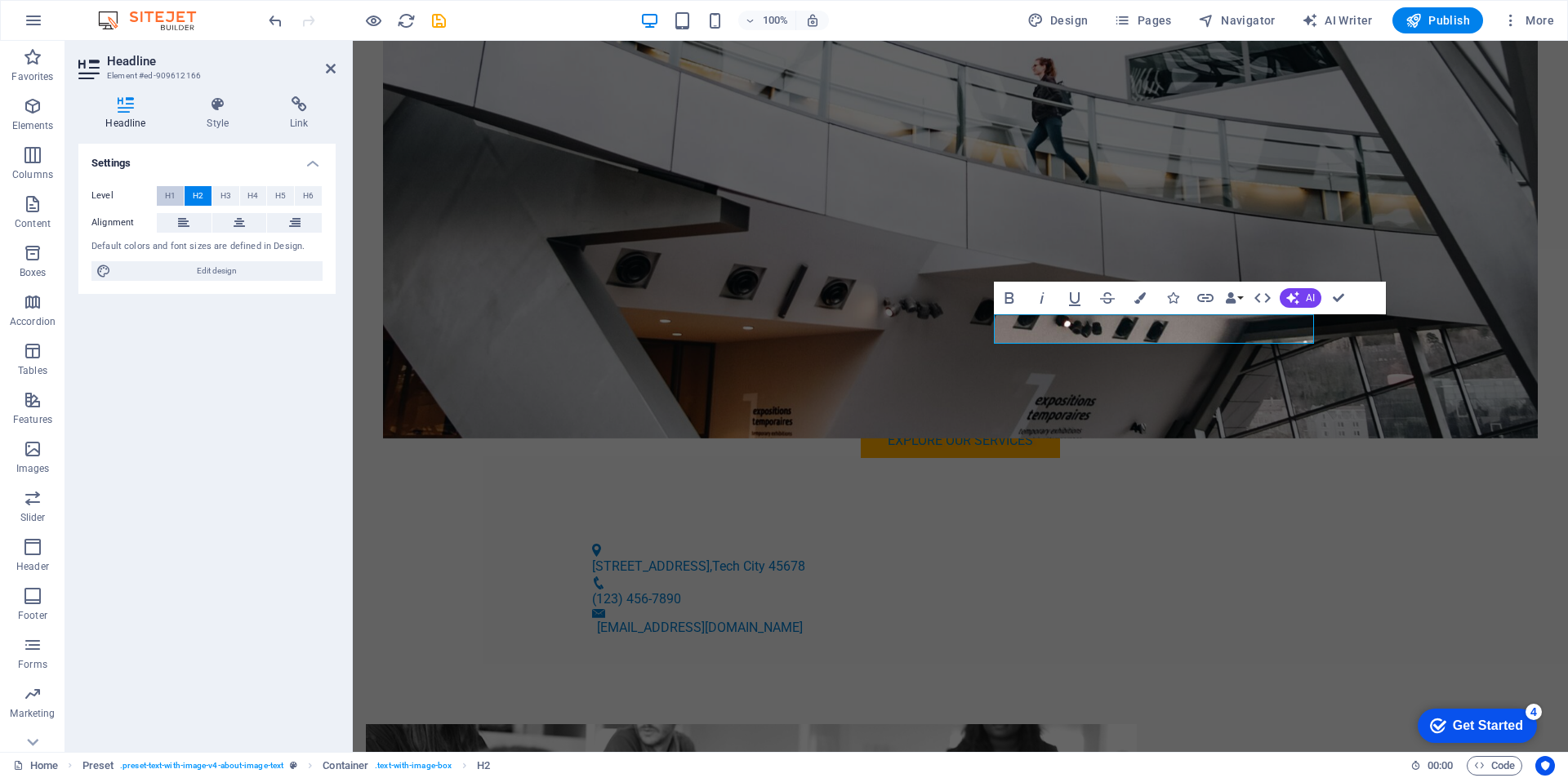
click at [165, 191] on span "H1" at bounding box center [170, 195] width 11 height 20
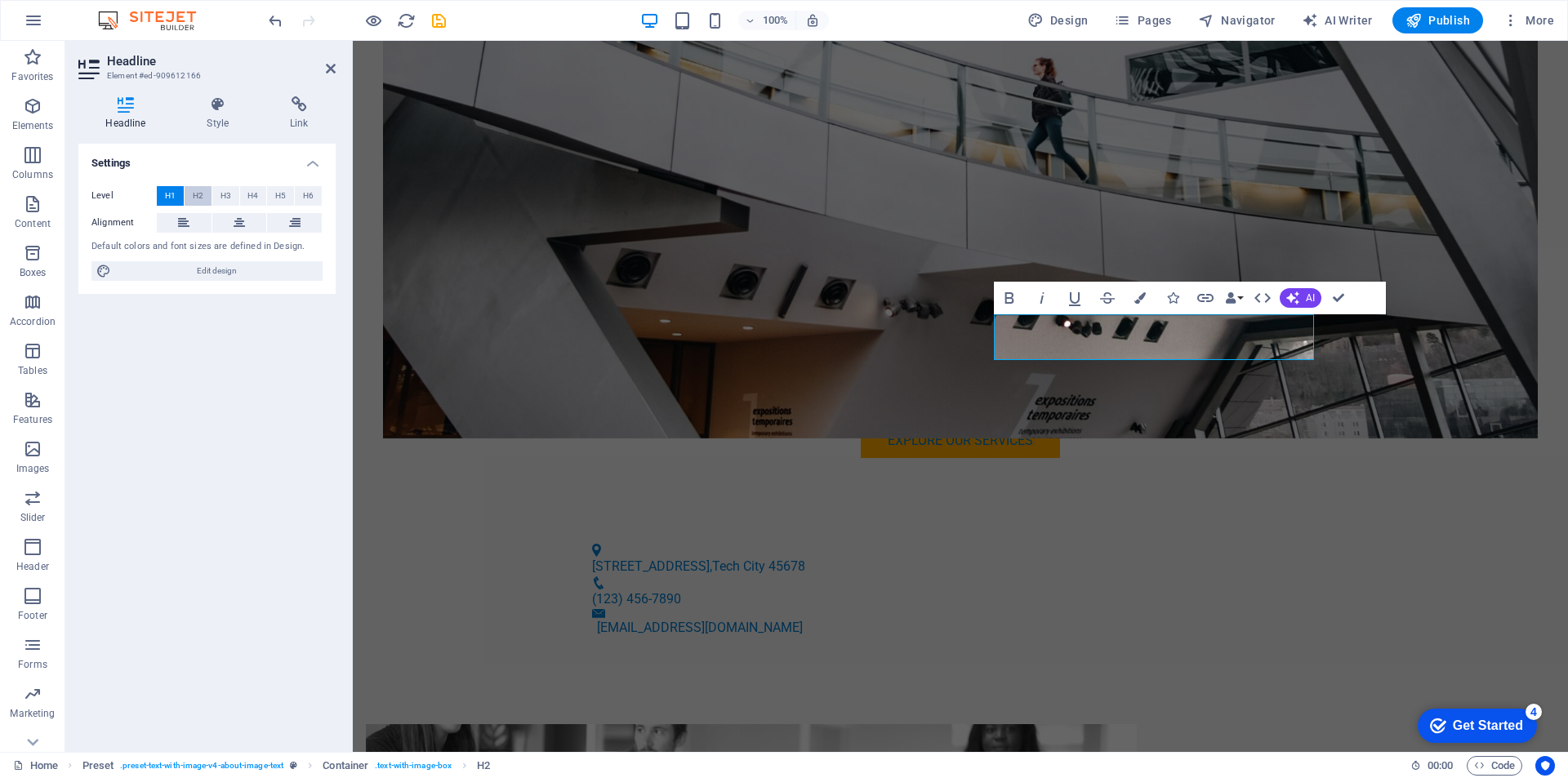
click at [196, 194] on span "H2" at bounding box center [197, 195] width 11 height 20
click at [225, 195] on span "H3" at bounding box center [225, 195] width 11 height 20
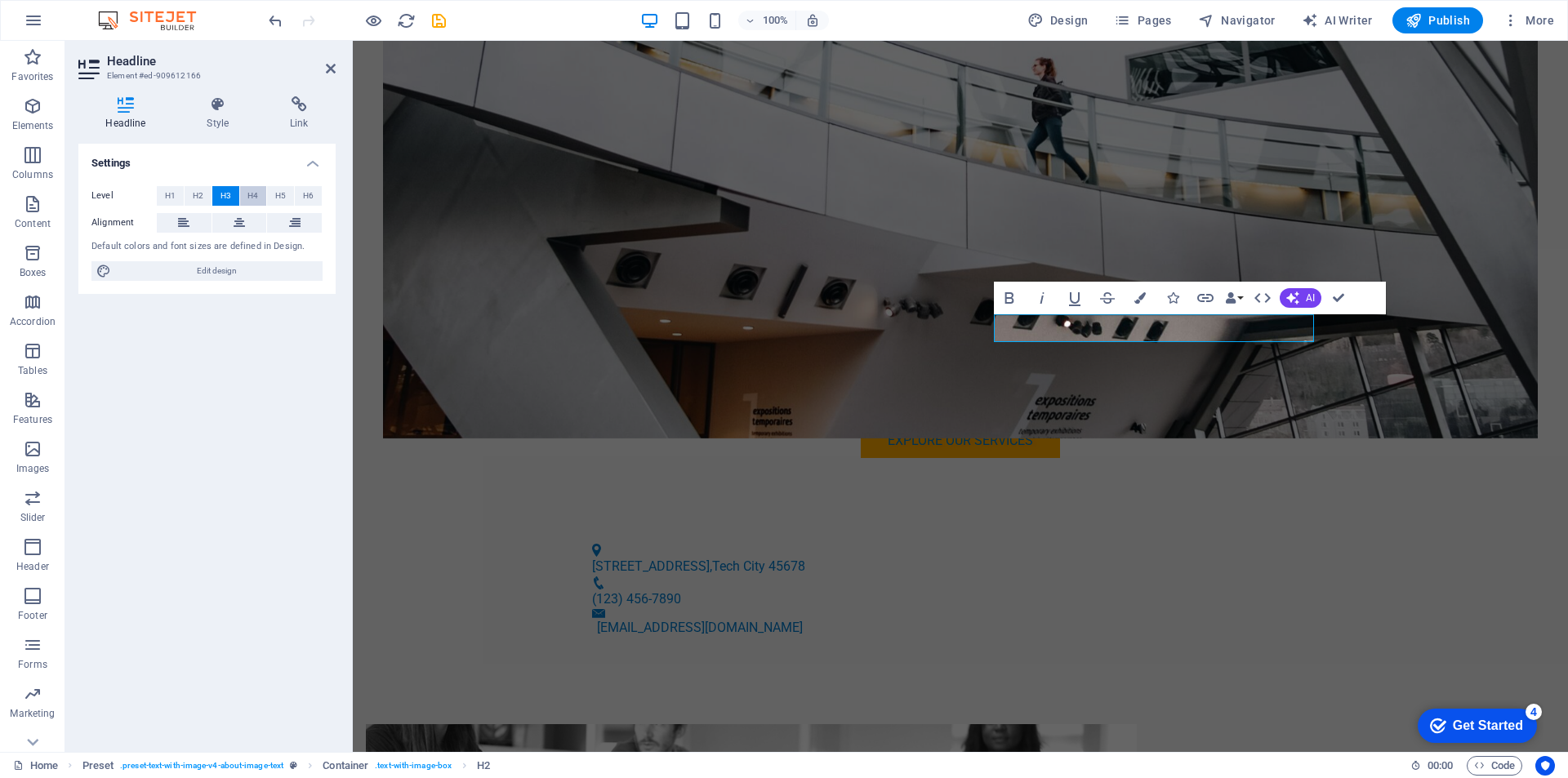
click at [255, 195] on span "H4" at bounding box center [252, 195] width 11 height 20
click at [275, 196] on span "H5" at bounding box center [280, 195] width 11 height 20
click at [168, 195] on span "H1" at bounding box center [170, 195] width 11 height 20
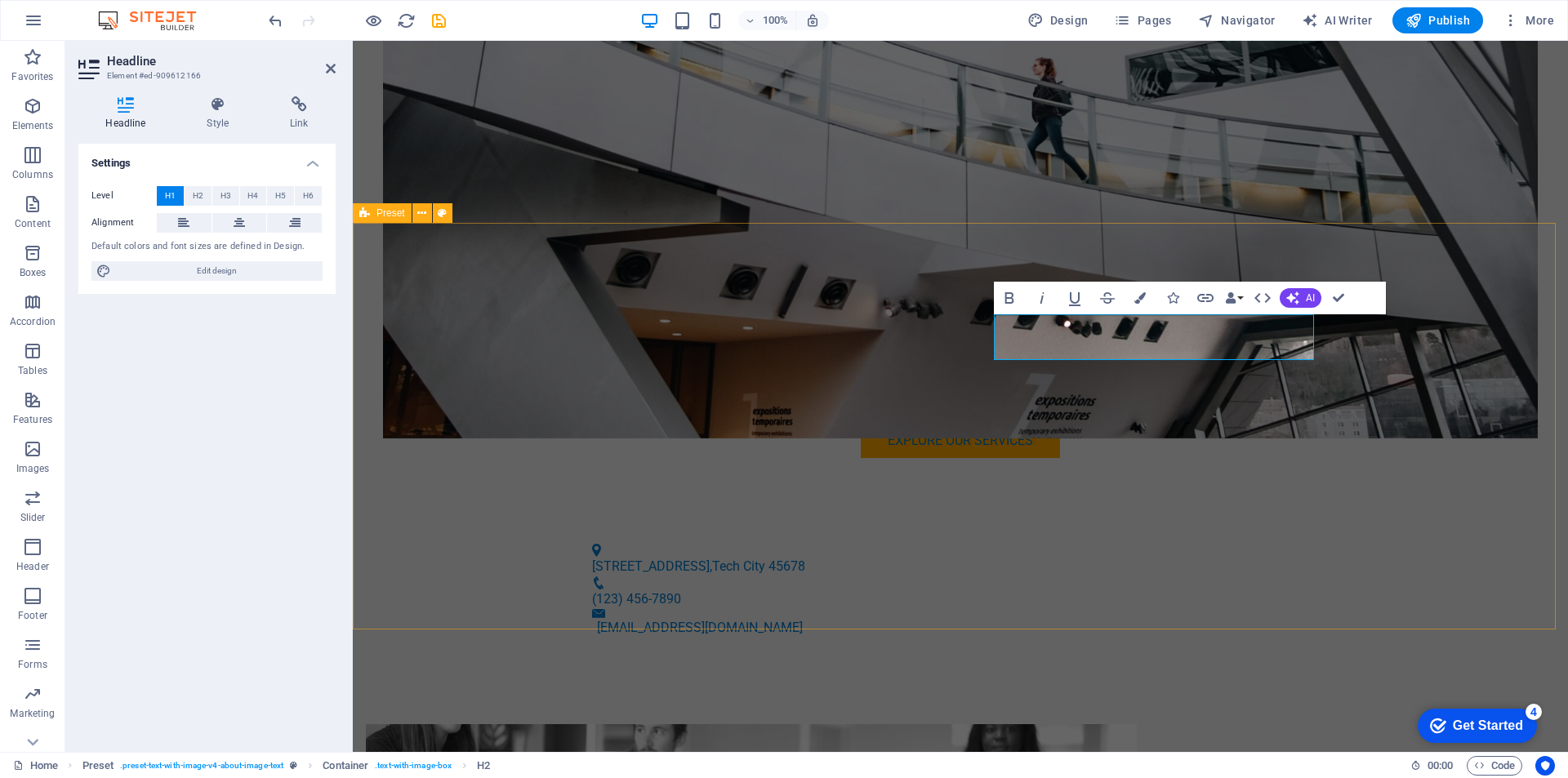
drag, startPoint x: 1443, startPoint y: 446, endPoint x: 1731, endPoint y: 449, distance: 288.0
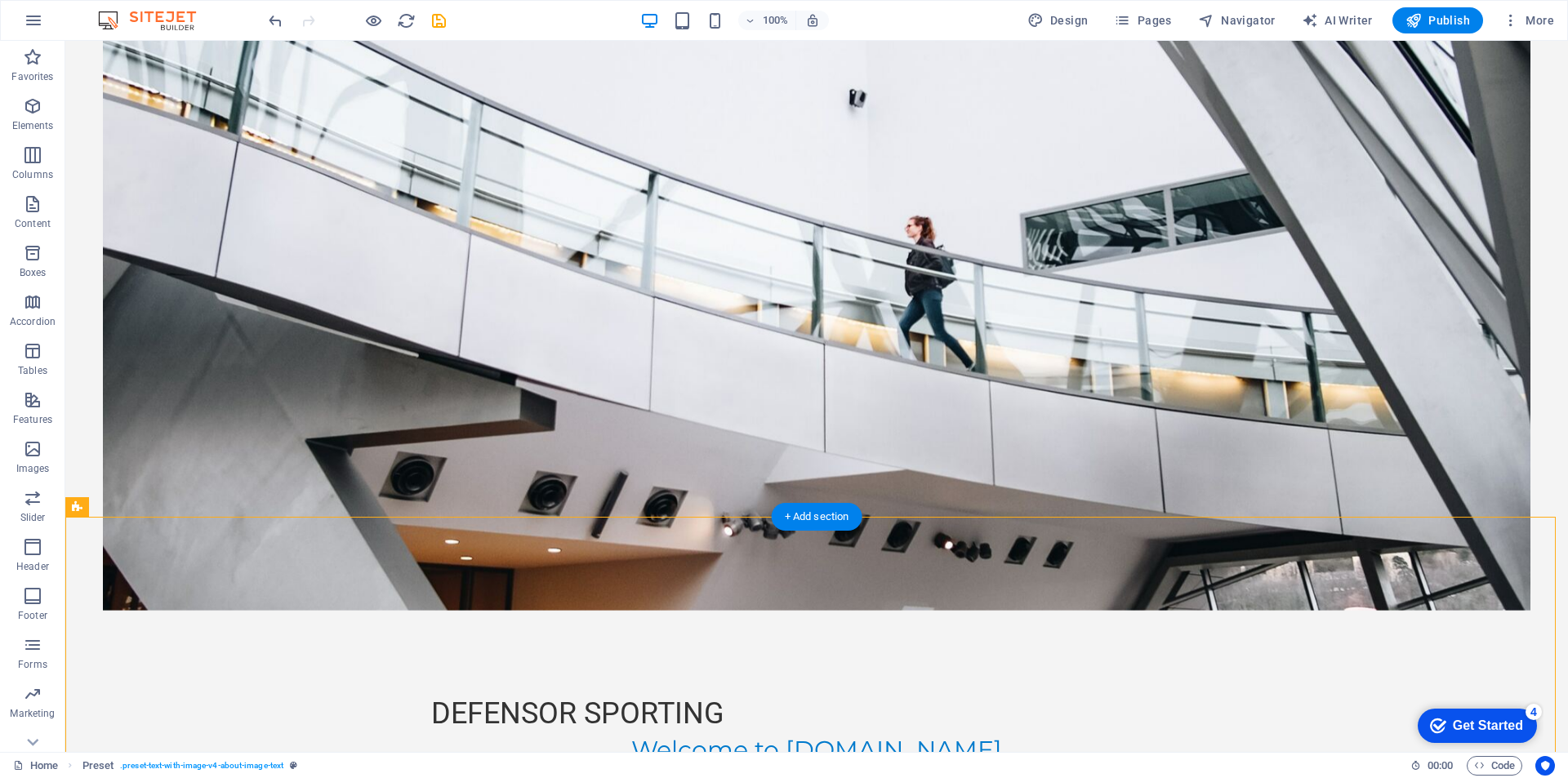
scroll to position [0, 0]
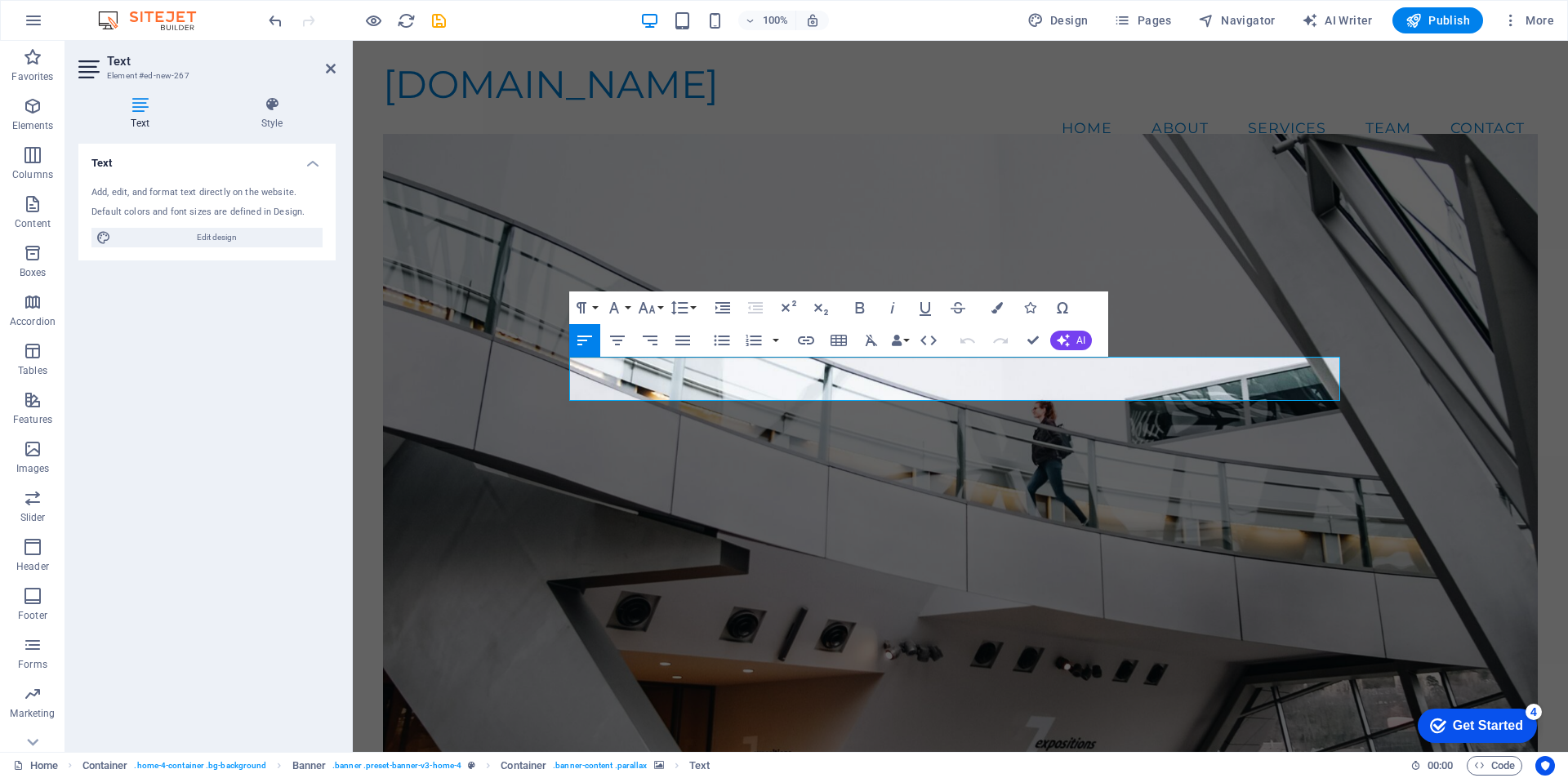
drag, startPoint x: 1066, startPoint y: 279, endPoint x: 1366, endPoint y: 335, distance: 305.2
click at [1066, 279] on figure at bounding box center [960, 457] width 1154 height 647
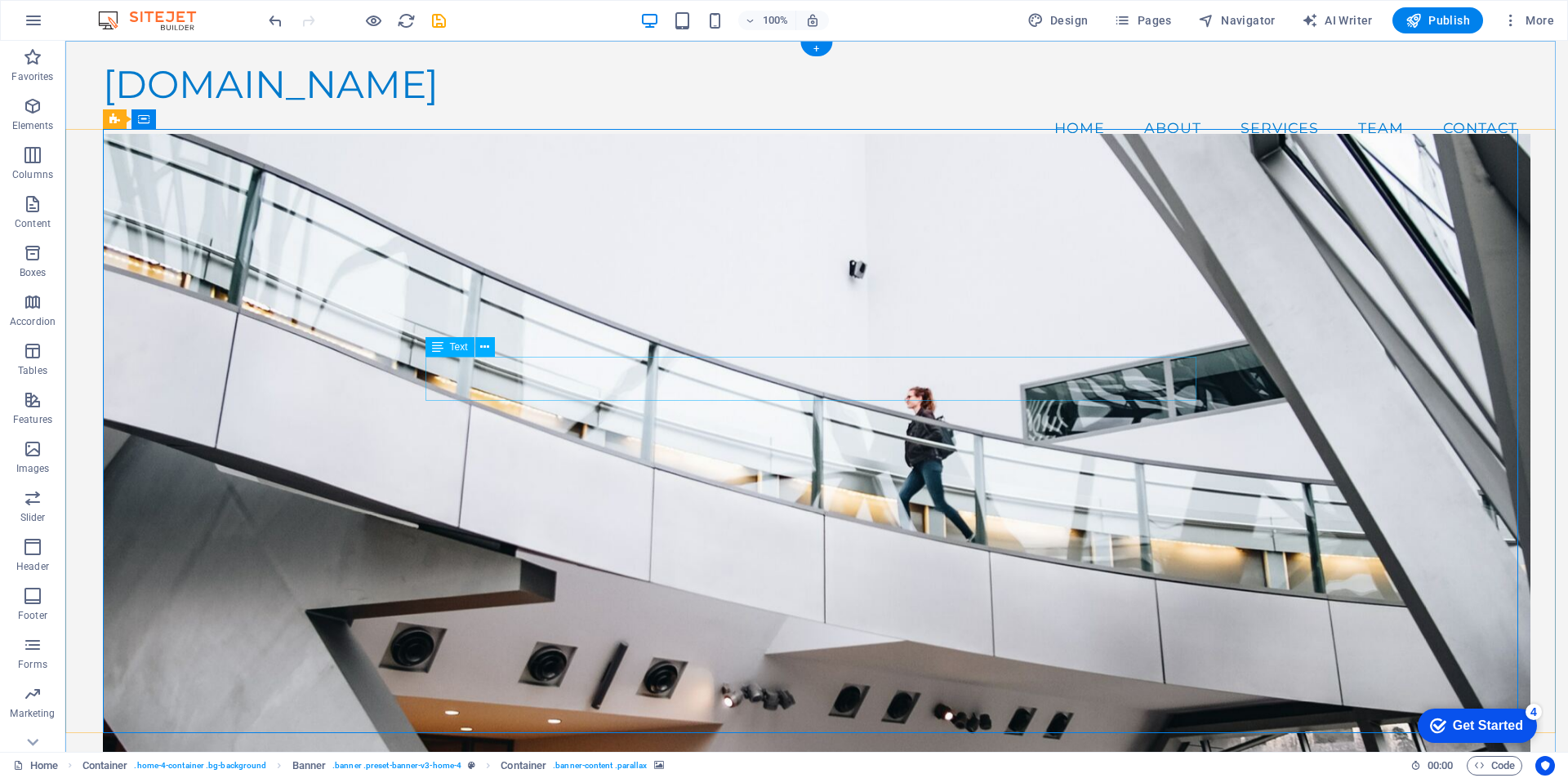
click at [437, 348] on icon at bounding box center [438, 347] width 12 height 20
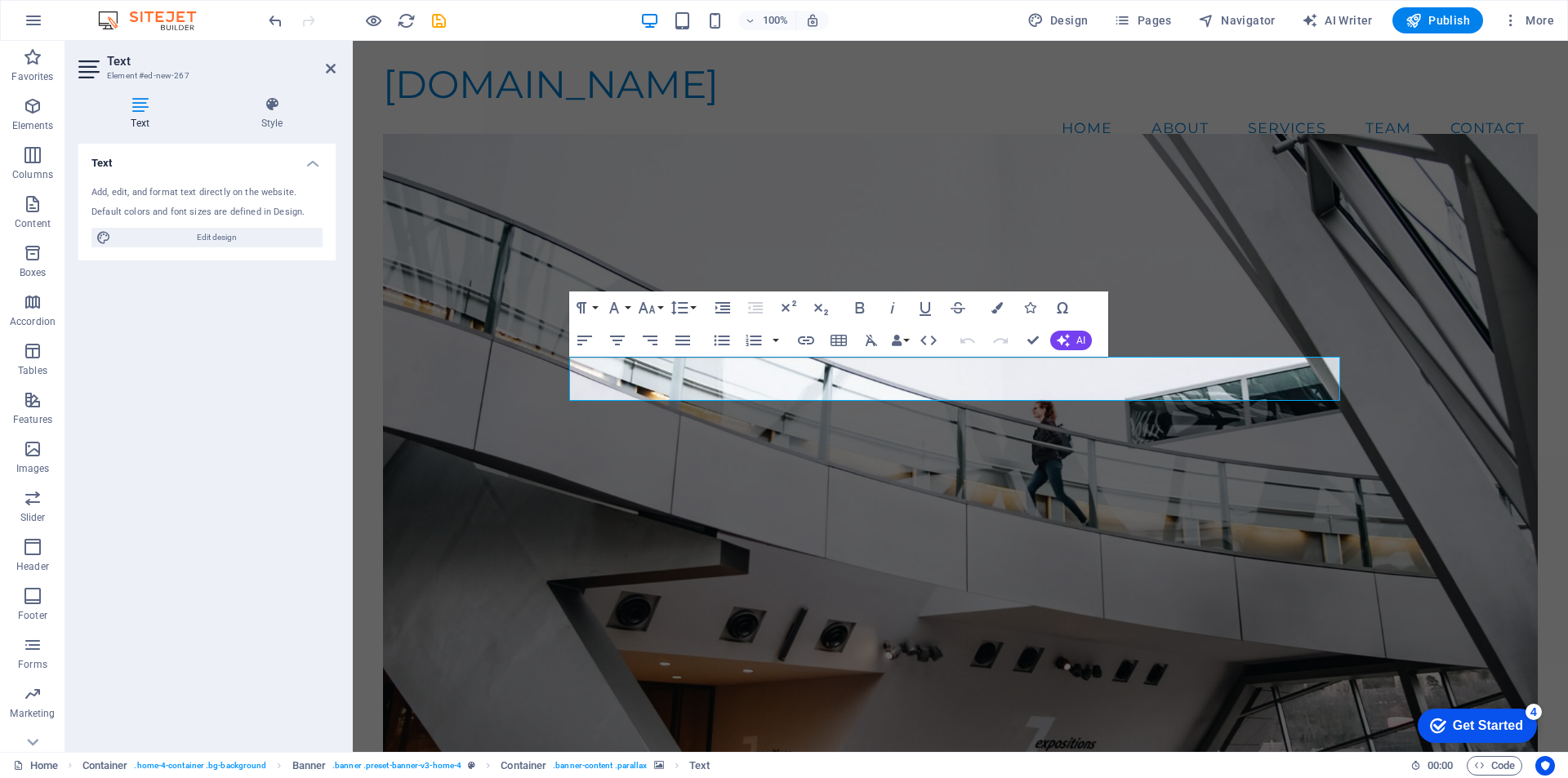
click at [1010, 236] on figure at bounding box center [960, 457] width 1154 height 647
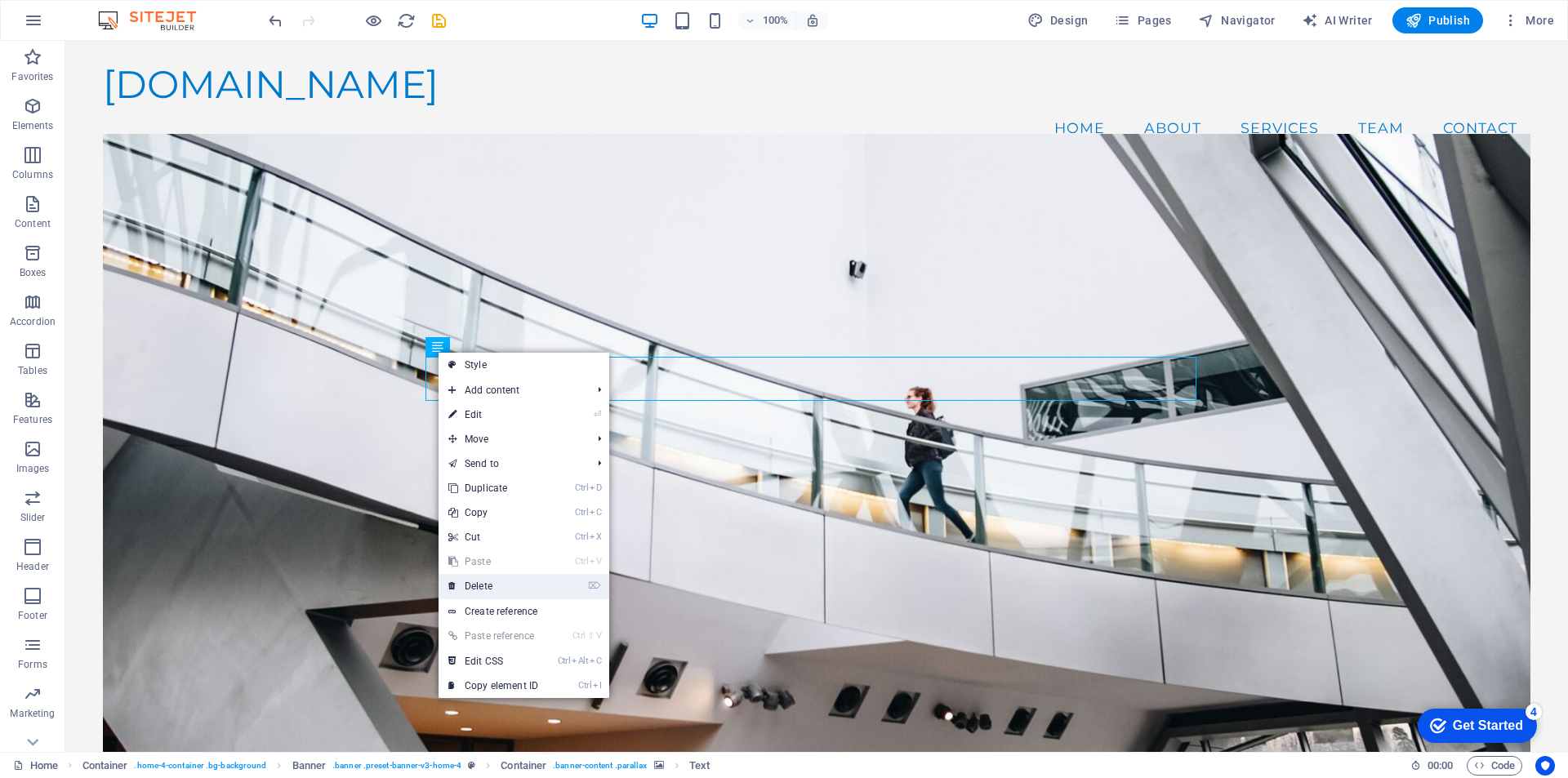
click at [488, 584] on link "⌦ Delete" at bounding box center [493, 585] width 109 height 24
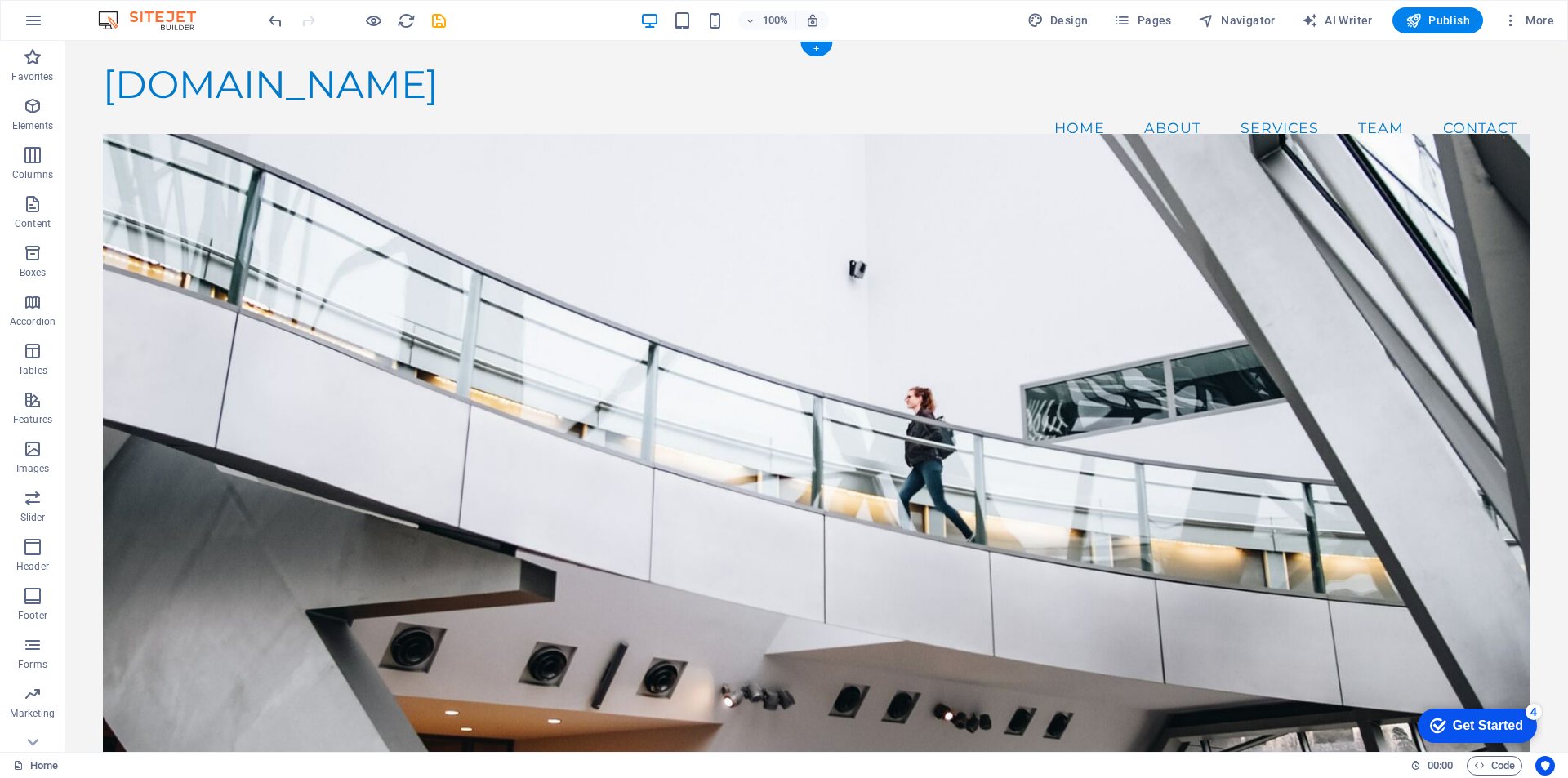
click at [758, 378] on figure at bounding box center [816, 457] width 1427 height 647
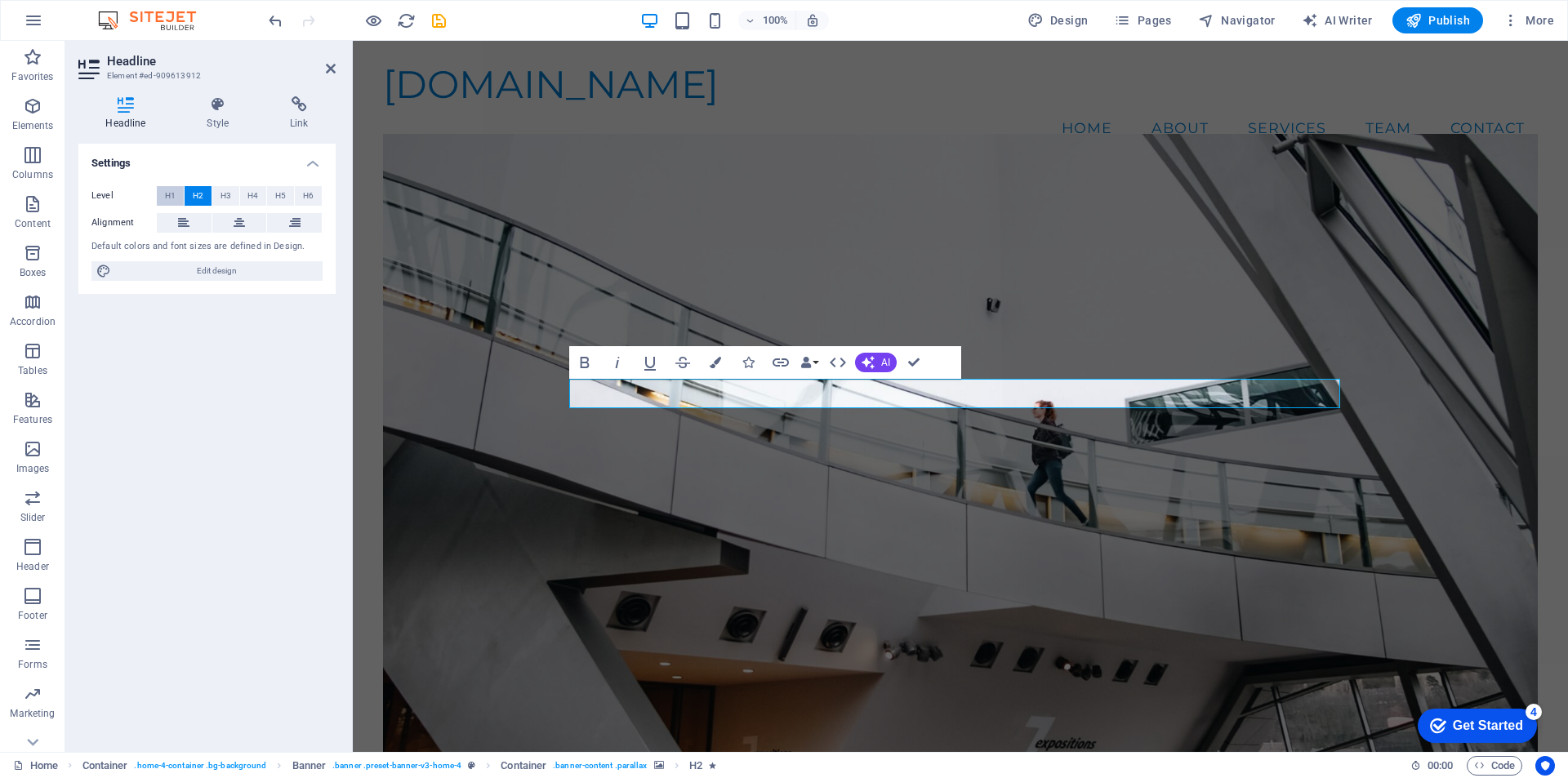
click at [172, 193] on span "H1" at bounding box center [170, 195] width 11 height 20
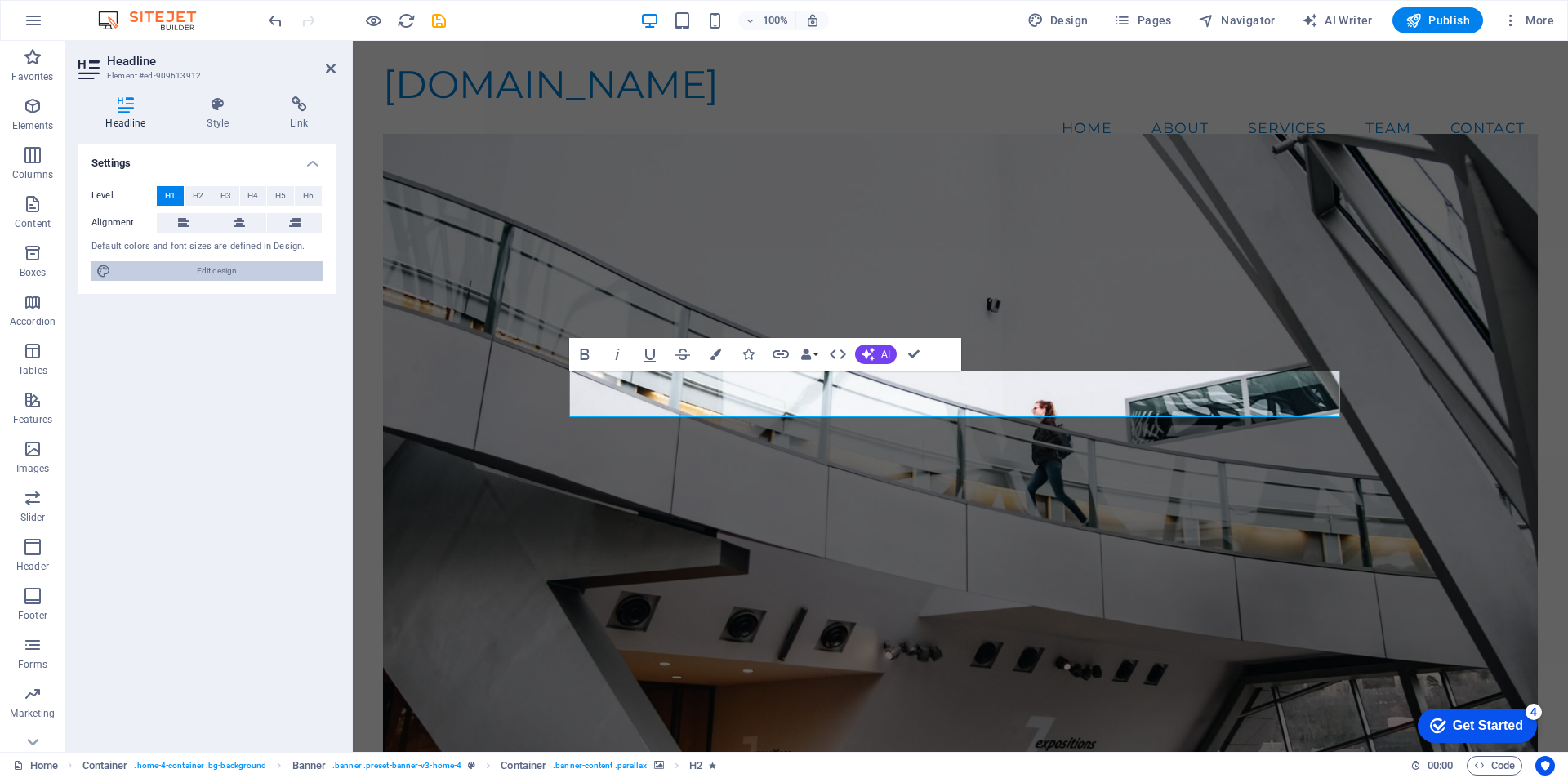
click at [218, 273] on span "Edit design" at bounding box center [217, 271] width 201 height 20
select select "px"
select select "200"
select select "px"
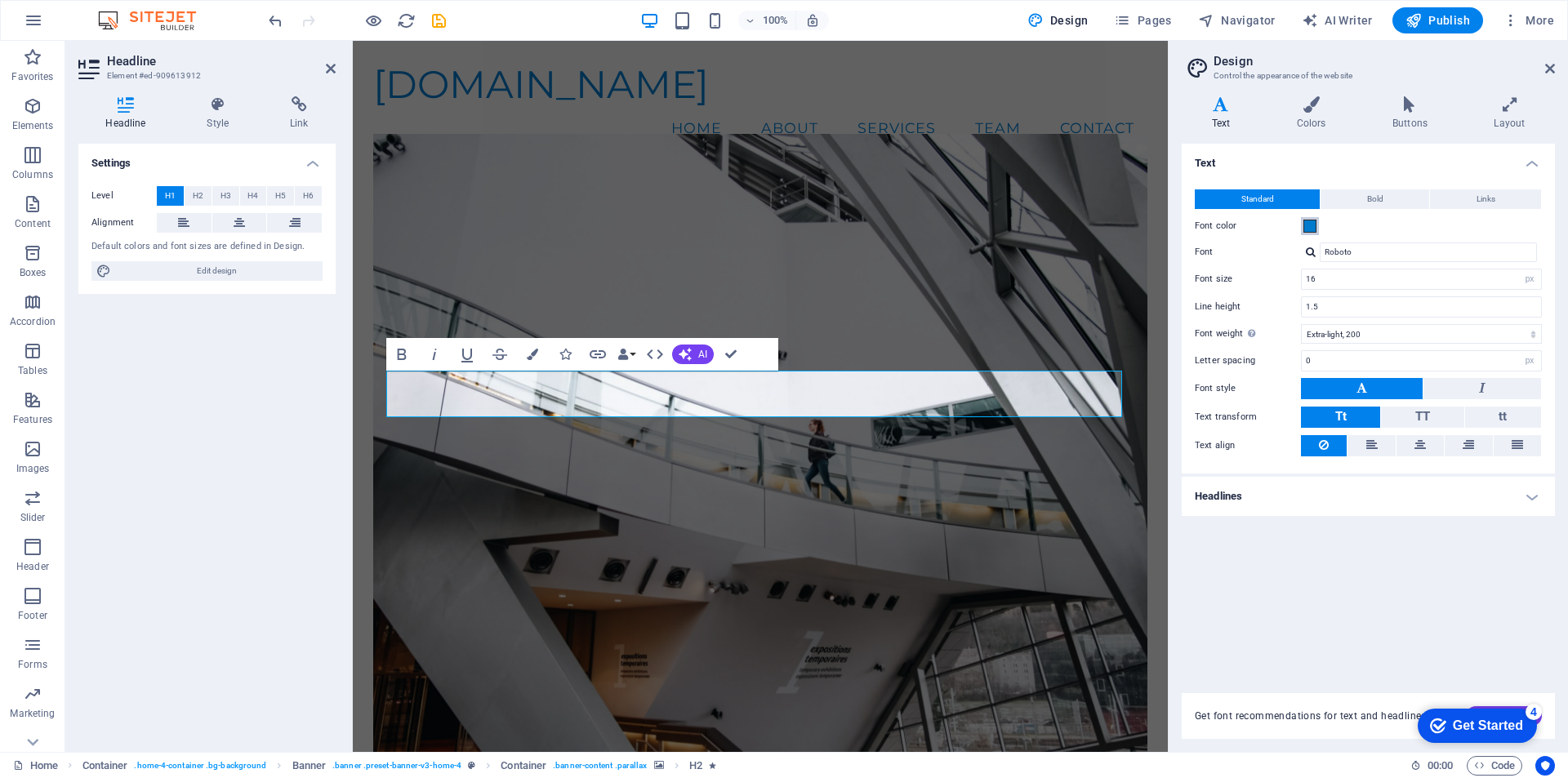
click at [1311, 227] on span at bounding box center [1309, 226] width 13 height 13
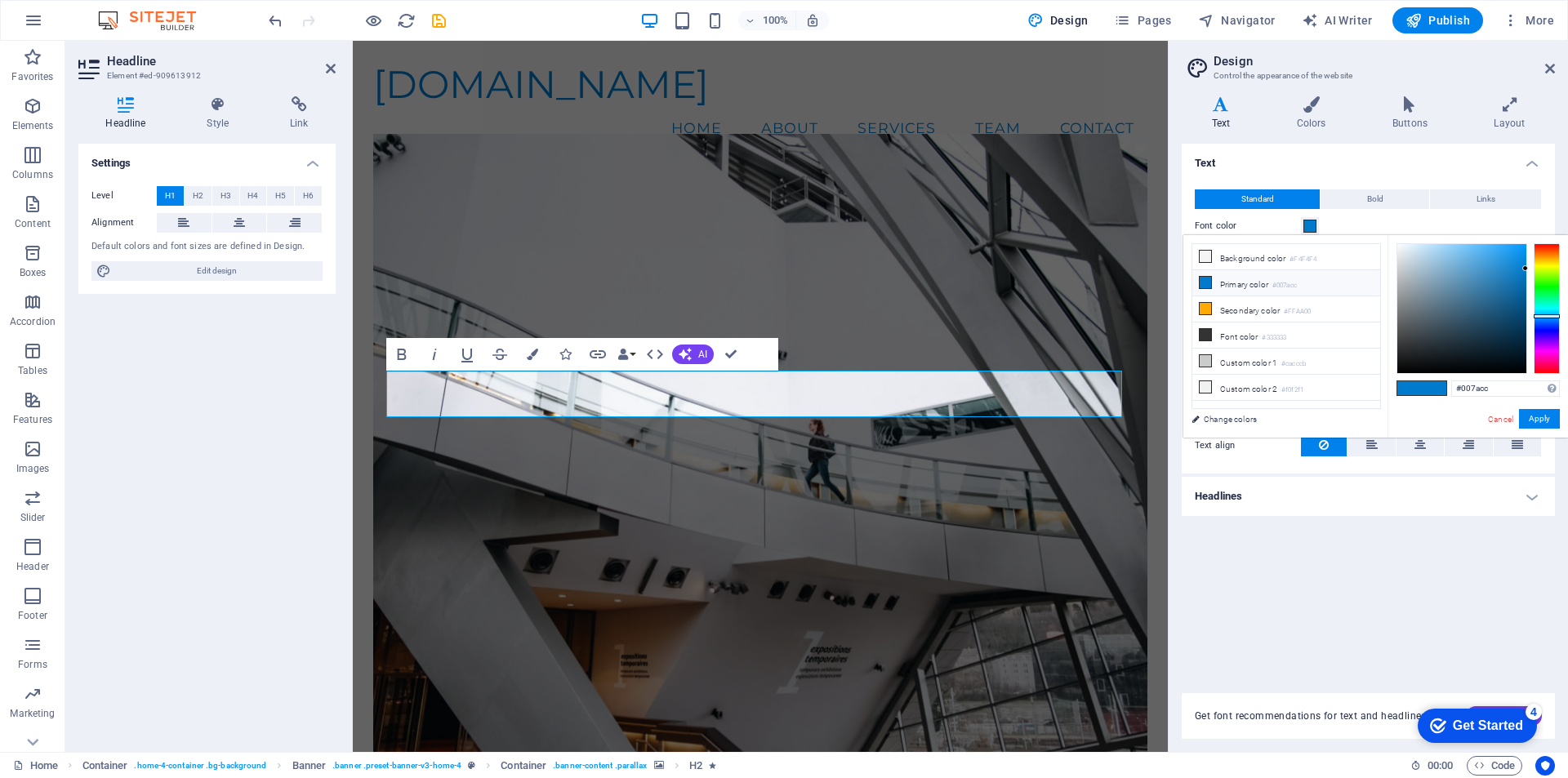
type input "#001ecc"
click at [1546, 325] on div at bounding box center [1546, 309] width 26 height 131
click at [1543, 419] on button "Apply" at bounding box center [1539, 418] width 41 height 20
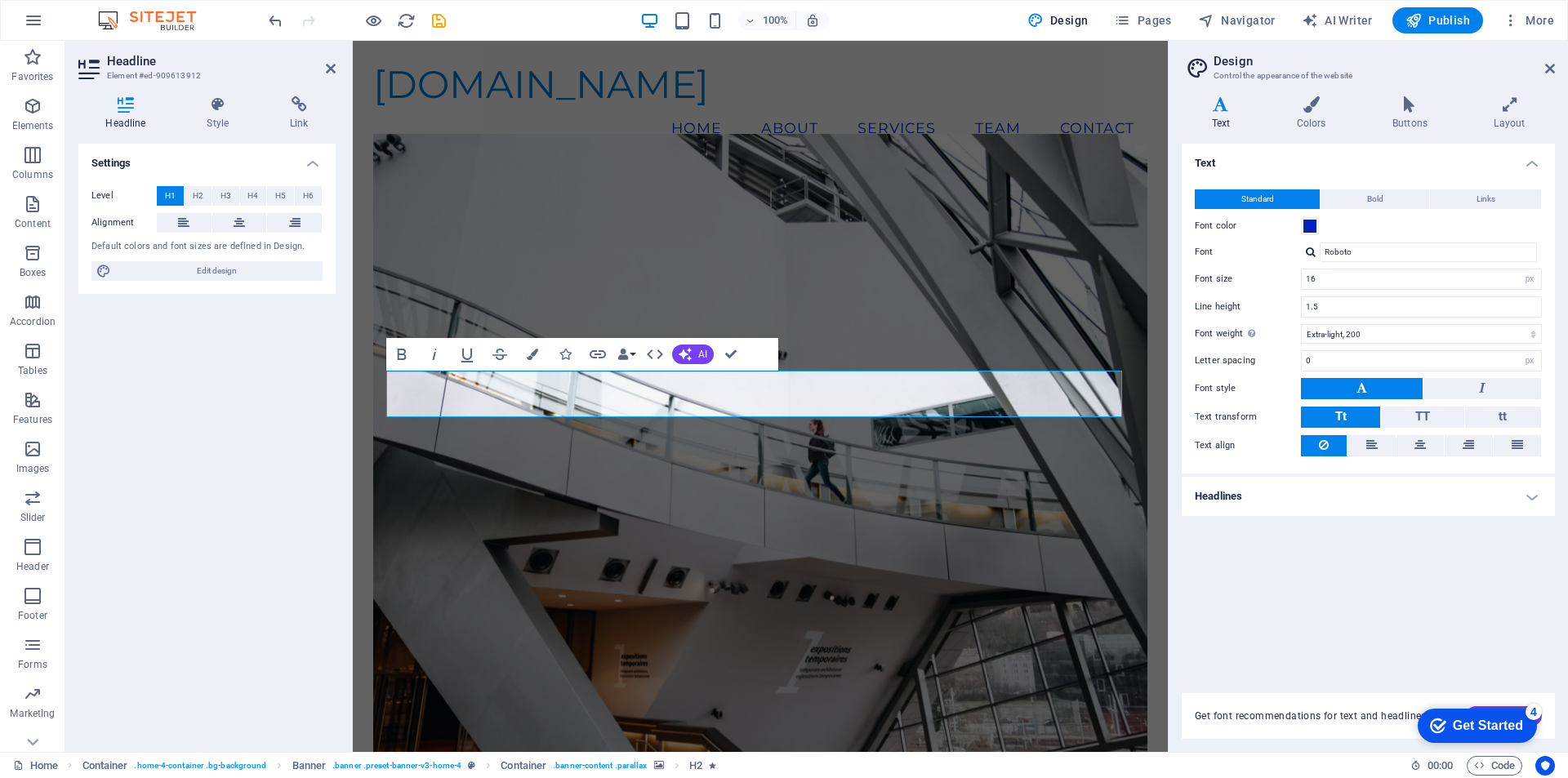
click at [1412, 581] on div "Text Standard Bold Links Font color Font Roboto Font size 16 rem px Line height…" at bounding box center [1368, 409] width 373 height 530
click at [1546, 69] on icon at bounding box center [1549, 67] width 10 height 13
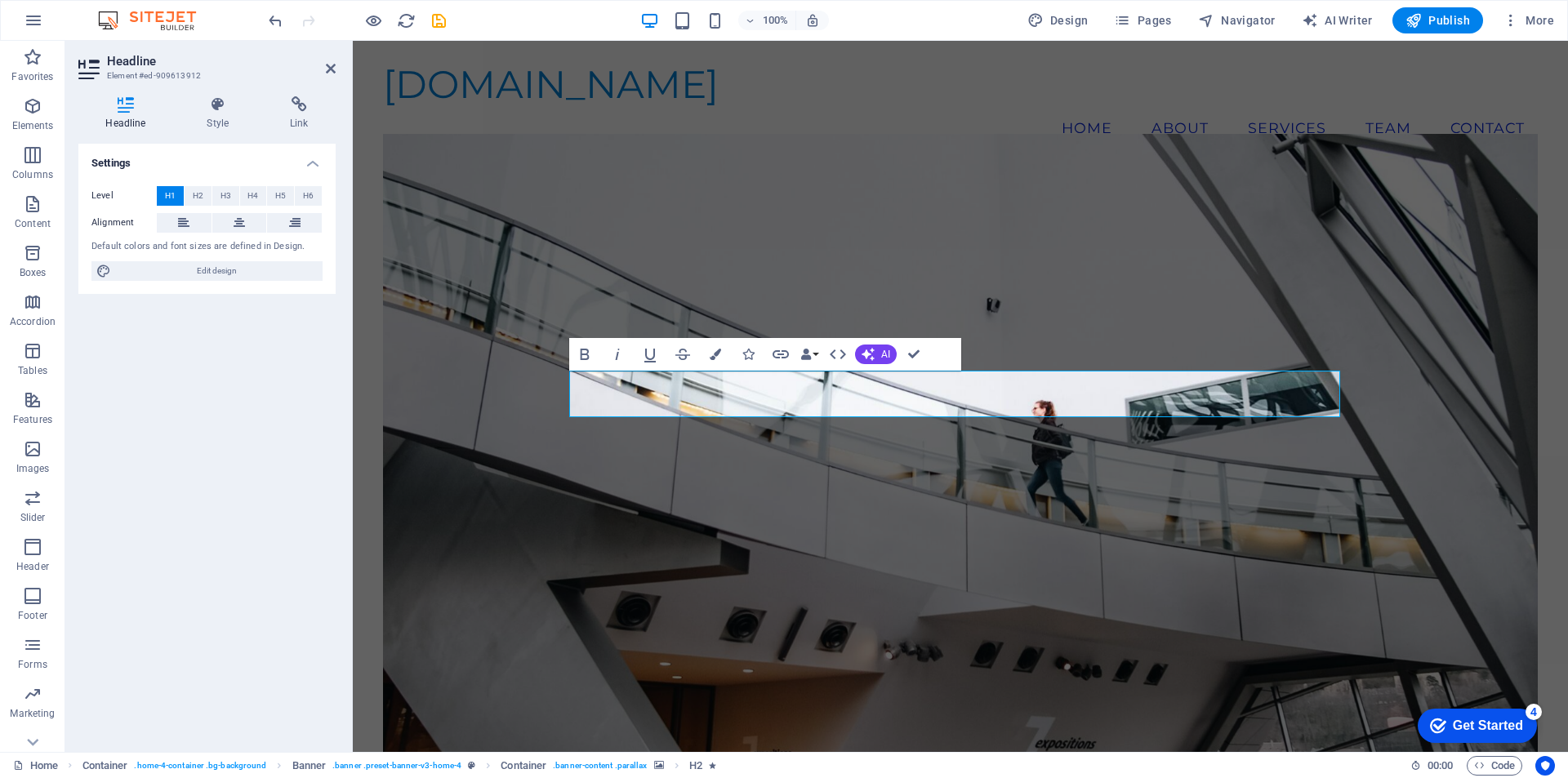
click at [1096, 237] on figure at bounding box center [960, 457] width 1154 height 647
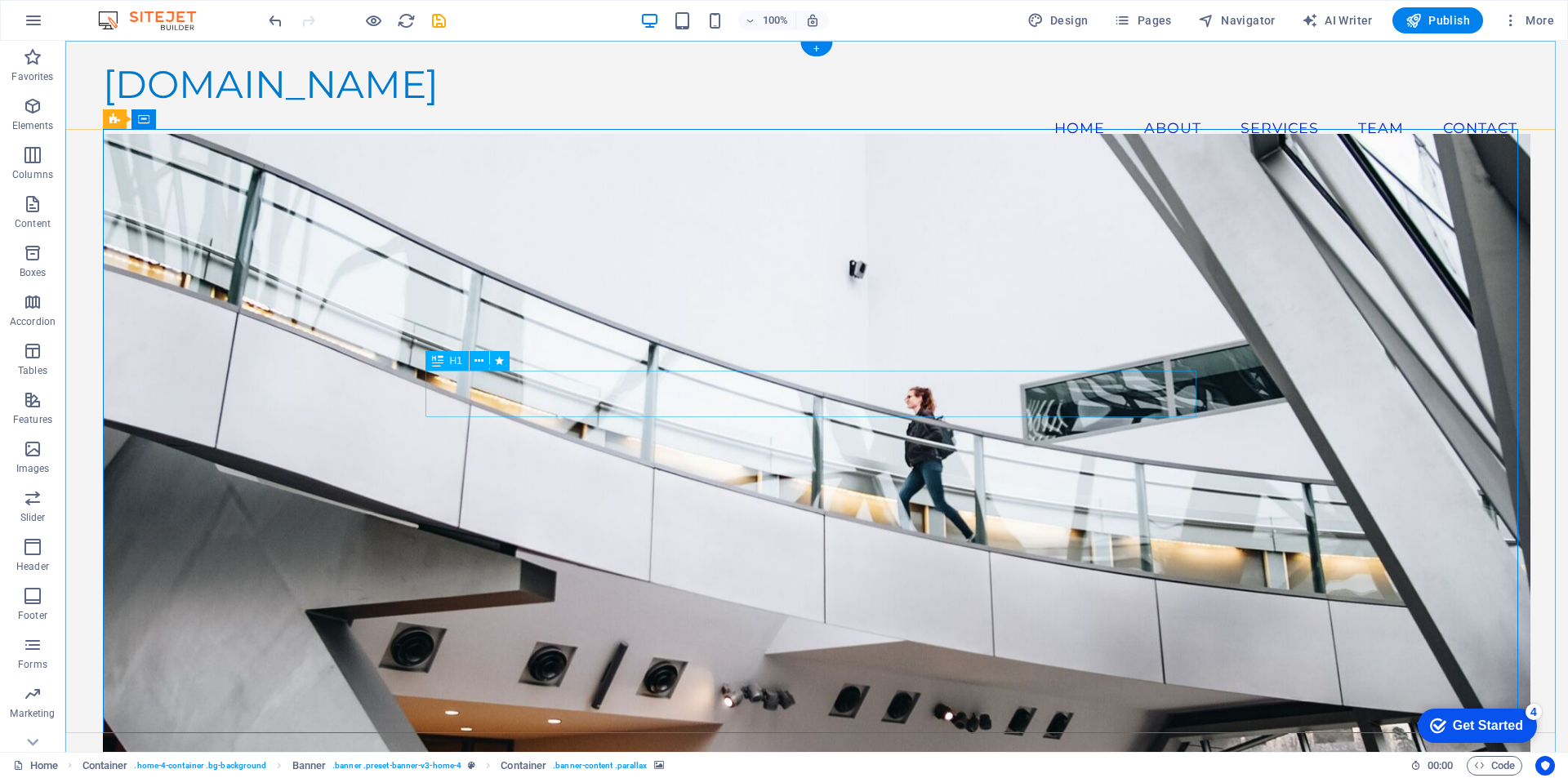
click at [434, 360] on icon at bounding box center [438, 361] width 12 height 20
click at [458, 364] on span "H1" at bounding box center [456, 361] width 13 height 10
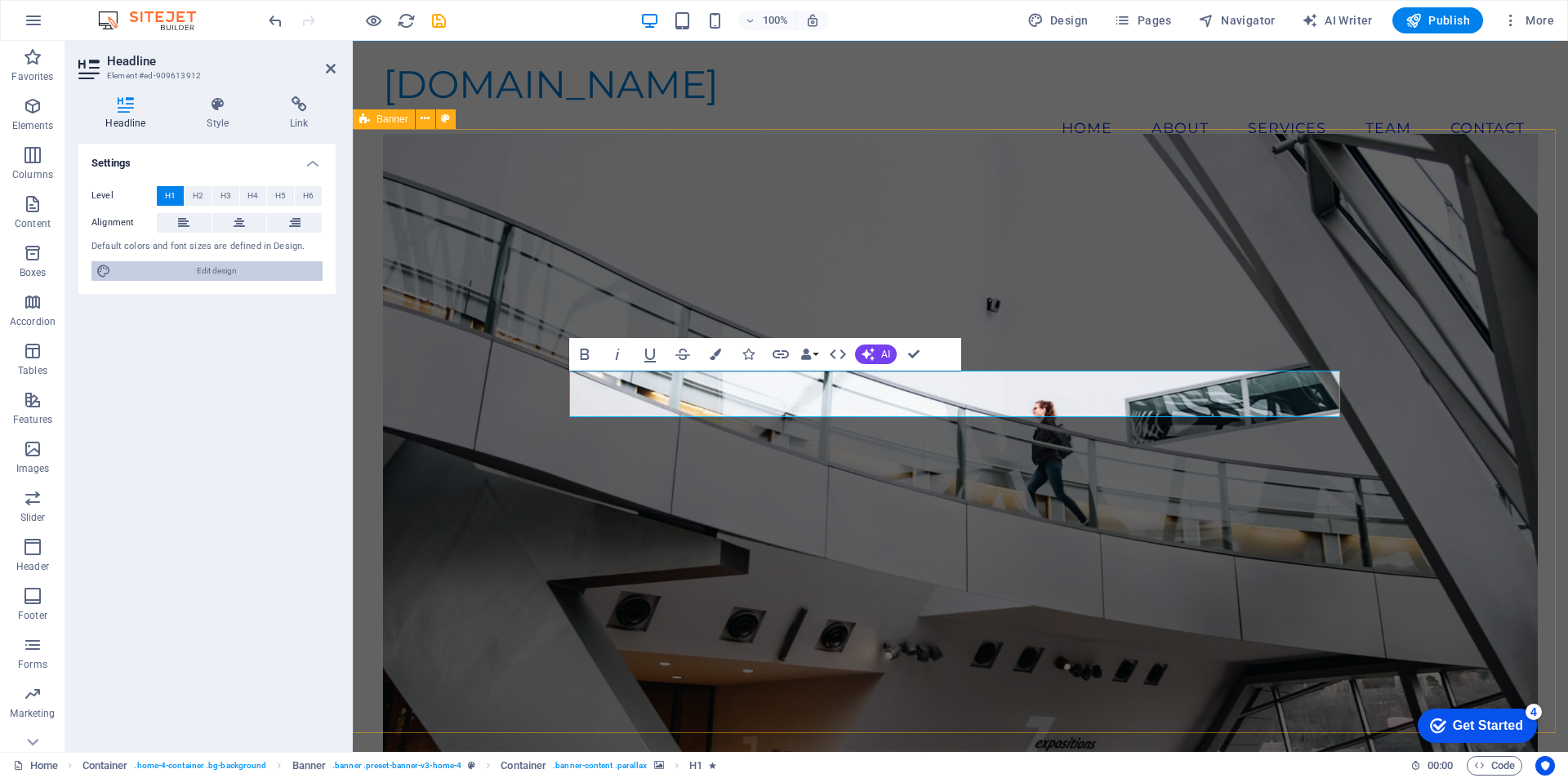
click at [96, 268] on button "Edit design" at bounding box center [207, 271] width 231 height 20
select select "px"
select select "200"
select select "px"
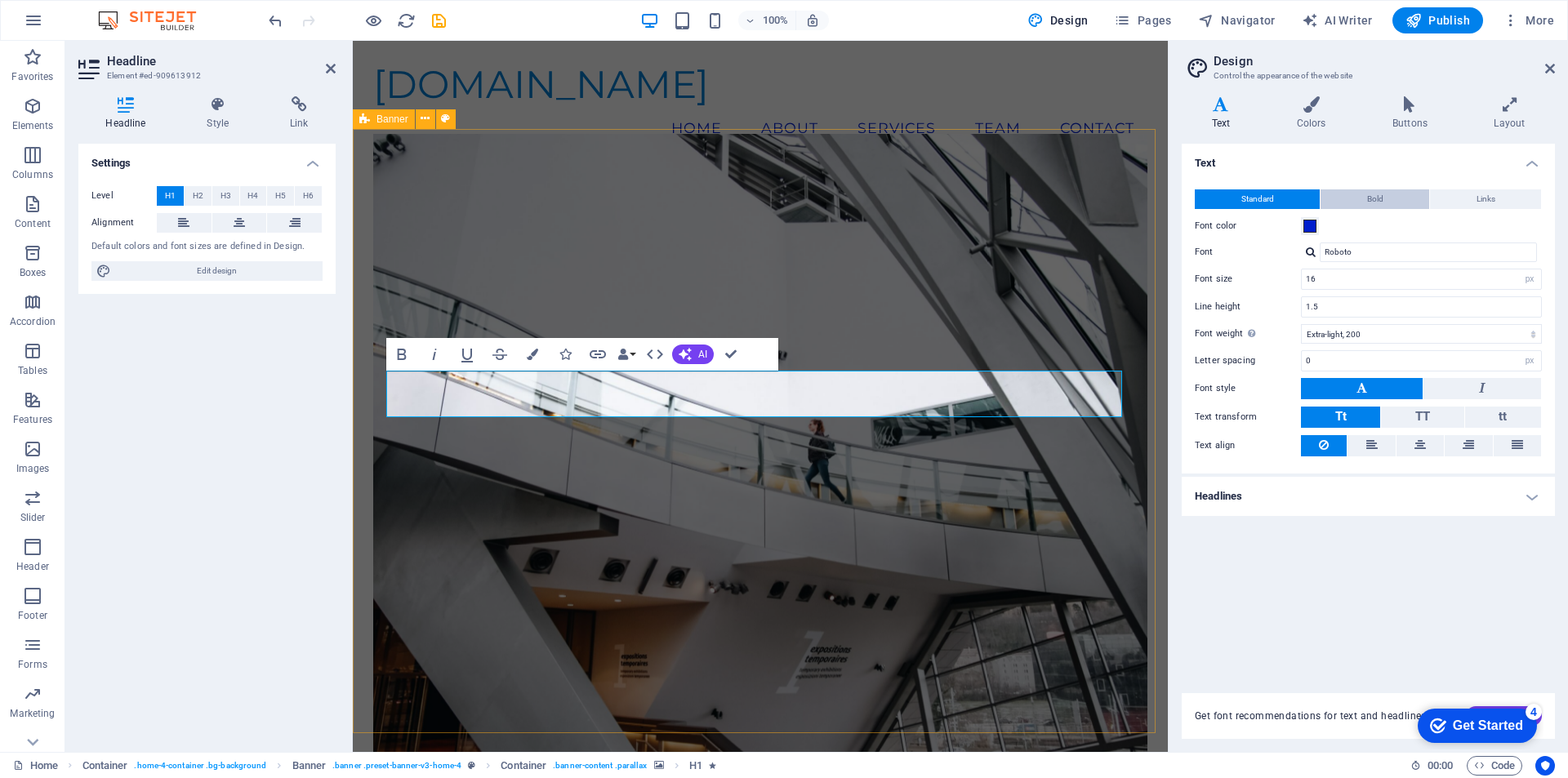
click at [1370, 198] on span "Bold" at bounding box center [1374, 199] width 17 height 20
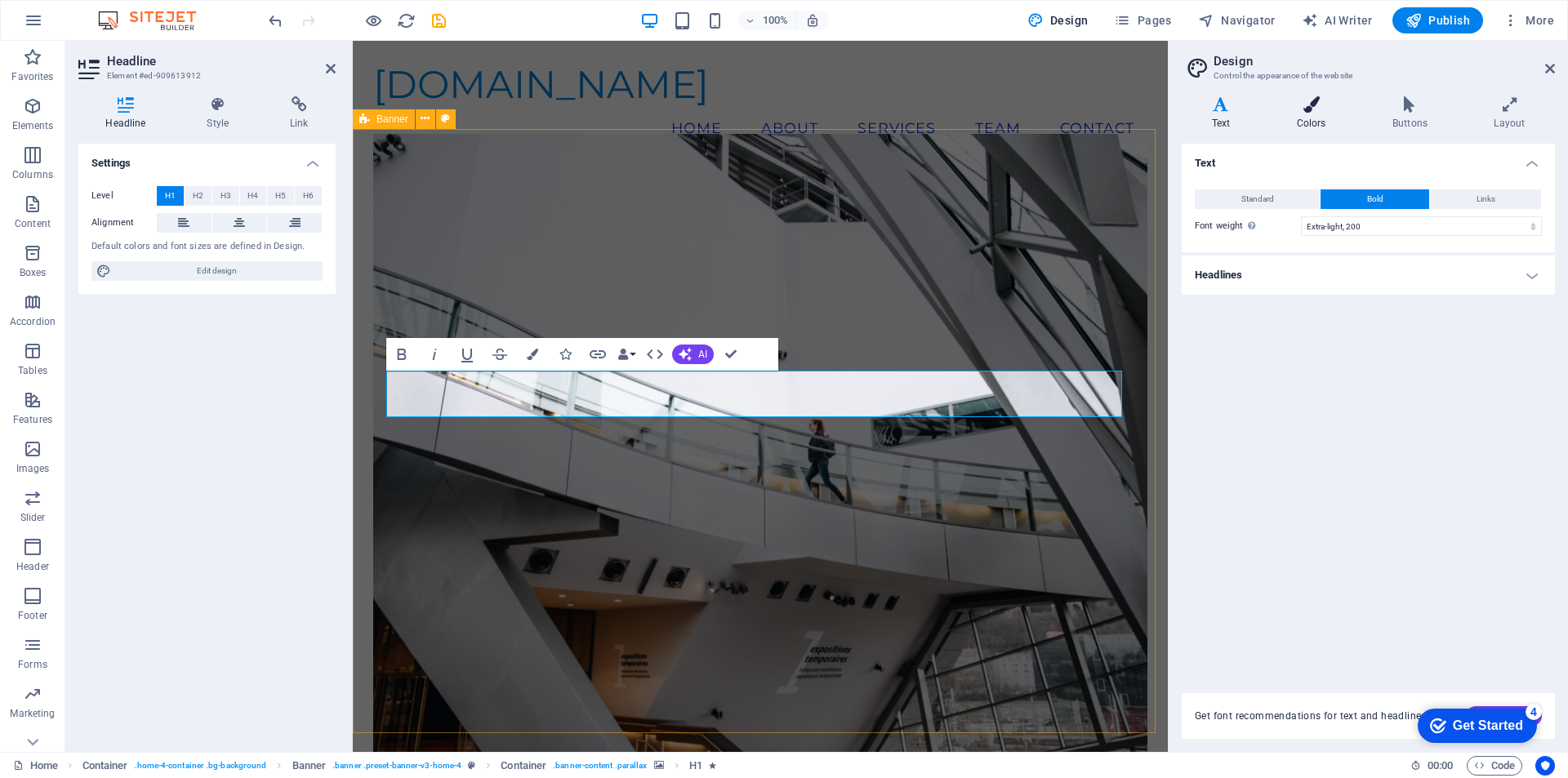
click at [1325, 112] on h4 "Colors" at bounding box center [1314, 113] width 96 height 34
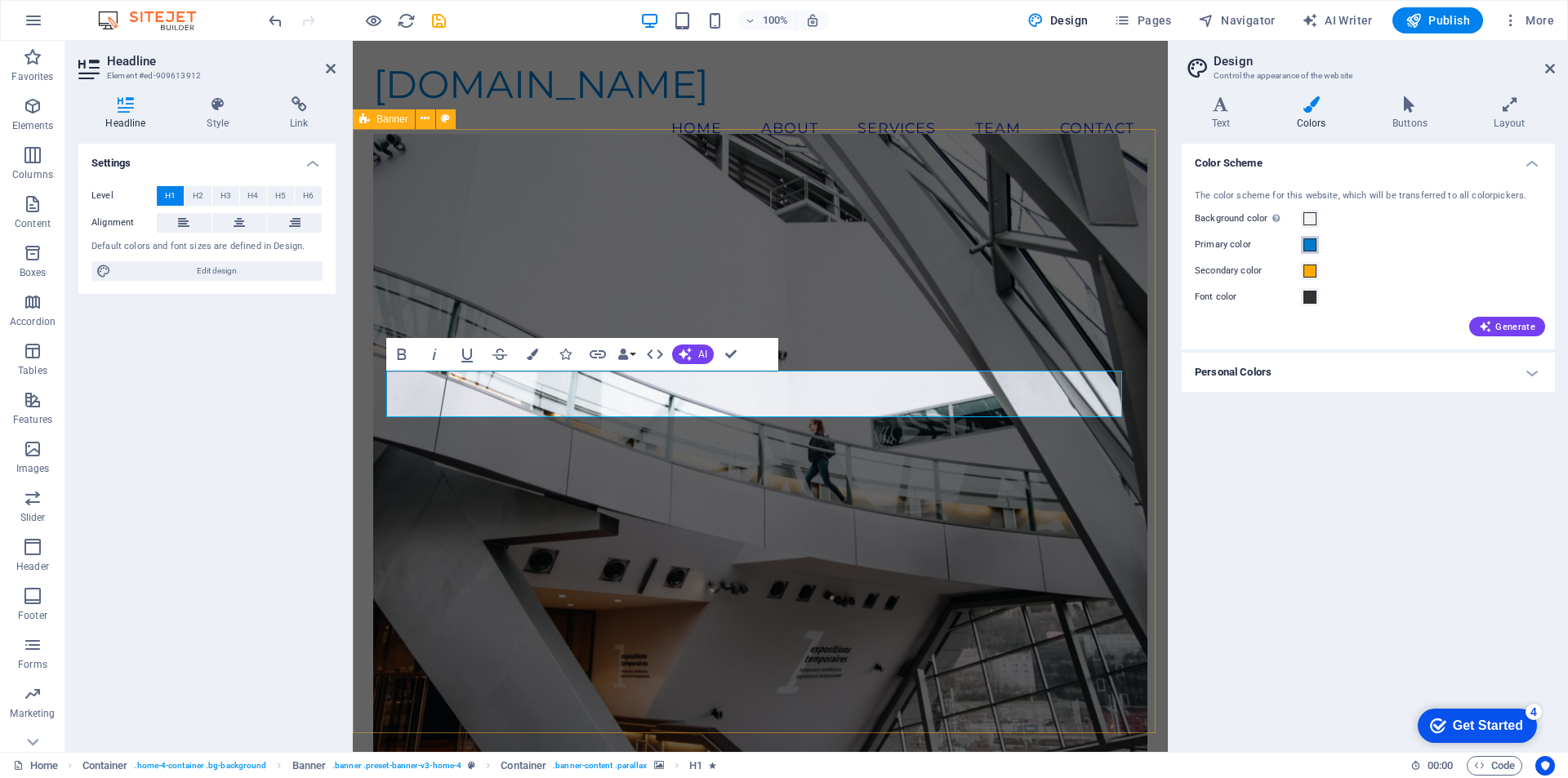
click at [1310, 249] on span at bounding box center [1309, 244] width 13 height 13
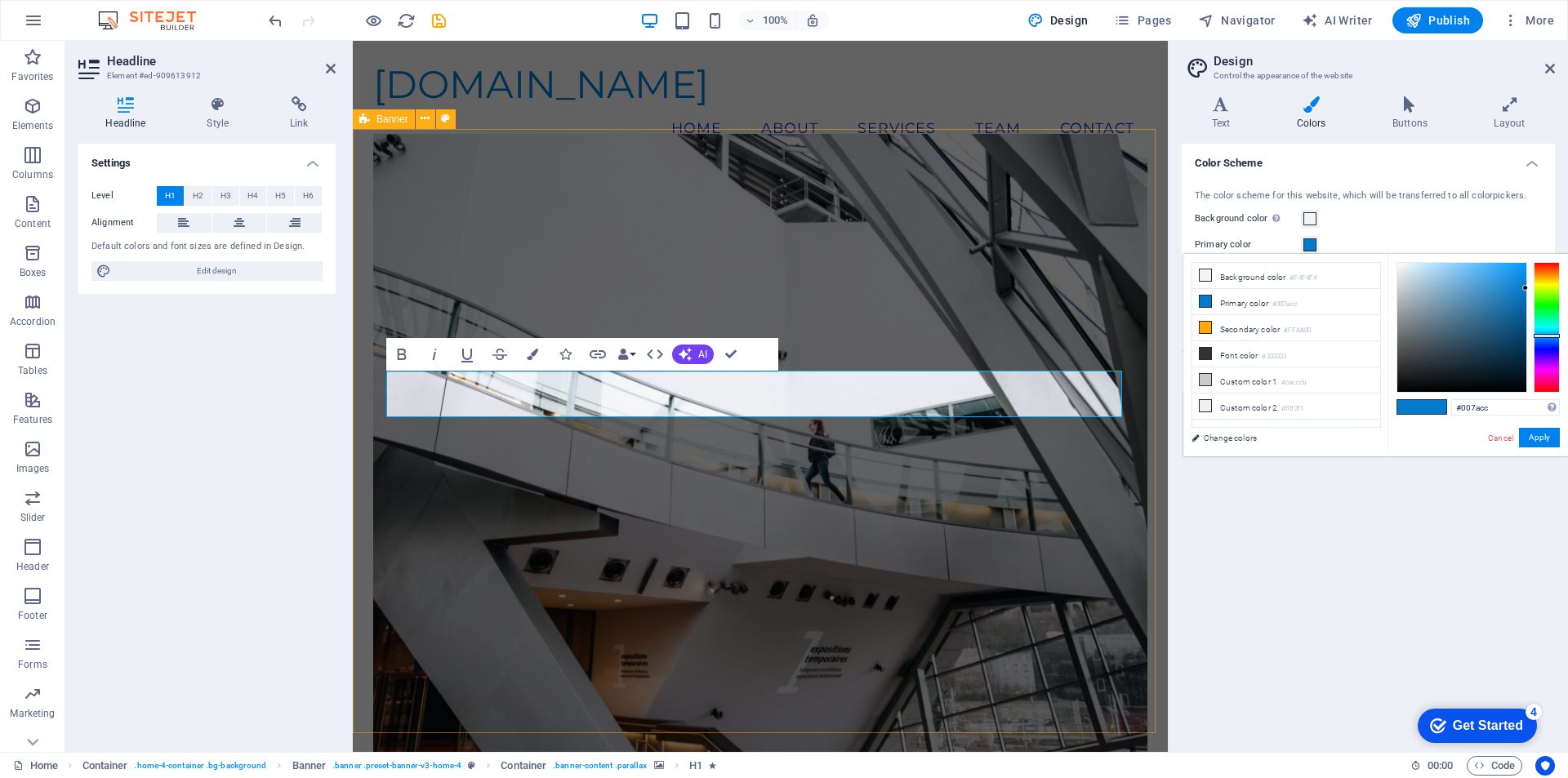
type input "#002acc"
click at [1549, 344] on div at bounding box center [1546, 327] width 26 height 131
click at [1535, 443] on button "Apply" at bounding box center [1539, 438] width 41 height 20
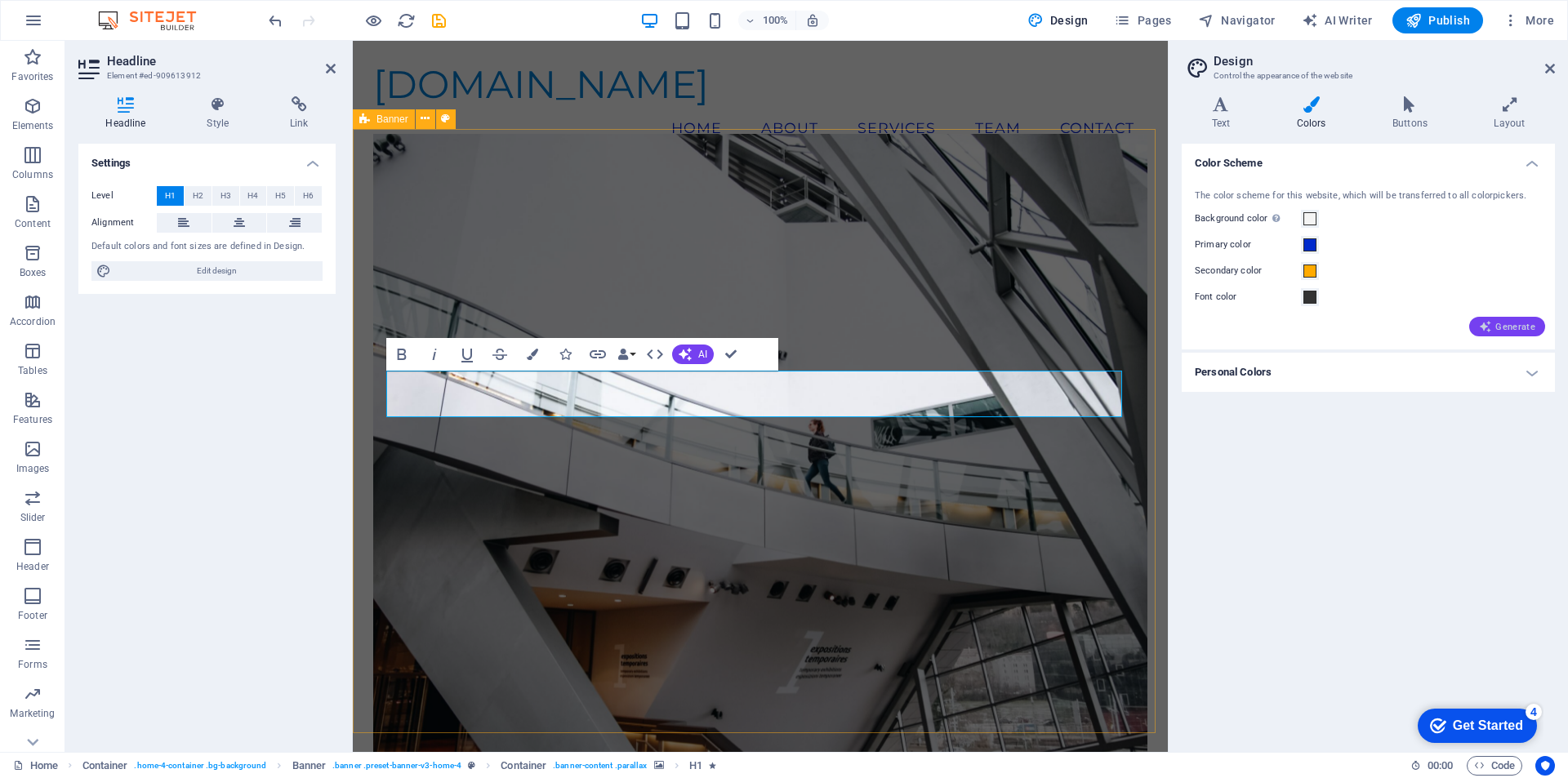
click at [1510, 322] on span "Generate" at bounding box center [1506, 325] width 57 height 13
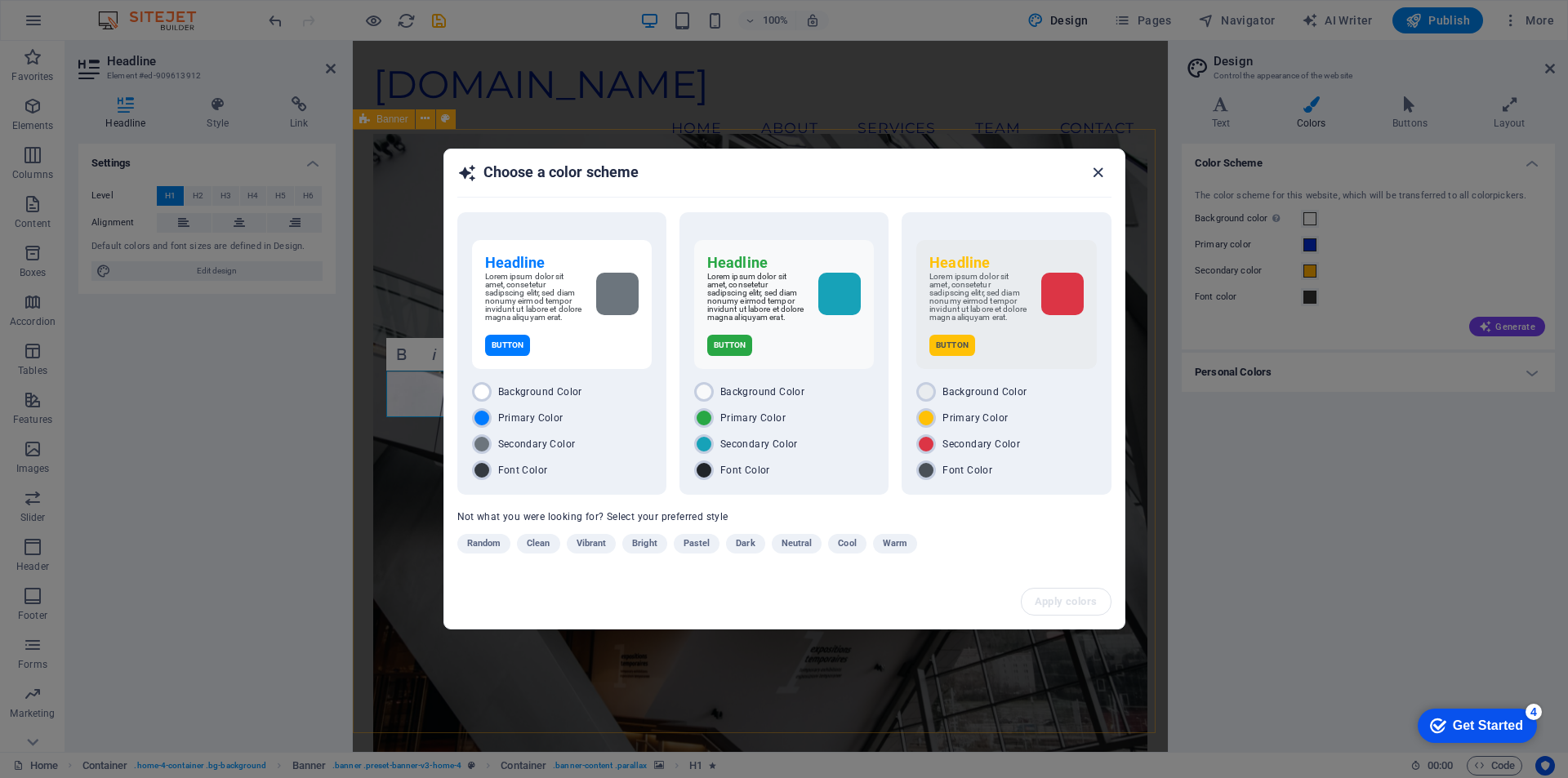
click at [1099, 167] on icon "button" at bounding box center [1097, 172] width 19 height 19
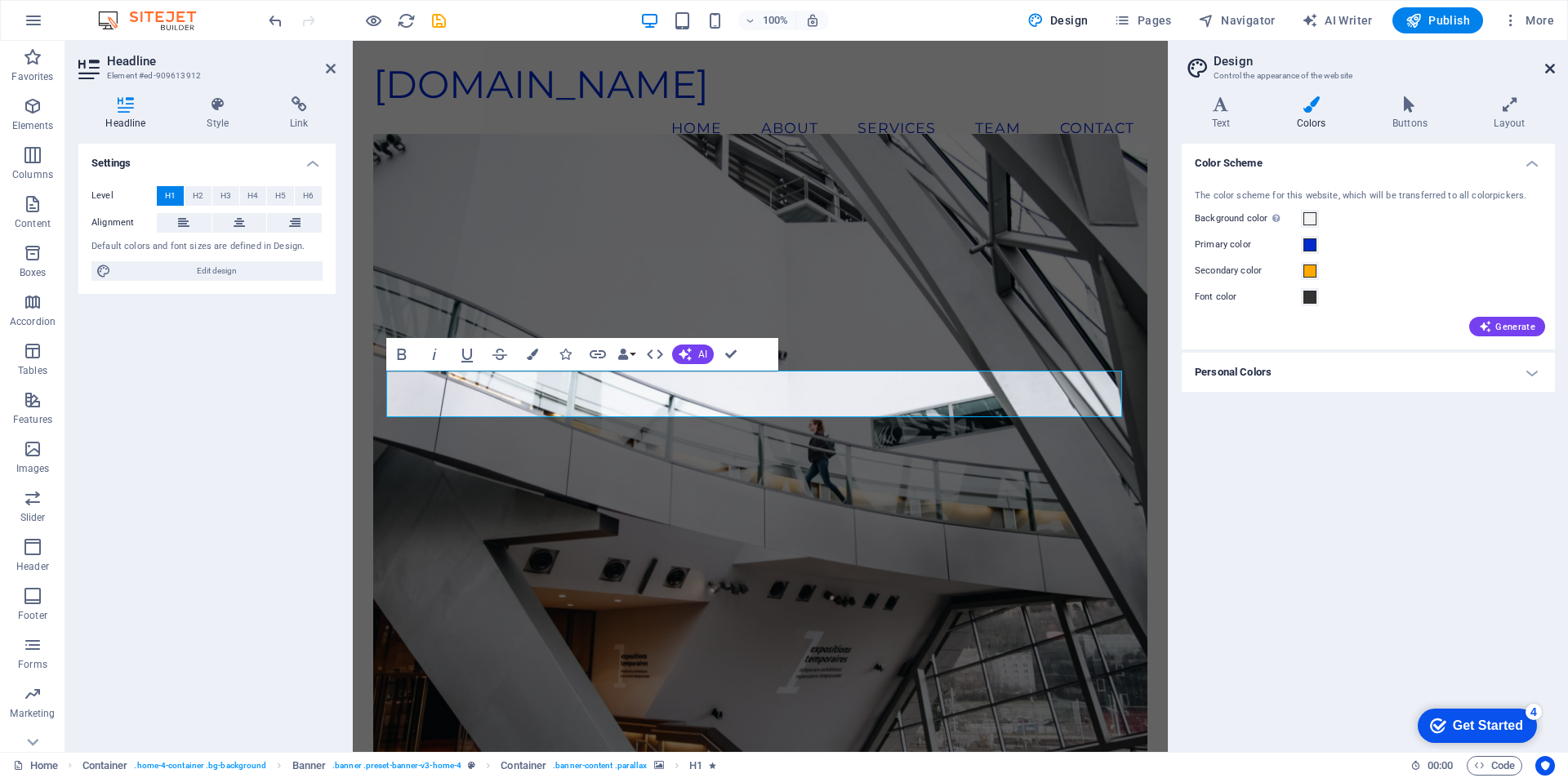
click at [1550, 65] on icon at bounding box center [1549, 67] width 10 height 13
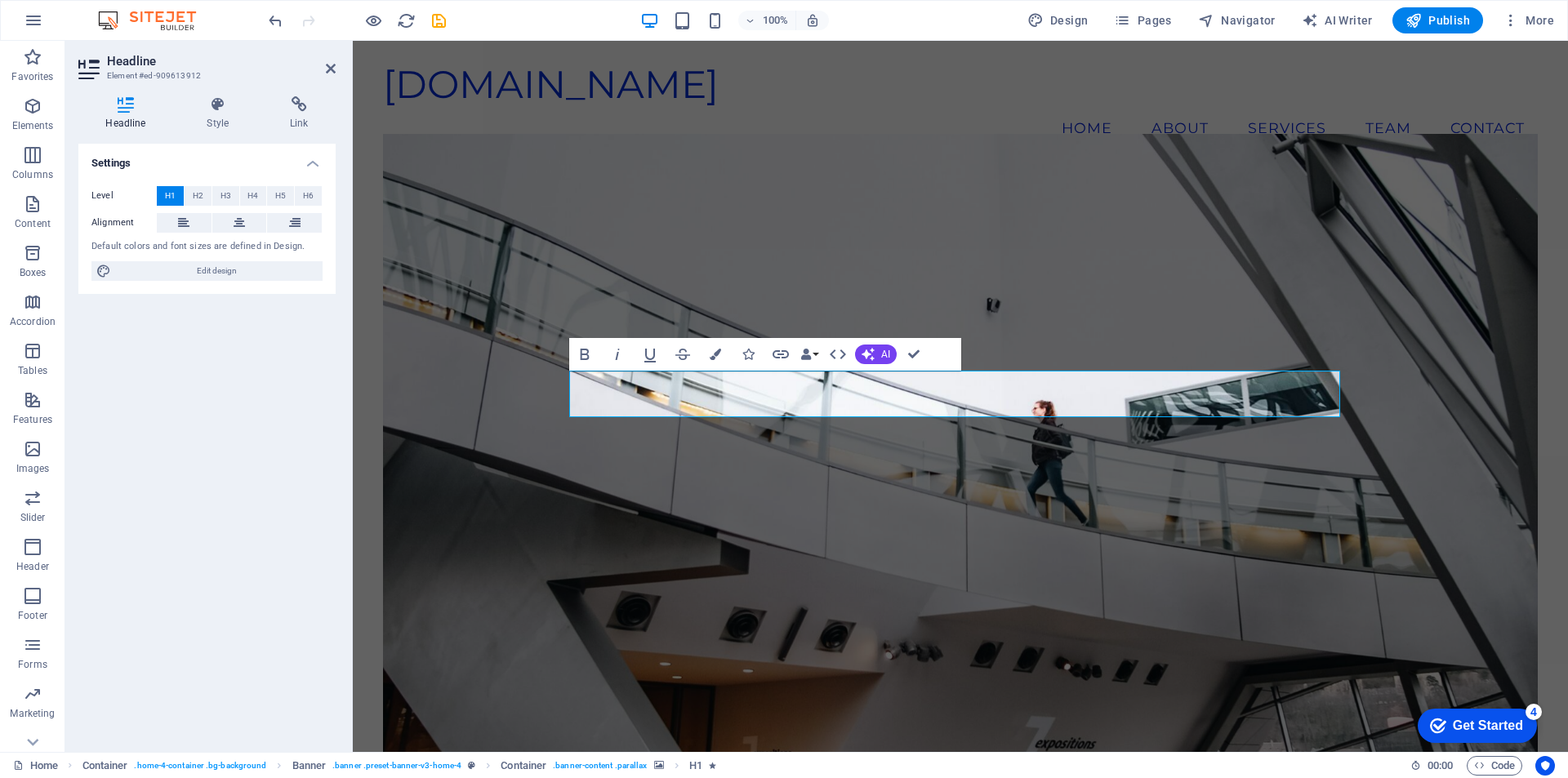
click at [1162, 281] on figure at bounding box center [960, 457] width 1154 height 647
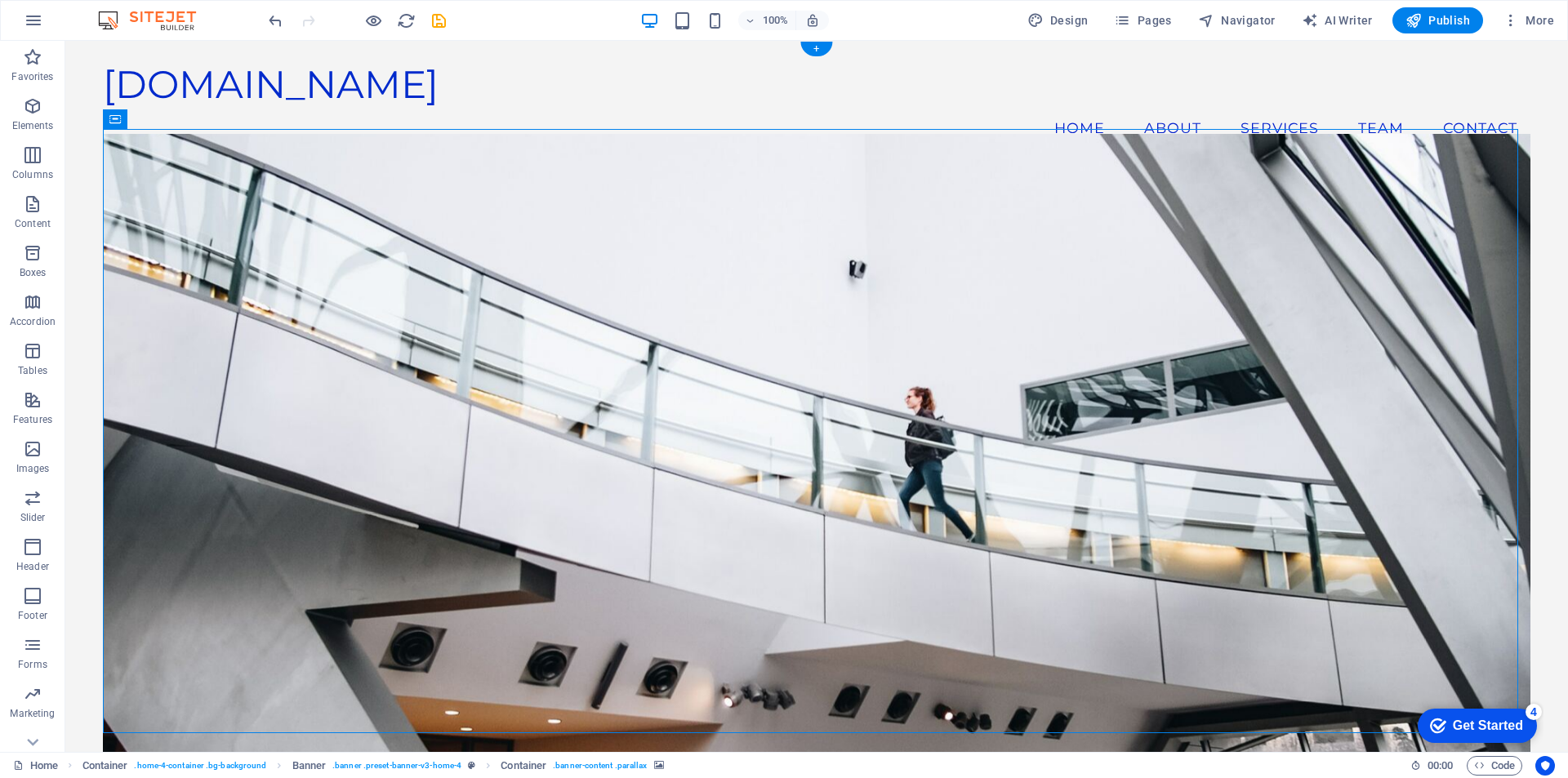
click at [617, 231] on figure at bounding box center [816, 457] width 1427 height 647
click at [29, 725] on icon "button" at bounding box center [32, 719] width 20 height 20
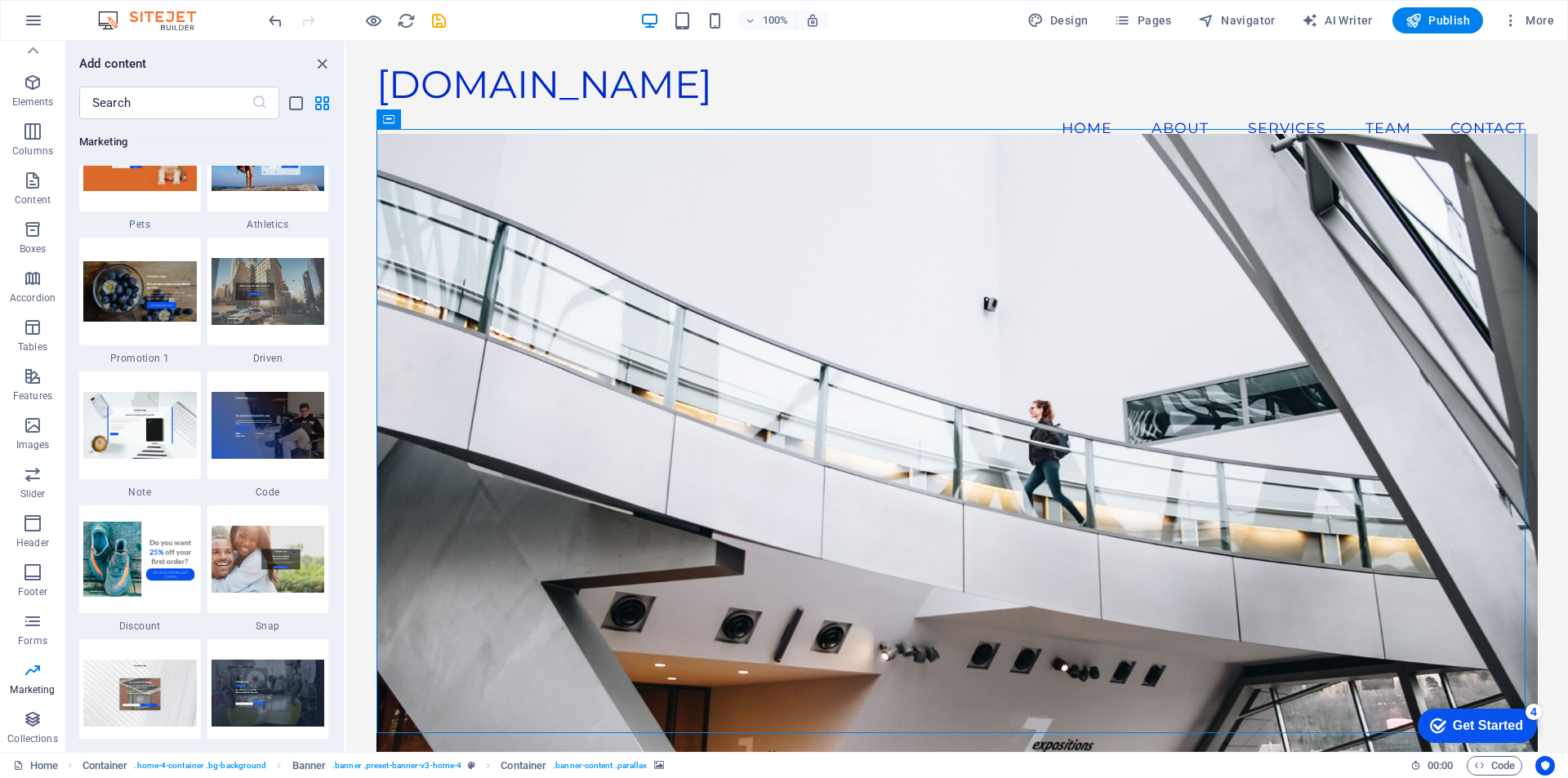
scroll to position [13930, 0]
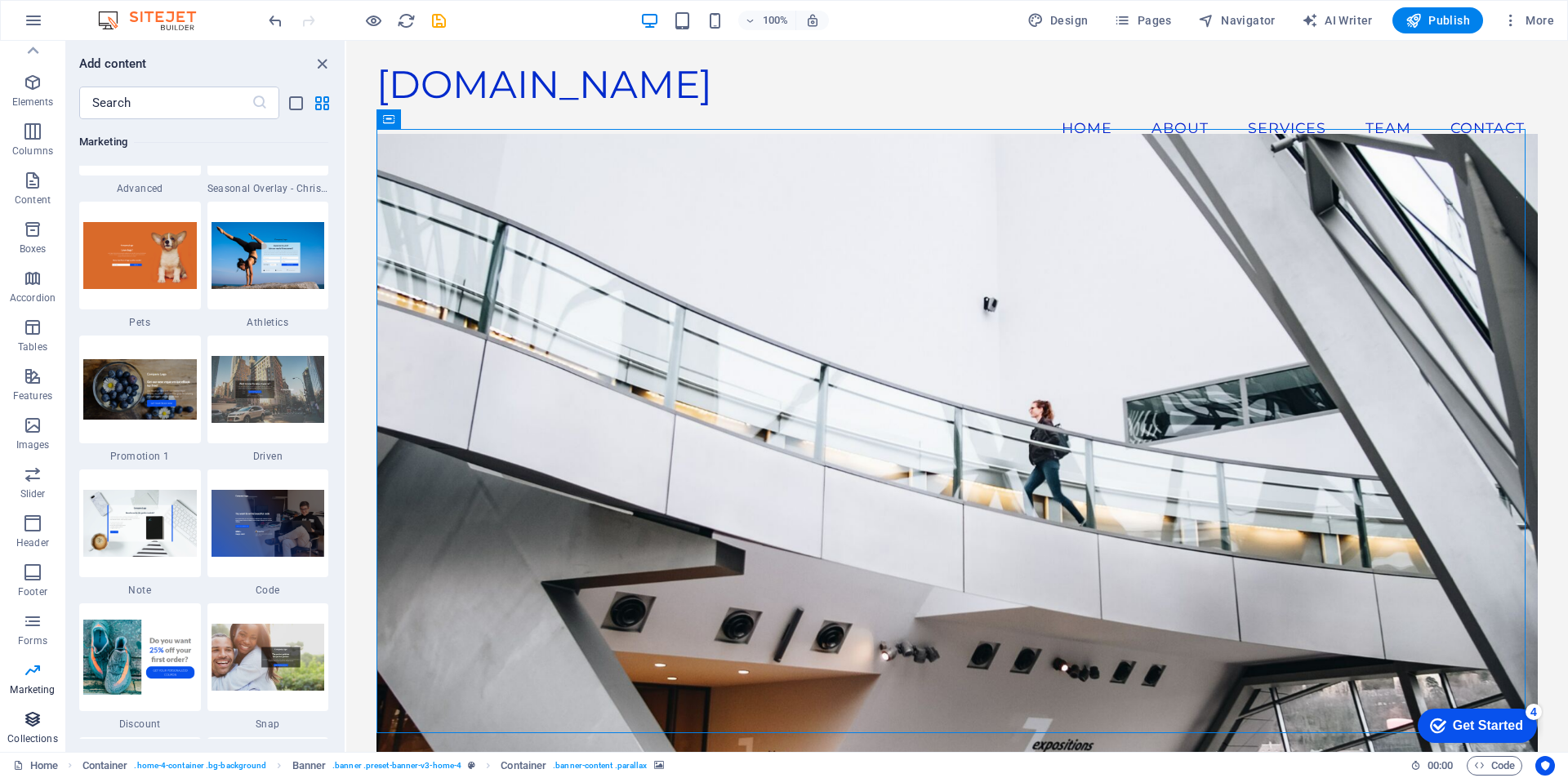
click at [31, 720] on icon "button" at bounding box center [32, 719] width 20 height 20
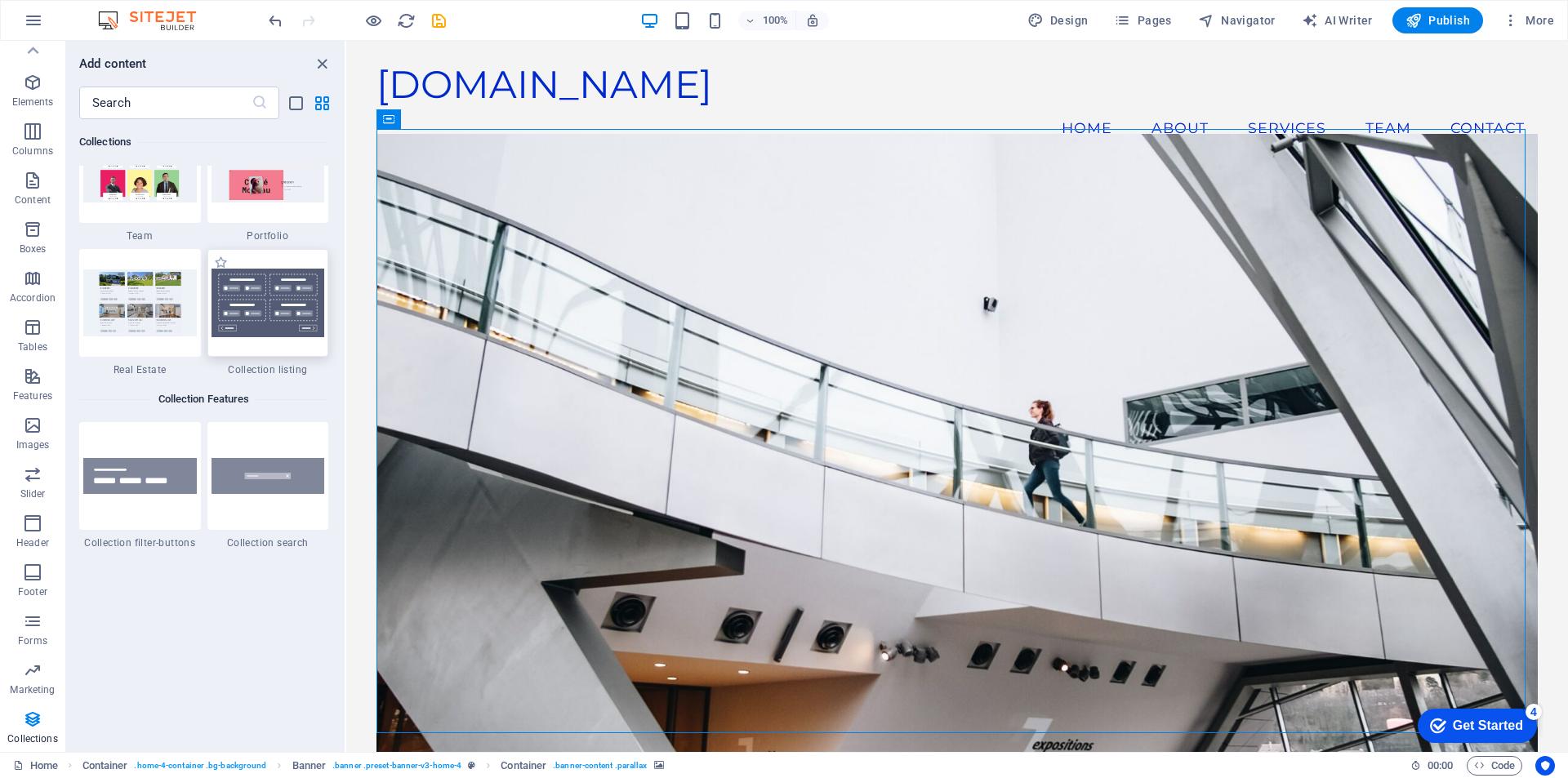
scroll to position [15323, 0]
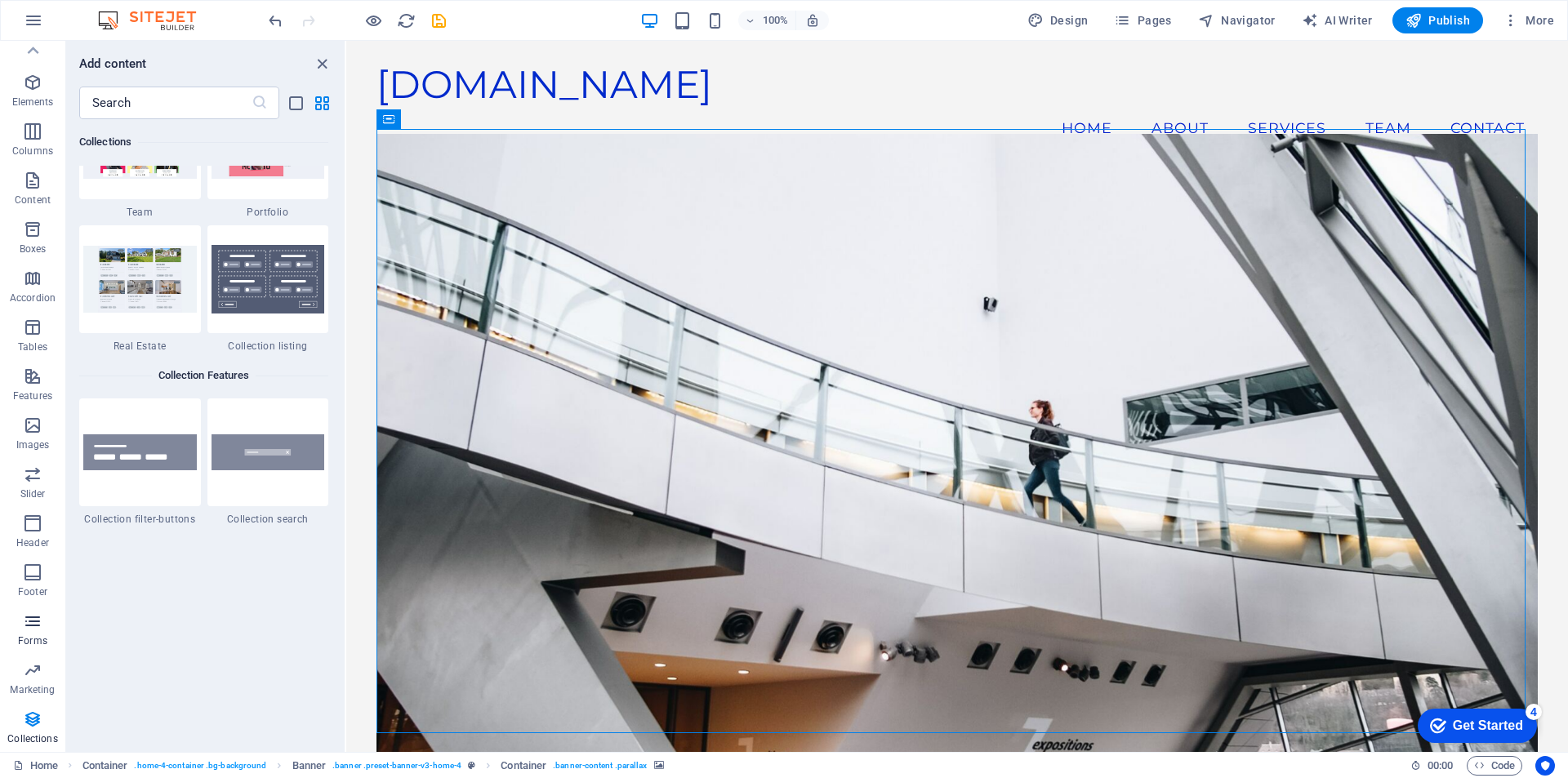
click at [37, 631] on span "Forms" at bounding box center [32, 631] width 65 height 39
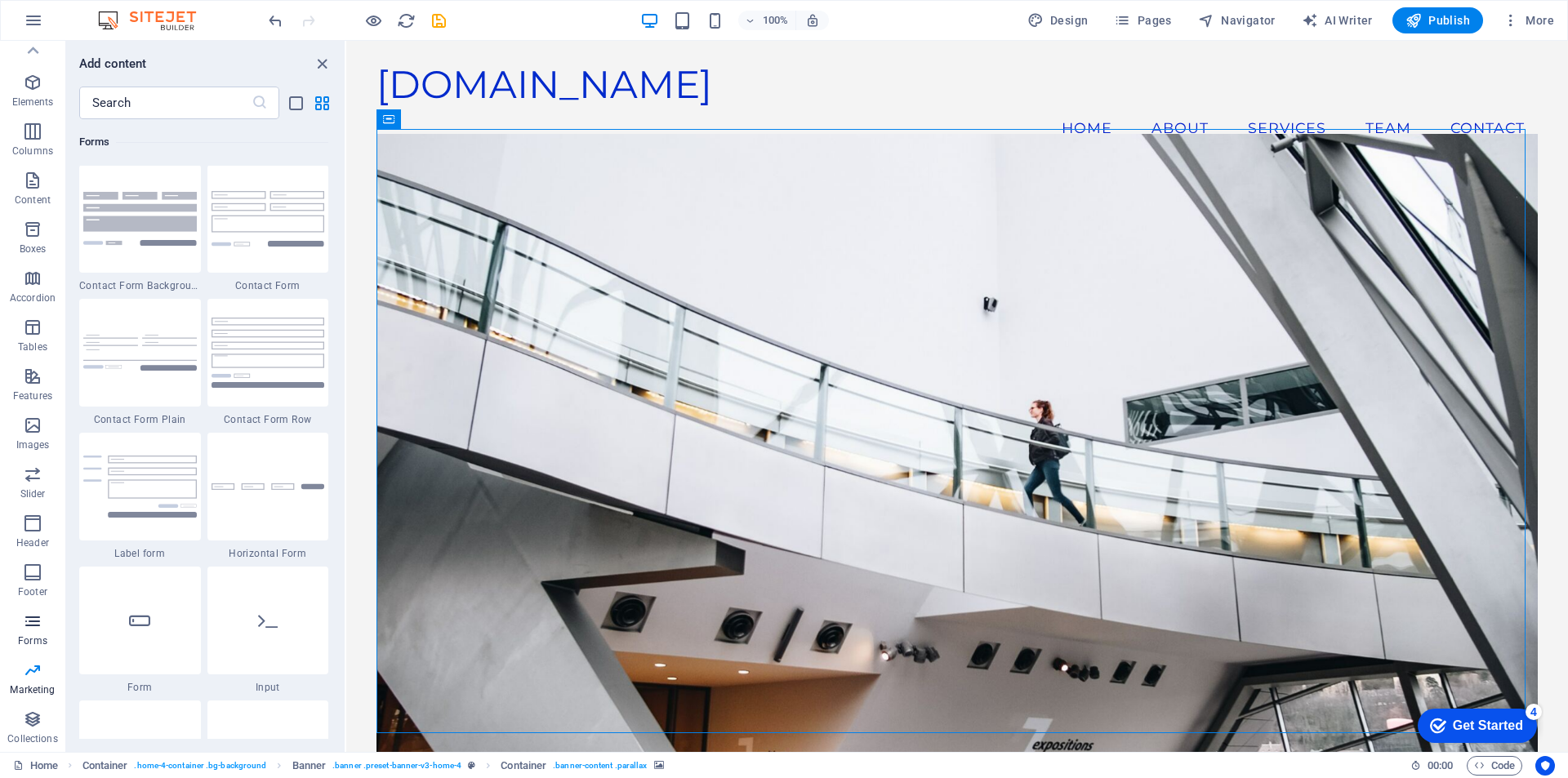
scroll to position [11917, 0]
click at [669, 265] on figure at bounding box center [956, 457] width 1160 height 647
click at [319, 58] on icon "close panel" at bounding box center [322, 64] width 19 height 19
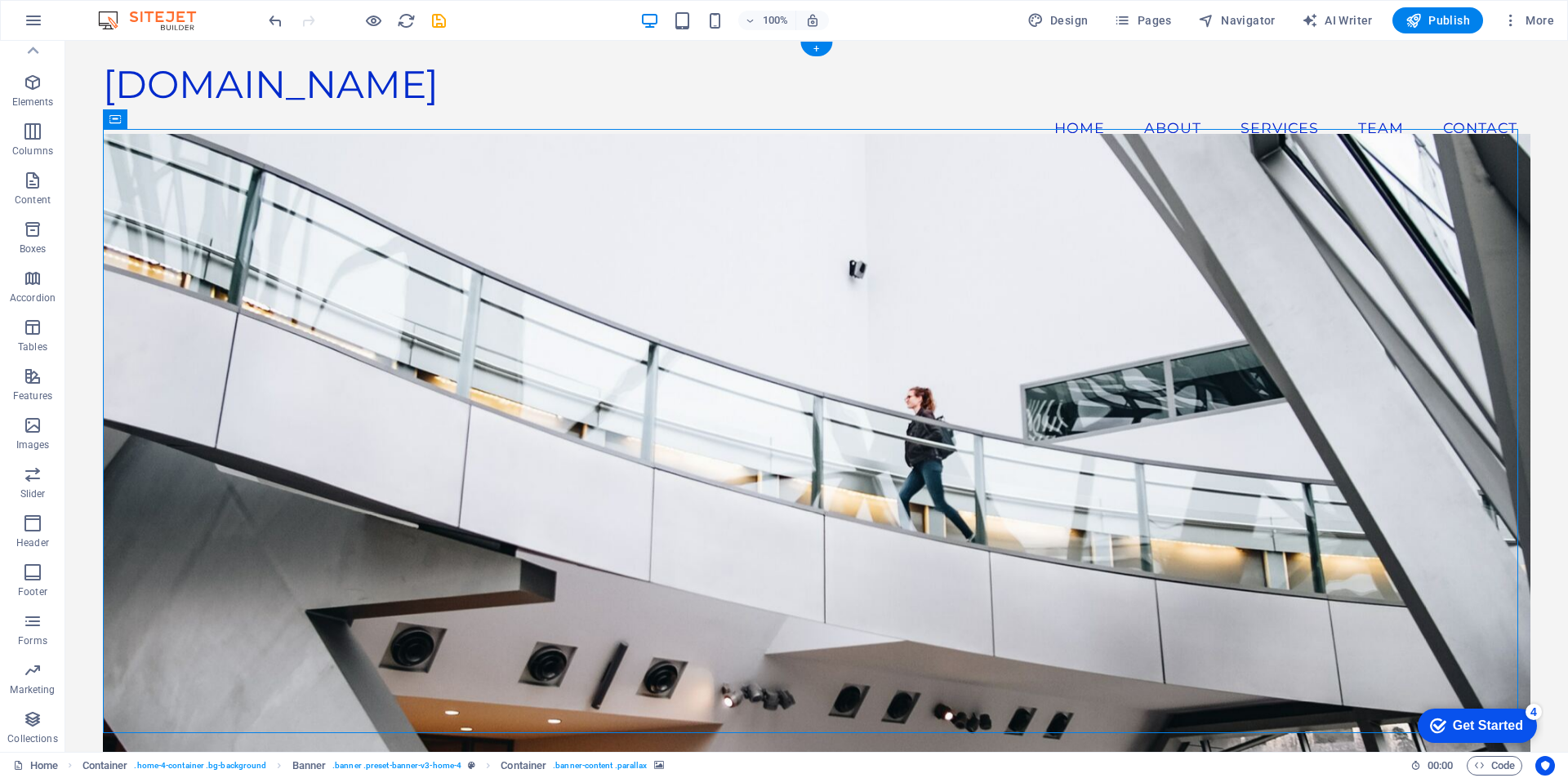
click at [830, 366] on figure at bounding box center [816, 457] width 1427 height 647
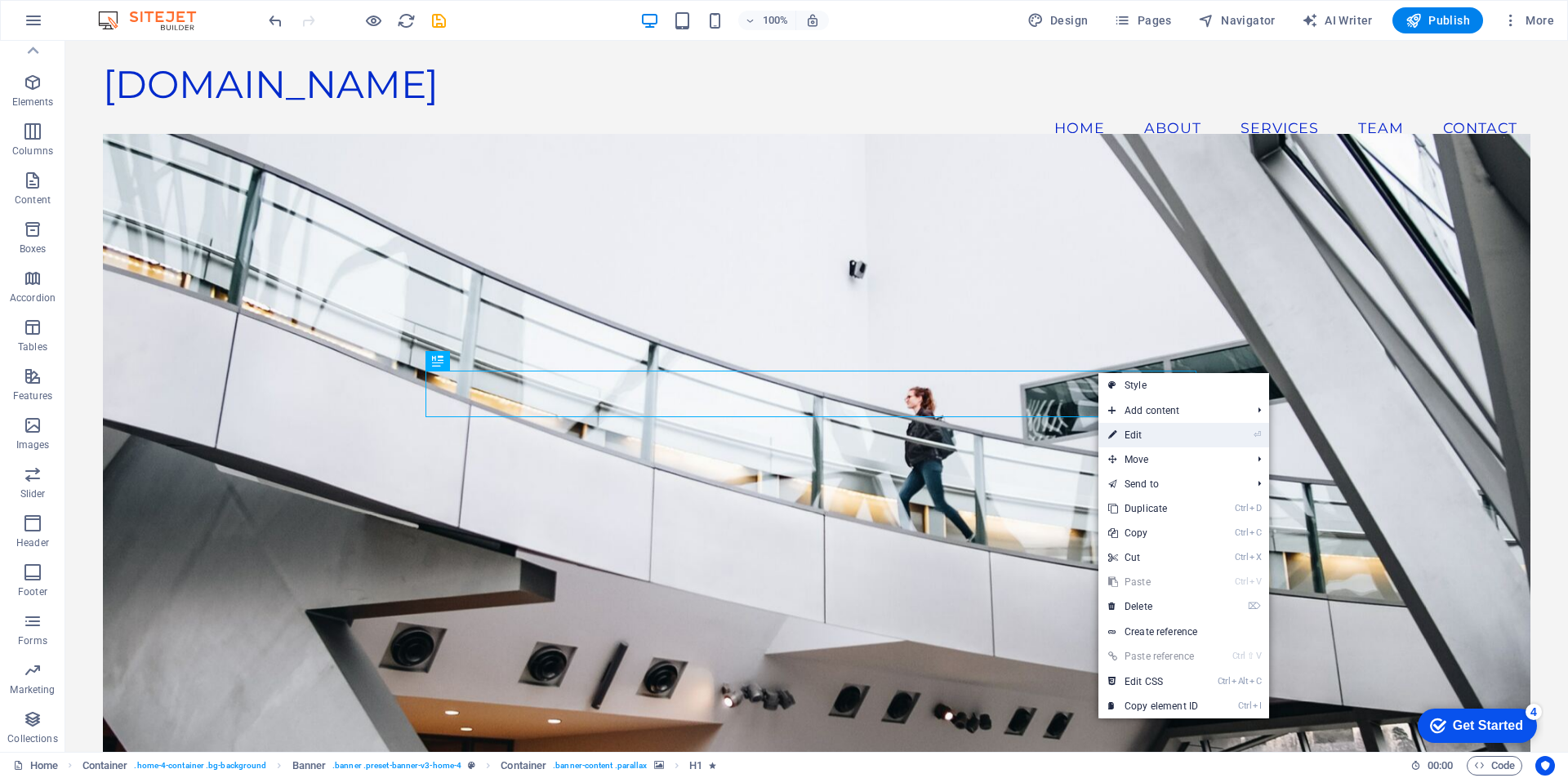
click at [1181, 440] on link "⏎ Edit" at bounding box center [1153, 435] width 109 height 24
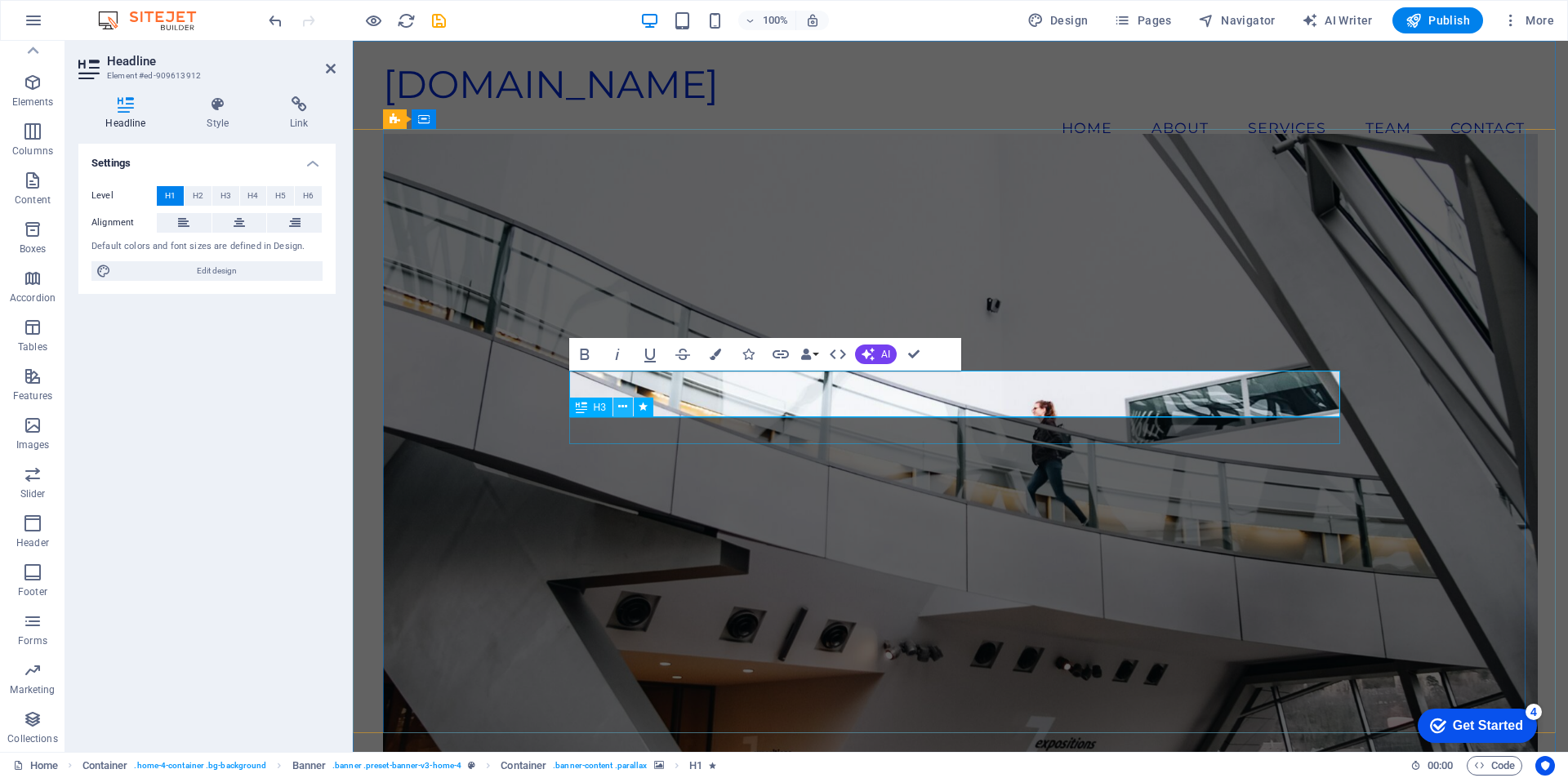
click at [626, 404] on icon at bounding box center [622, 408] width 9 height 18
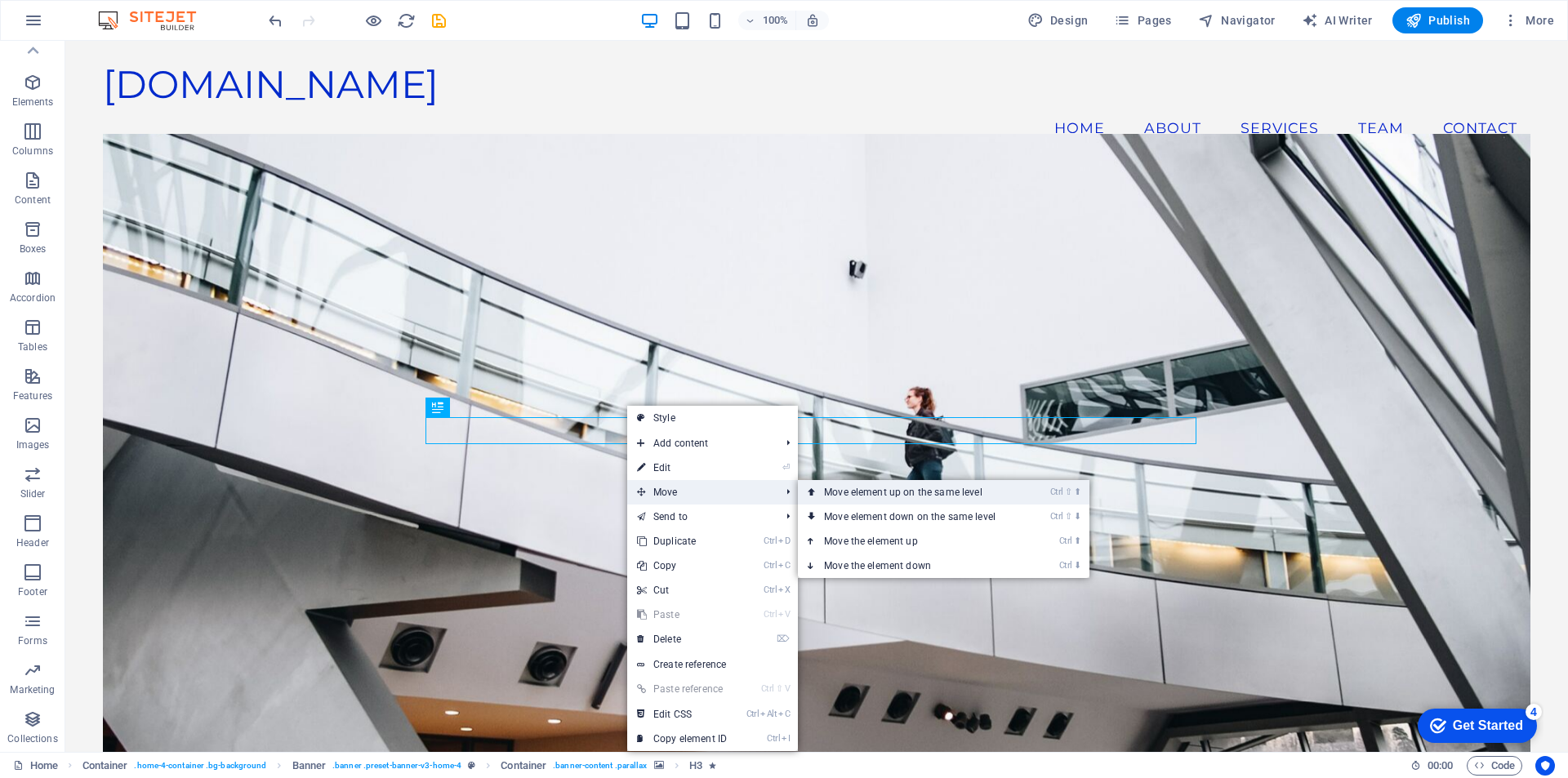
click at [866, 489] on link "Ctrl ⇧ ⬆ Move element up on the same level" at bounding box center [913, 492] width 231 height 24
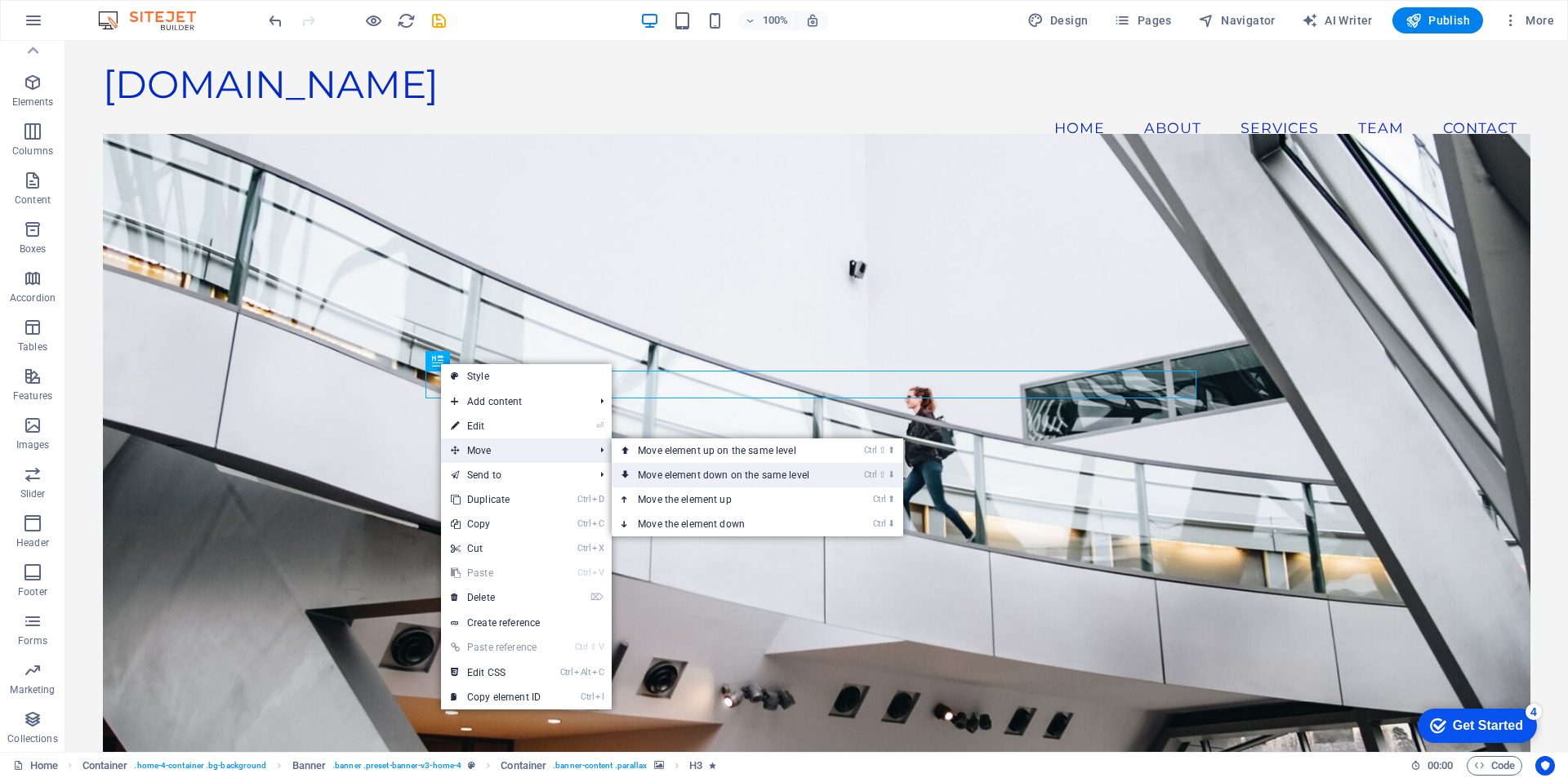
click at [686, 473] on link "Ctrl ⇧ ⬇ Move element down on the same level" at bounding box center [727, 475] width 231 height 24
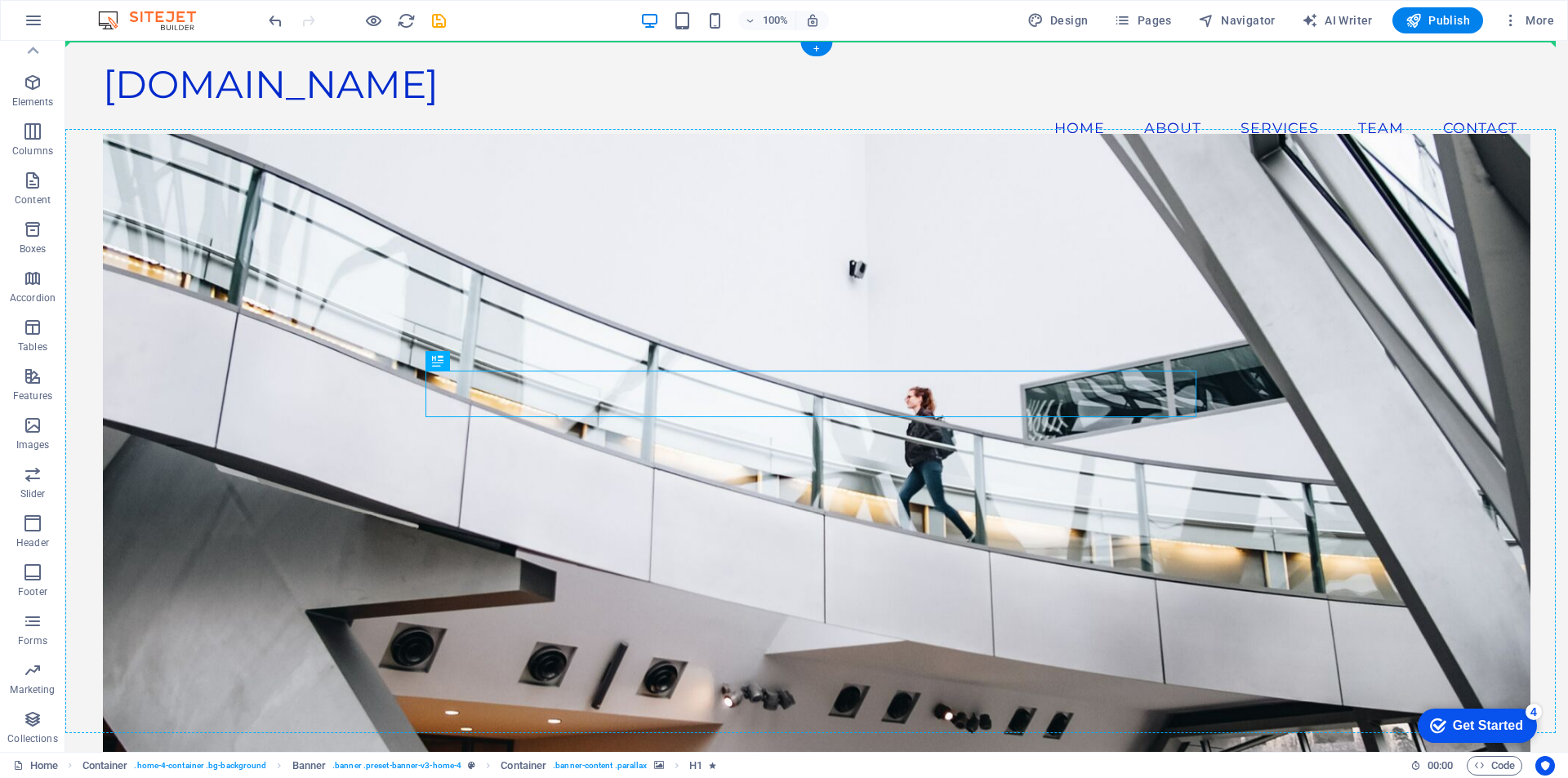
drag, startPoint x: 500, startPoint y: 399, endPoint x: 433, endPoint y: 284, distance: 133.1
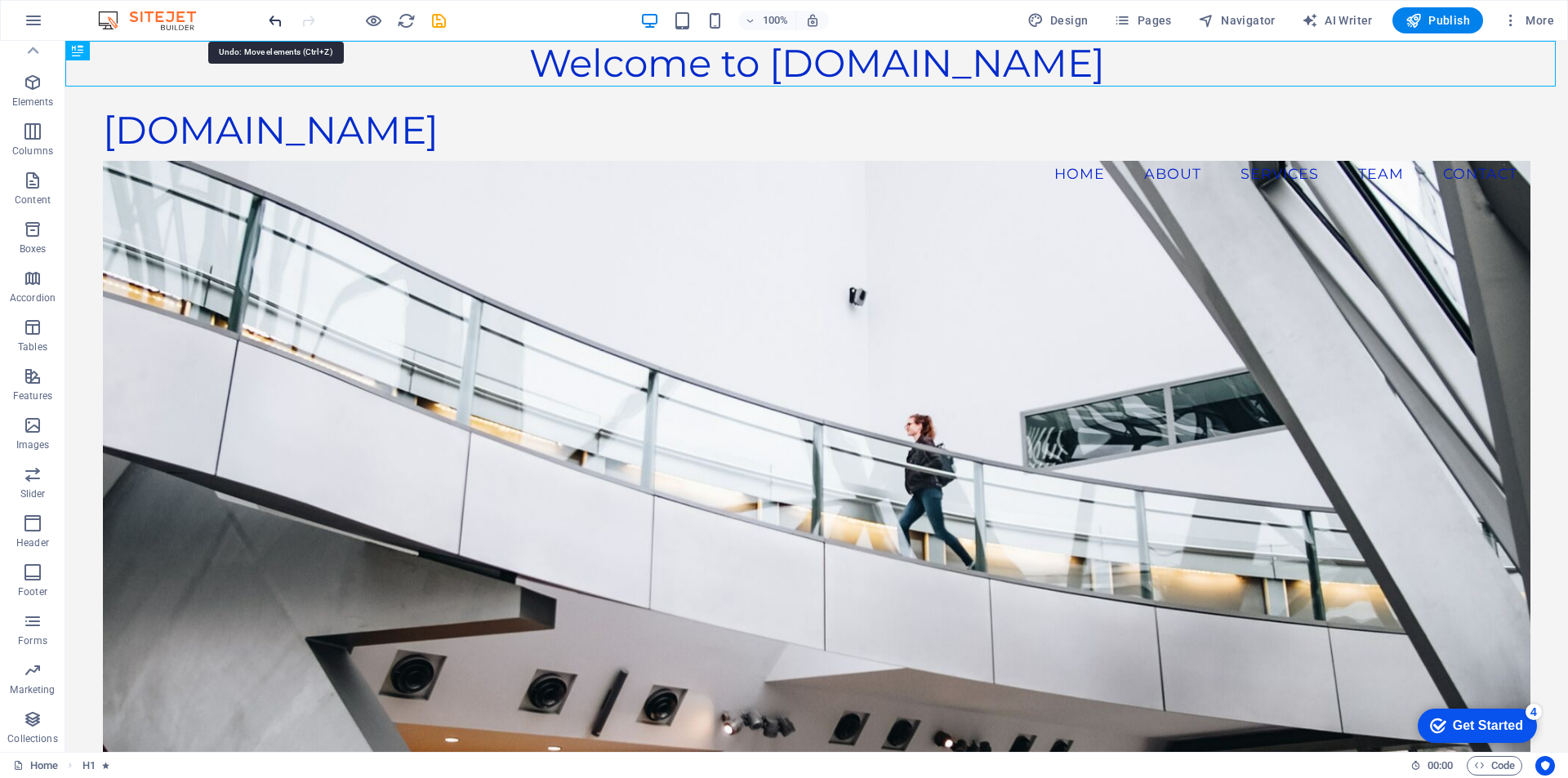
click at [0, 0] on icon "undo" at bounding box center [0, 0] width 0 height 0
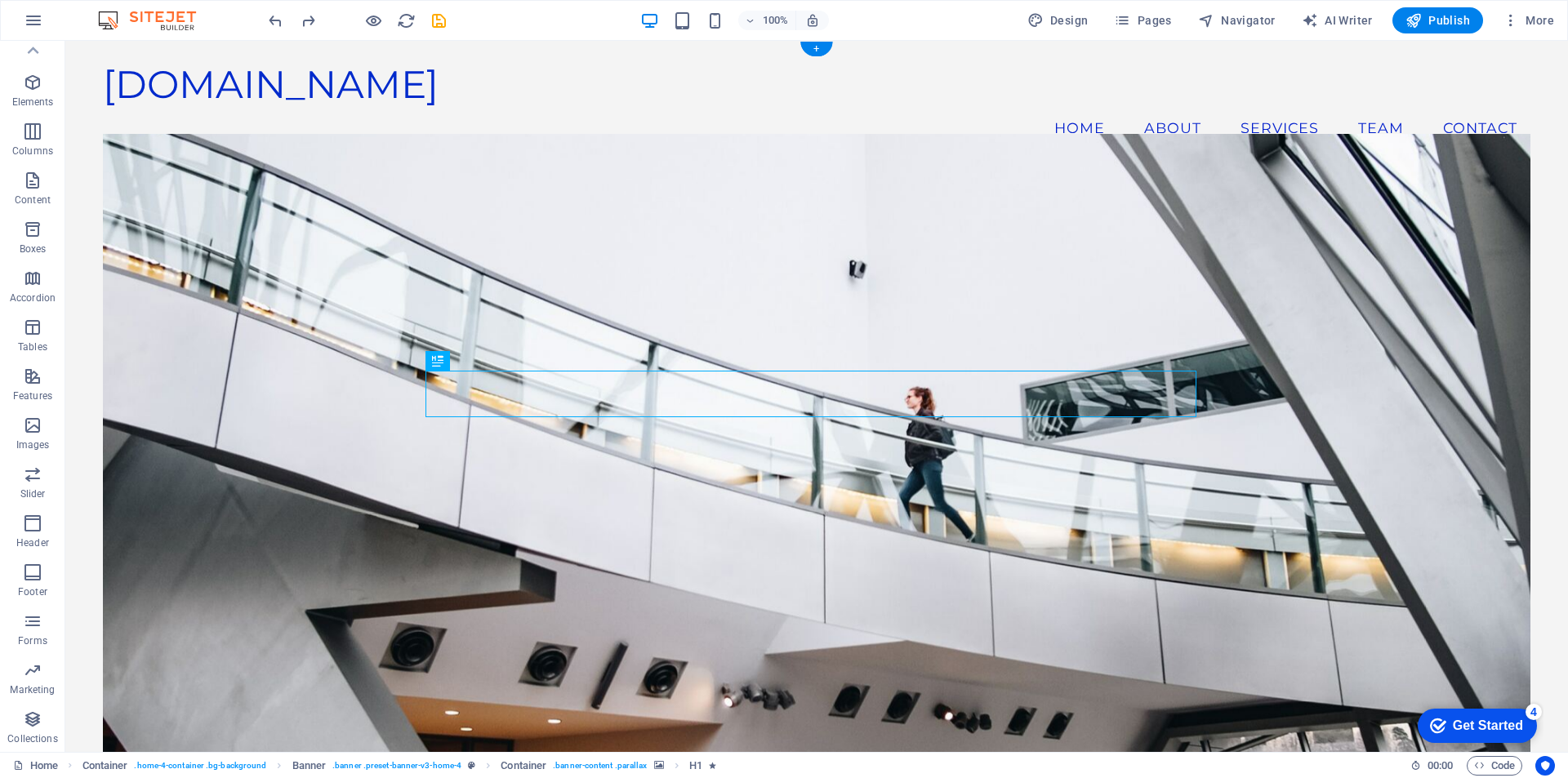
click at [1197, 389] on div "Welcome to [DOMAIN_NAME] Your Partner in Applied Engineering Solutions Explore …" at bounding box center [816, 618] width 1427 height 898
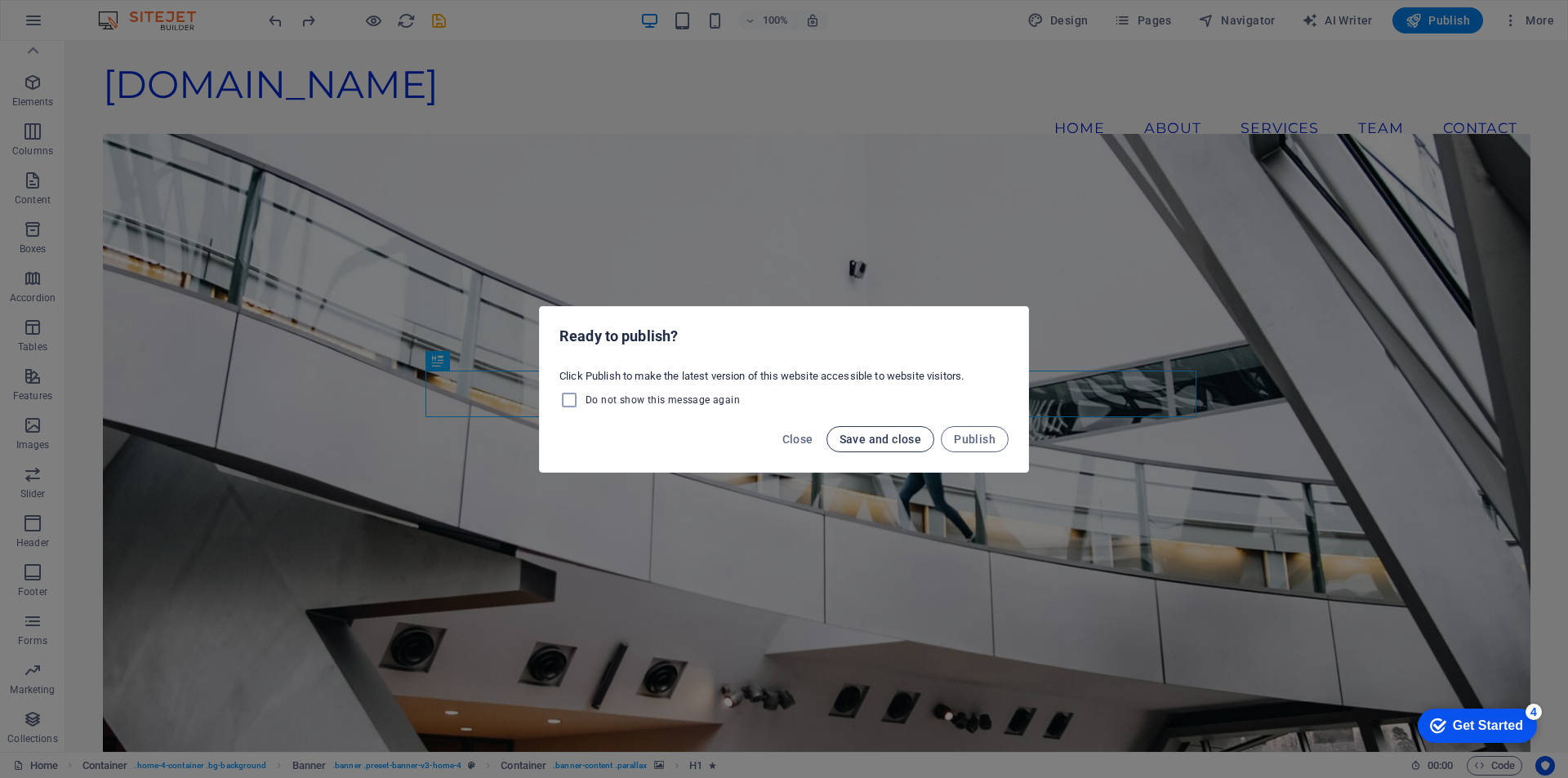
click at [898, 443] on span "Save and close" at bounding box center [881, 439] width 82 height 13
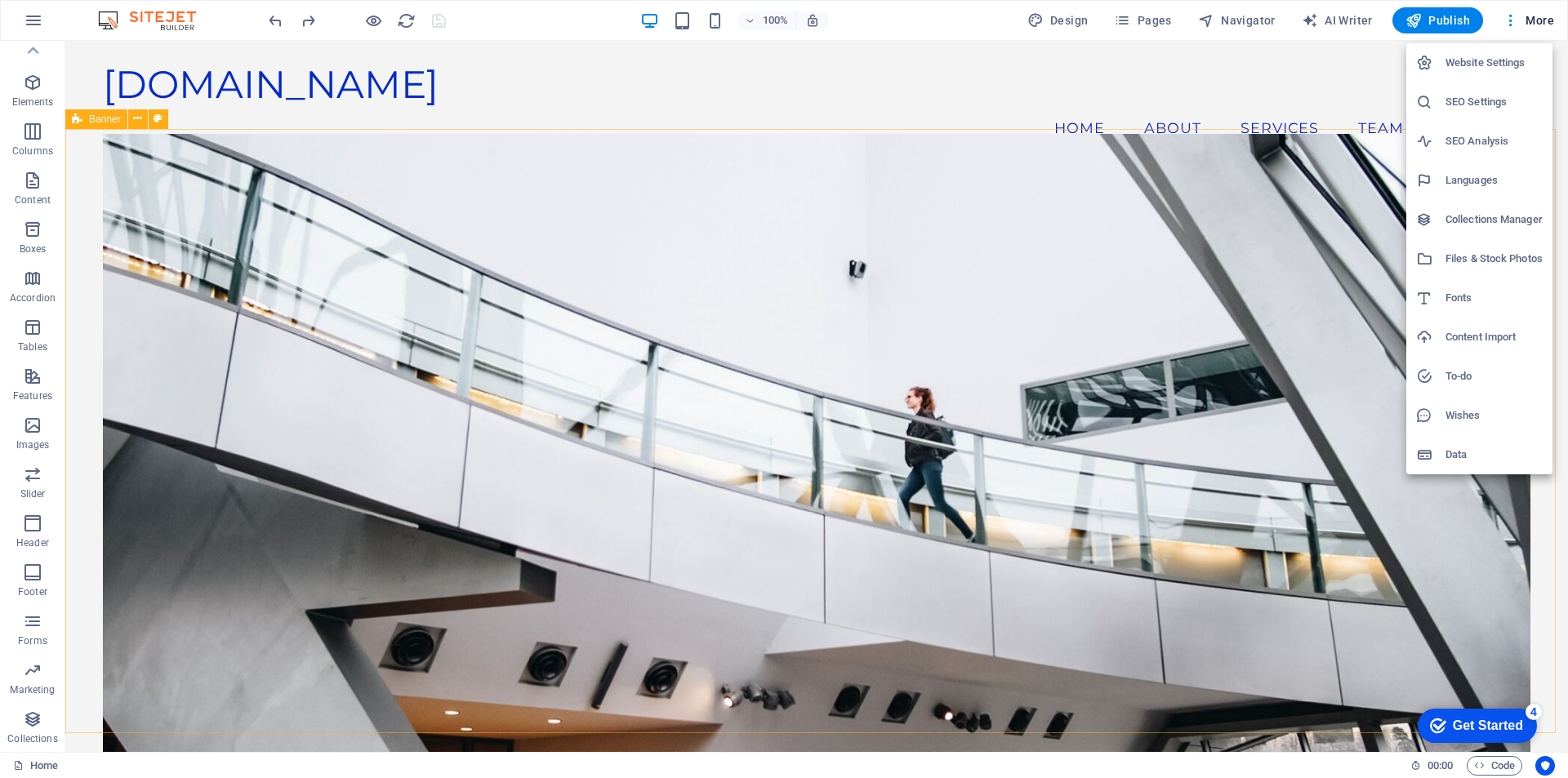
click at [1500, 257] on h6 "Files & Stock Photos" at bounding box center [1493, 259] width 97 height 20
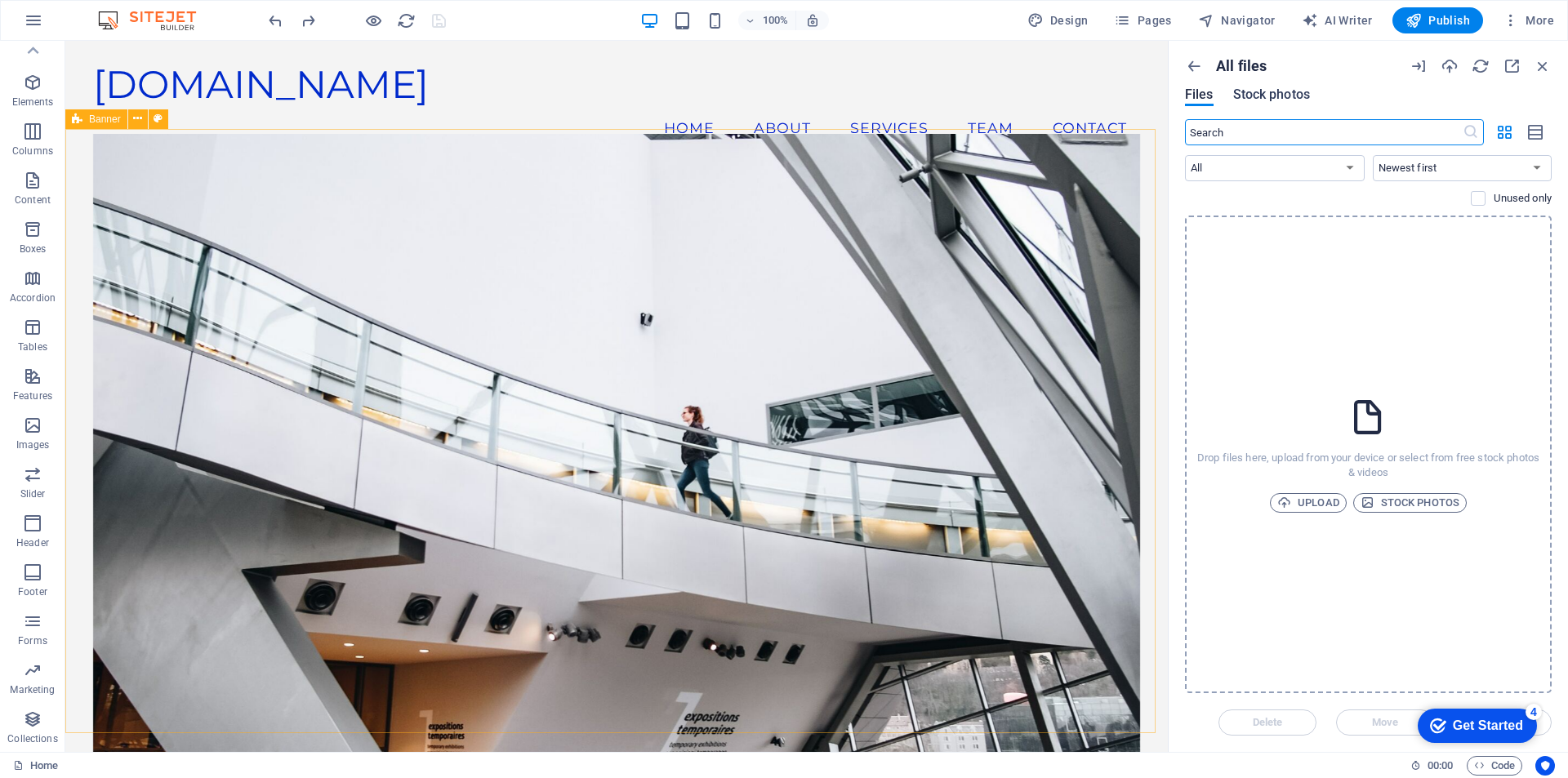
click at [1280, 92] on span "Stock photos" at bounding box center [1271, 95] width 77 height 20
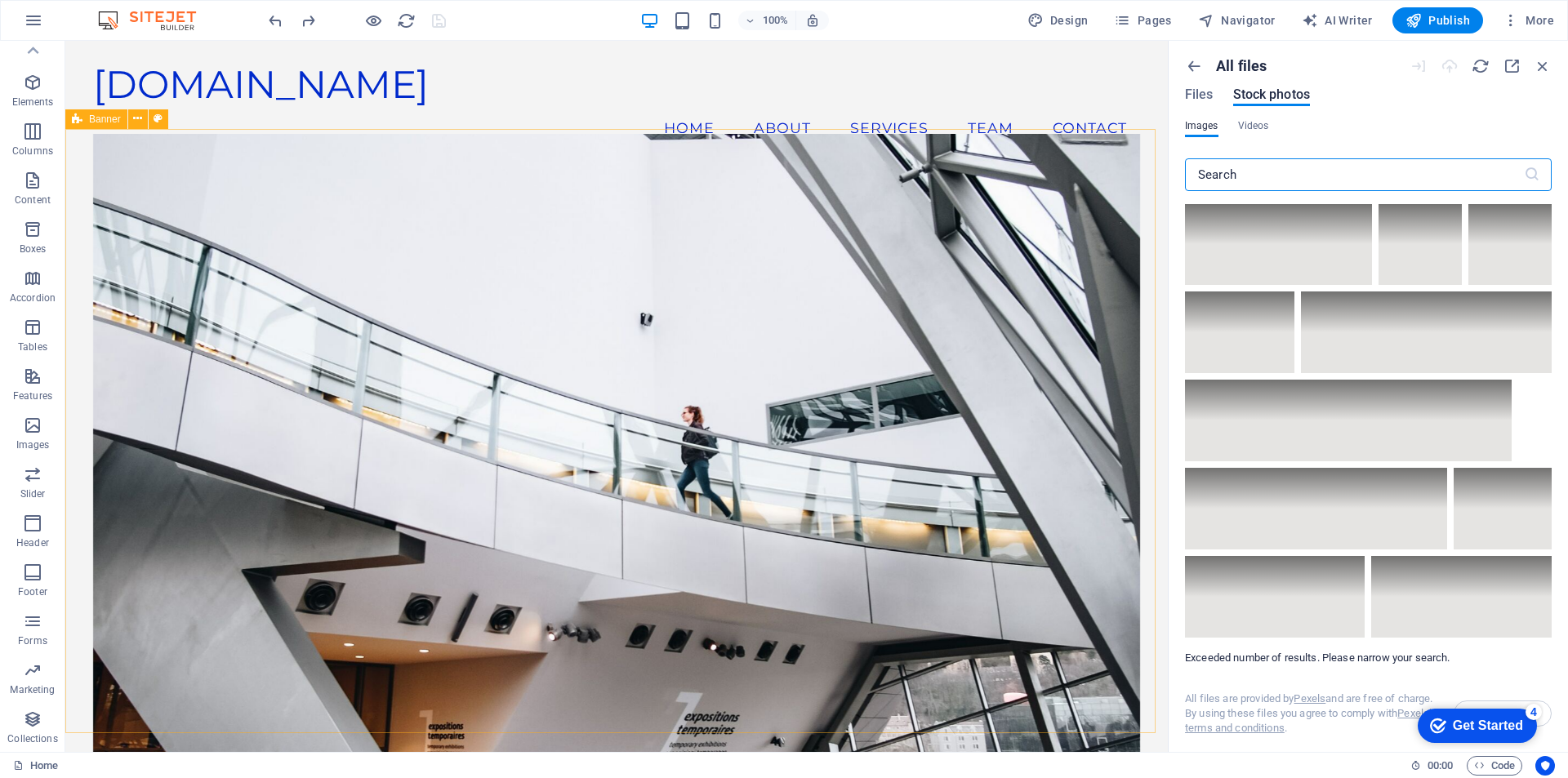
scroll to position [23808, 0]
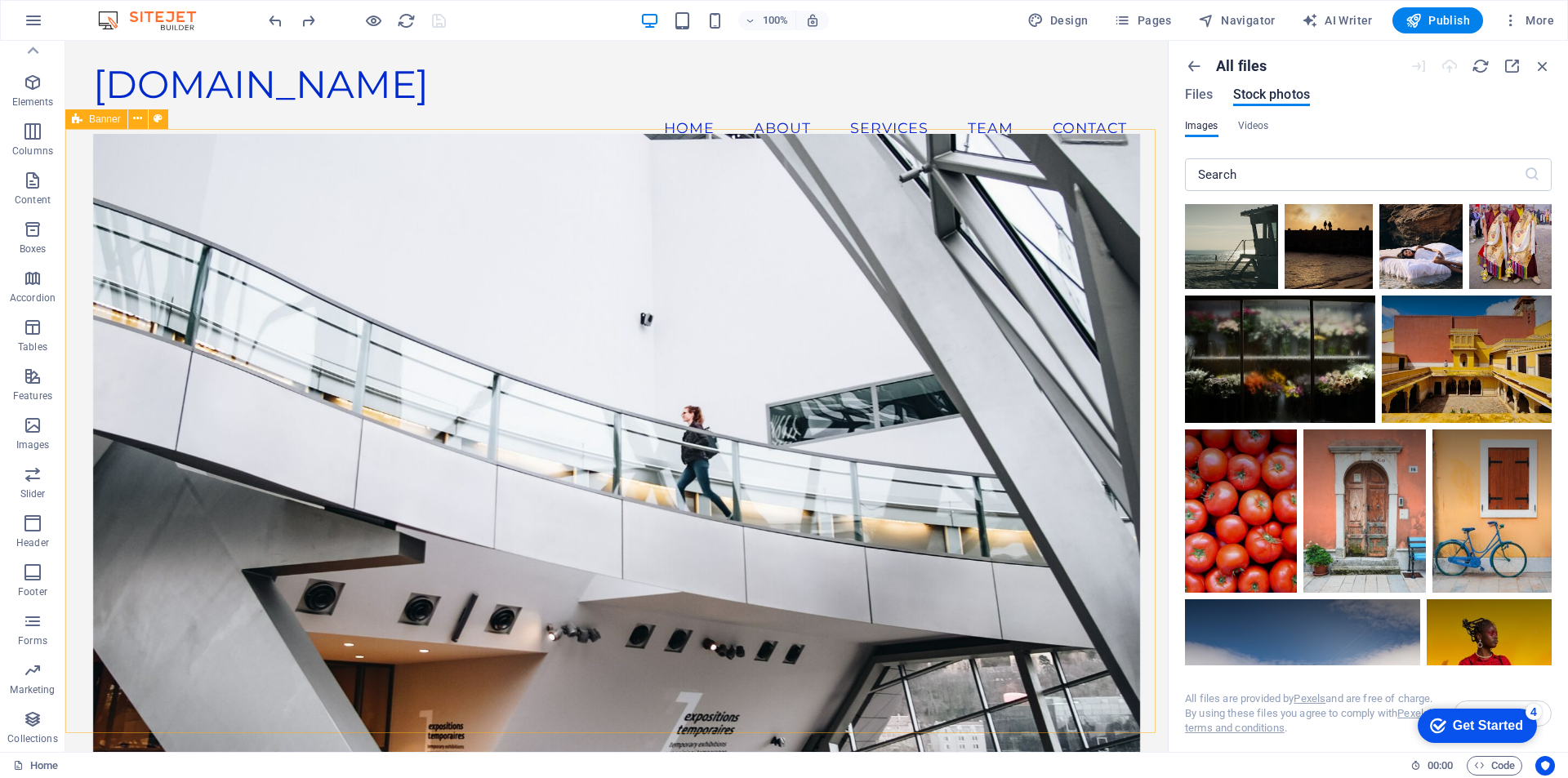
drag, startPoint x: 1435, startPoint y: 544, endPoint x: 1075, endPoint y: 513, distance: 361.3
drag, startPoint x: 1290, startPoint y: 477, endPoint x: 1542, endPoint y: 64, distance: 483.8
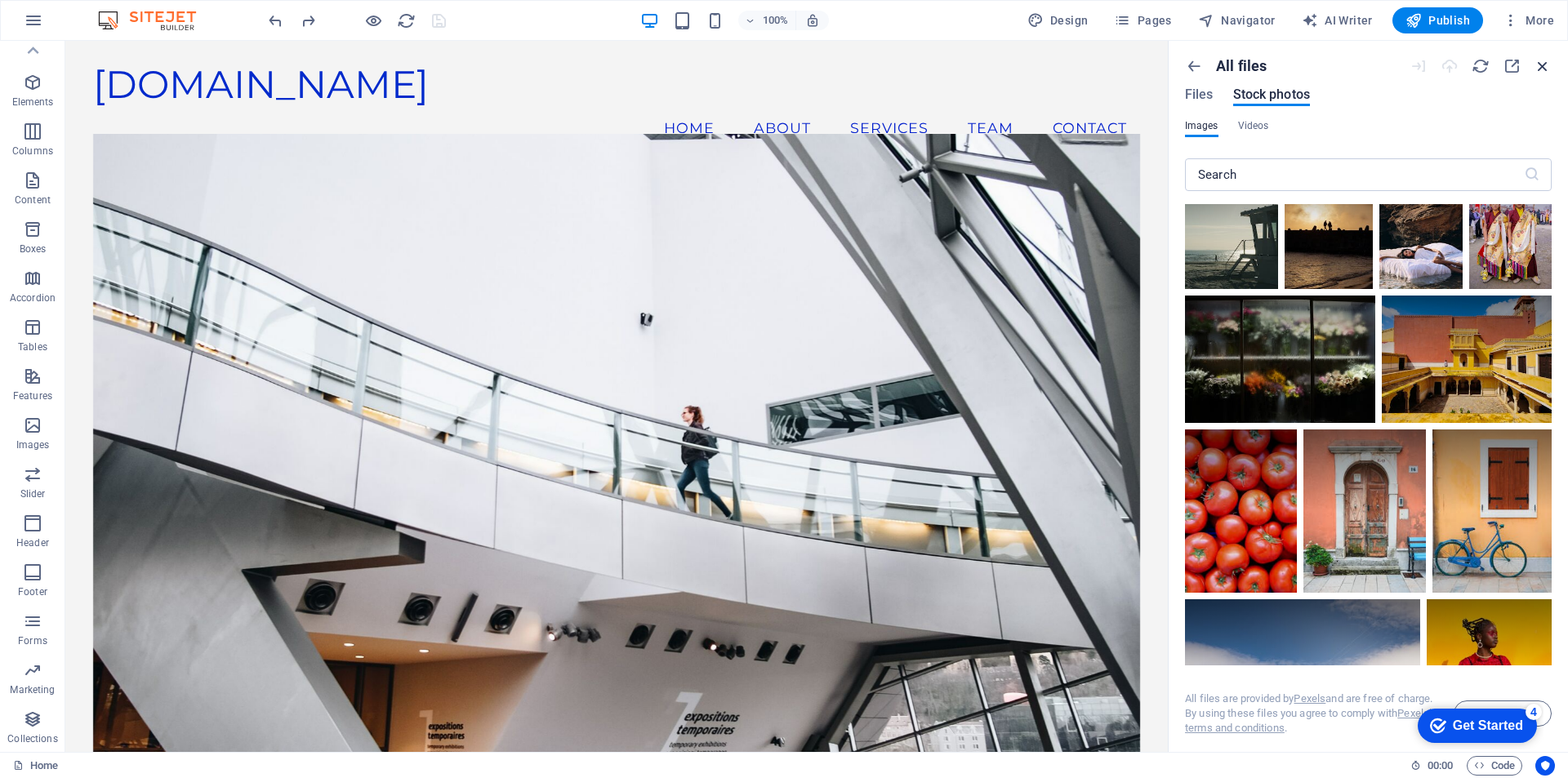
click at [1542, 64] on icon "button" at bounding box center [1542, 65] width 18 height 18
